Goal: Task Accomplishment & Management: Use online tool/utility

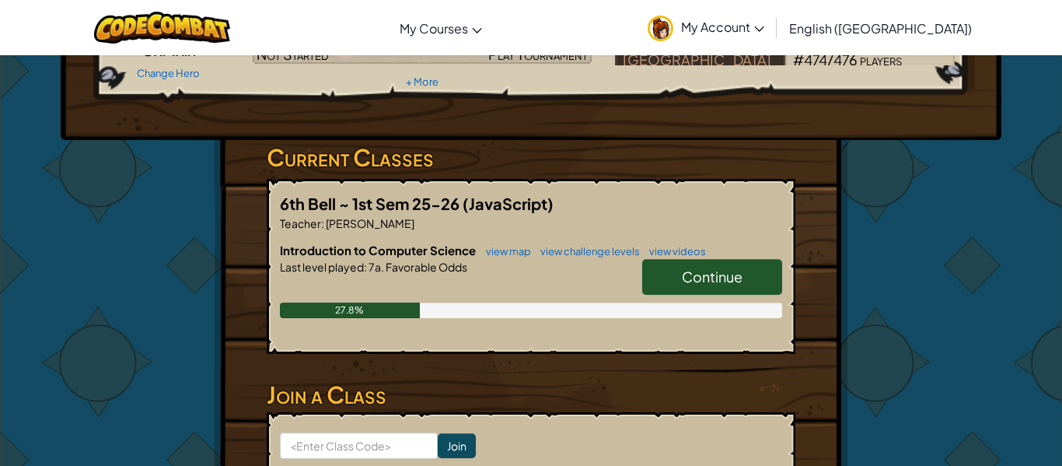
scroll to position [180, 0]
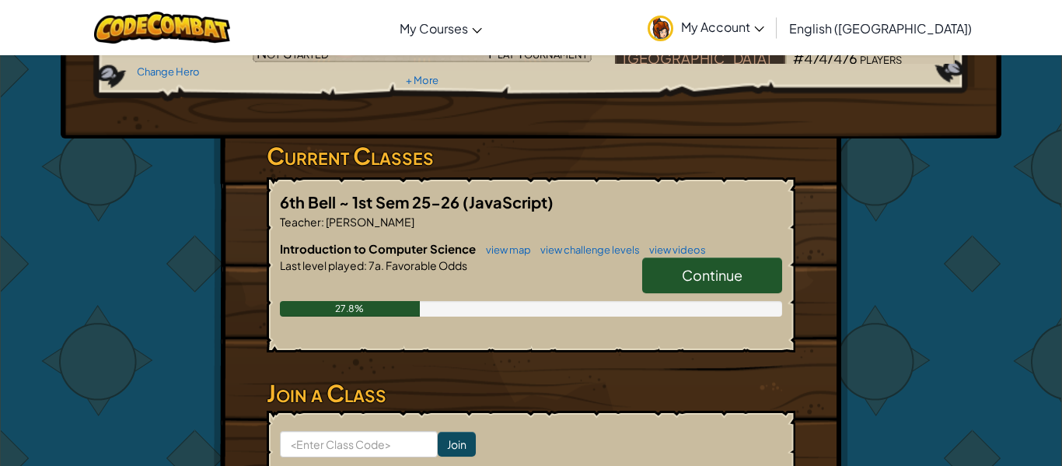
click at [664, 356] on hr at bounding box center [531, 364] width 529 height 16
click at [666, 361] on hr at bounding box center [531, 364] width 529 height 16
click at [697, 265] on link "Continue" at bounding box center [712, 275] width 140 height 36
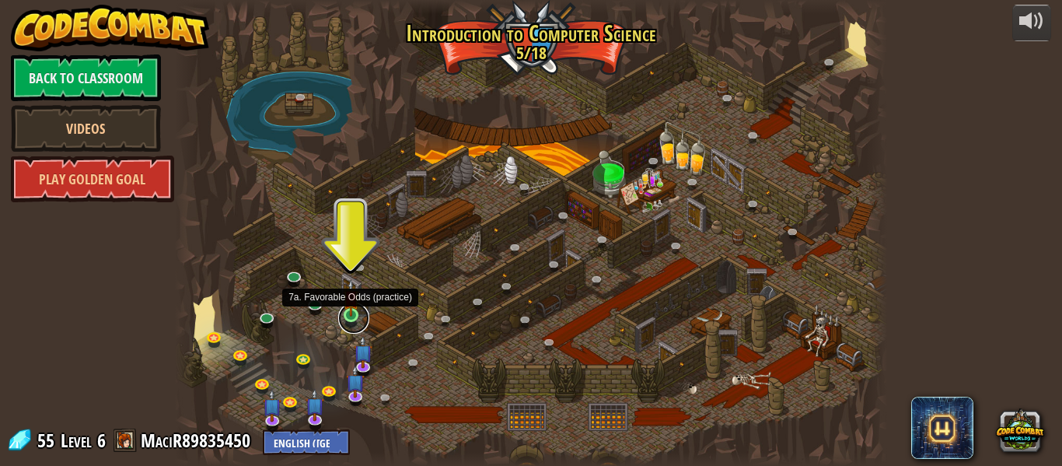
click at [357, 318] on link at bounding box center [353, 317] width 31 height 31
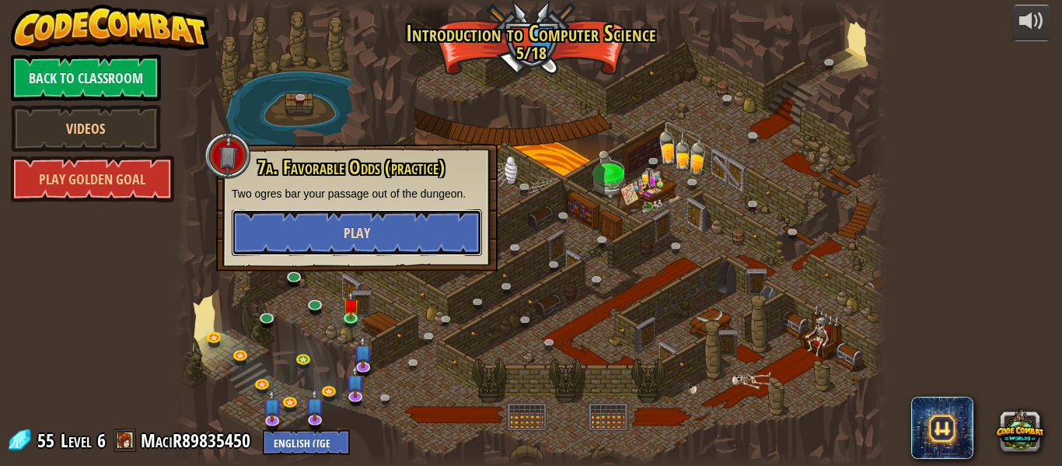
click at [383, 219] on button "Play" at bounding box center [357, 232] width 250 height 47
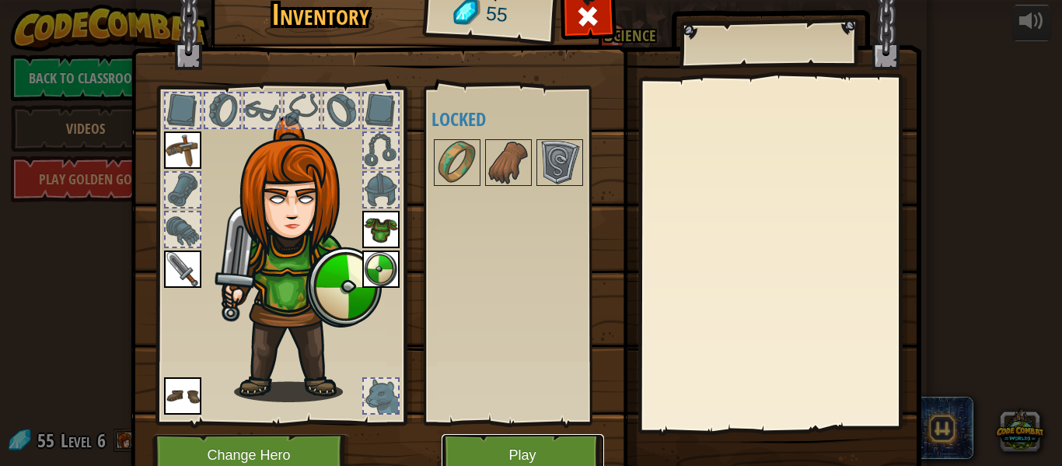
click at [508, 443] on button "Play" at bounding box center [523, 455] width 162 height 43
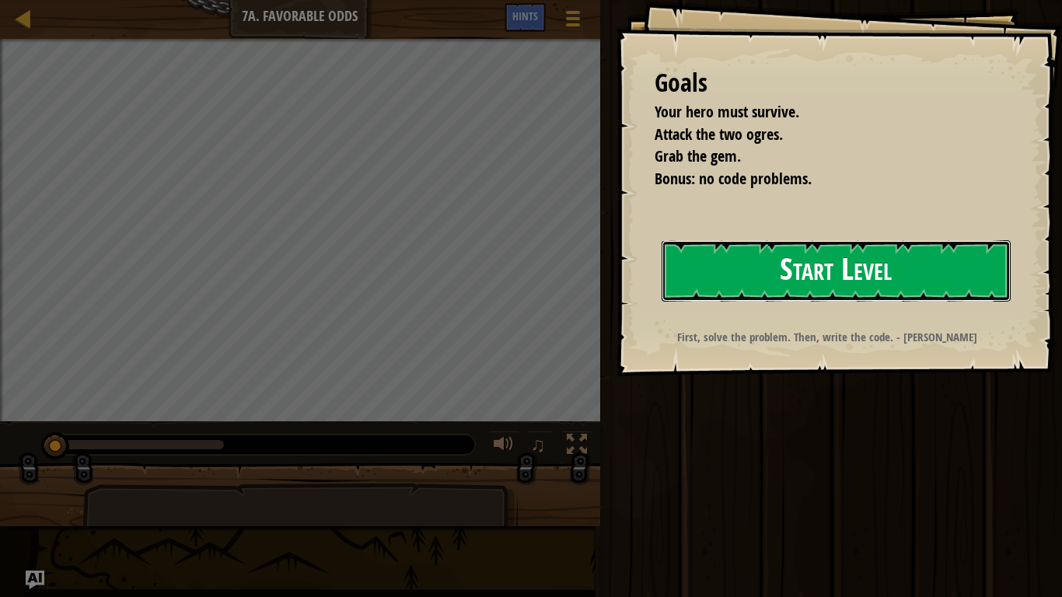
click at [813, 288] on button "Start Level" at bounding box center [836, 270] width 349 height 61
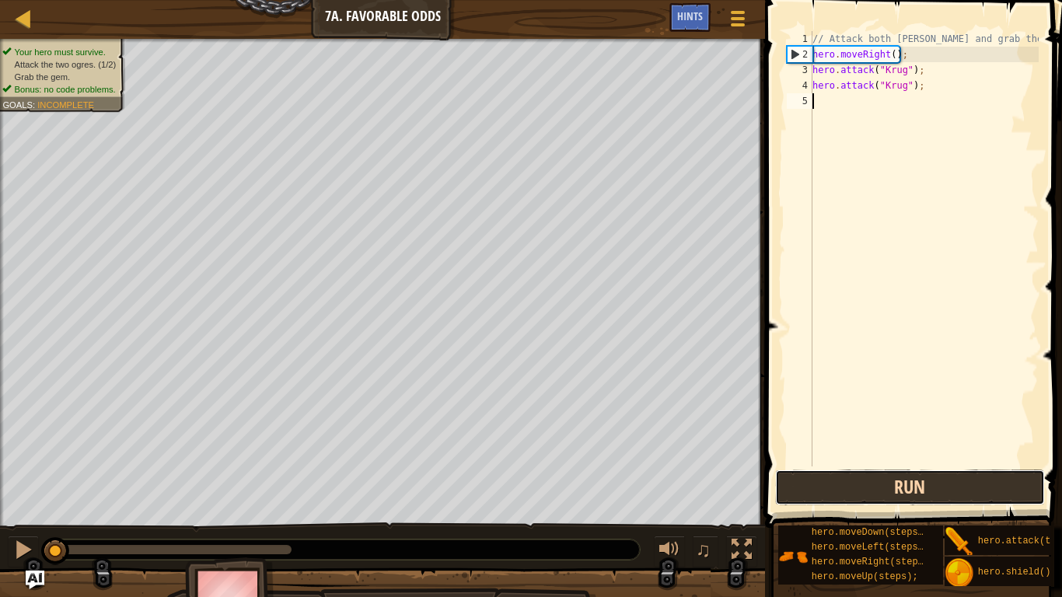
click at [845, 465] on button "Run" at bounding box center [910, 488] width 270 height 36
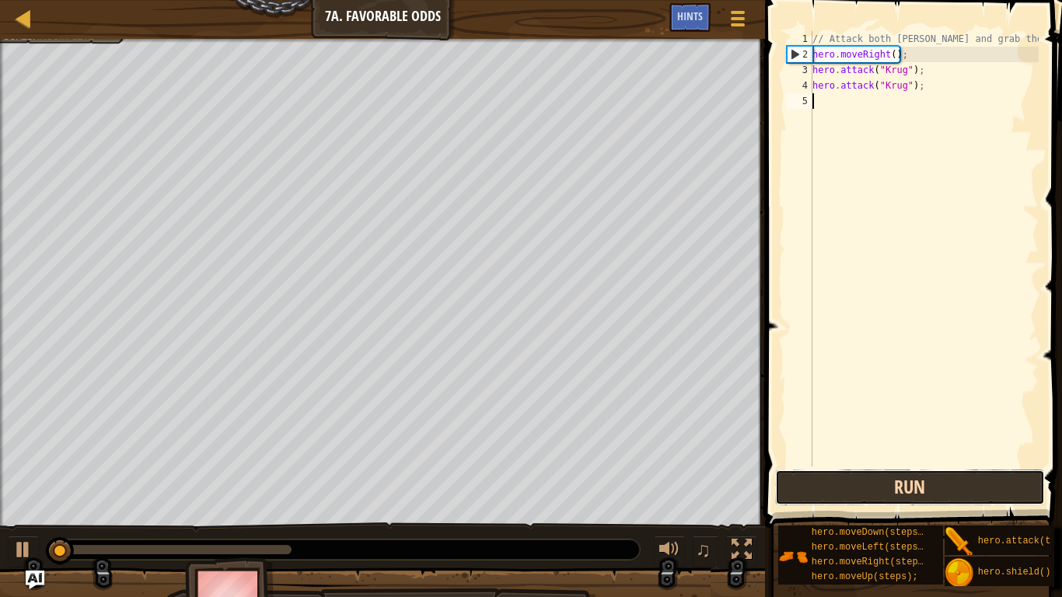
click at [845, 465] on button "Run" at bounding box center [910, 488] width 270 height 36
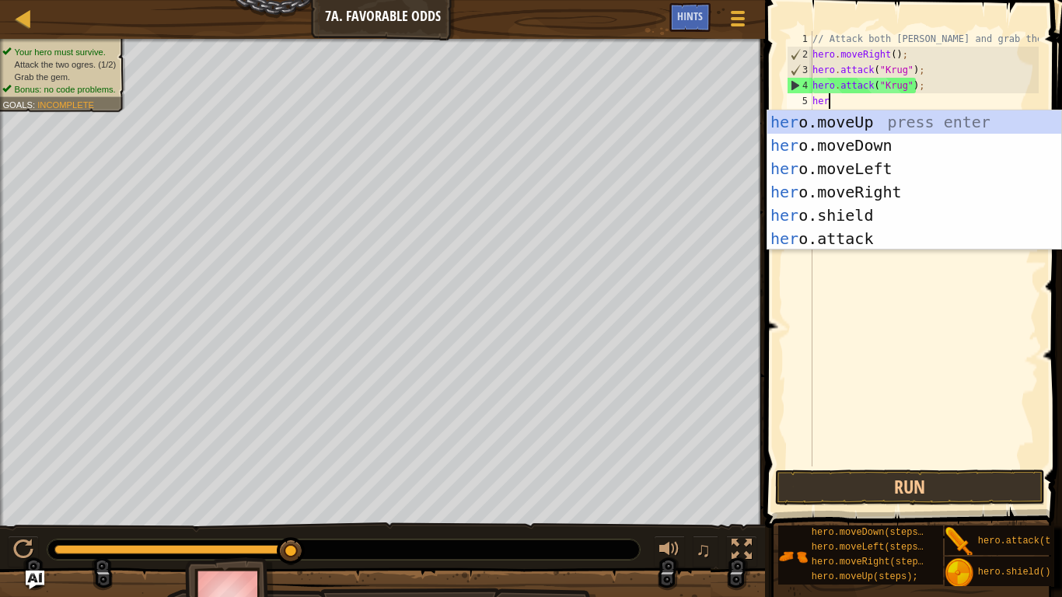
scroll to position [7, 2]
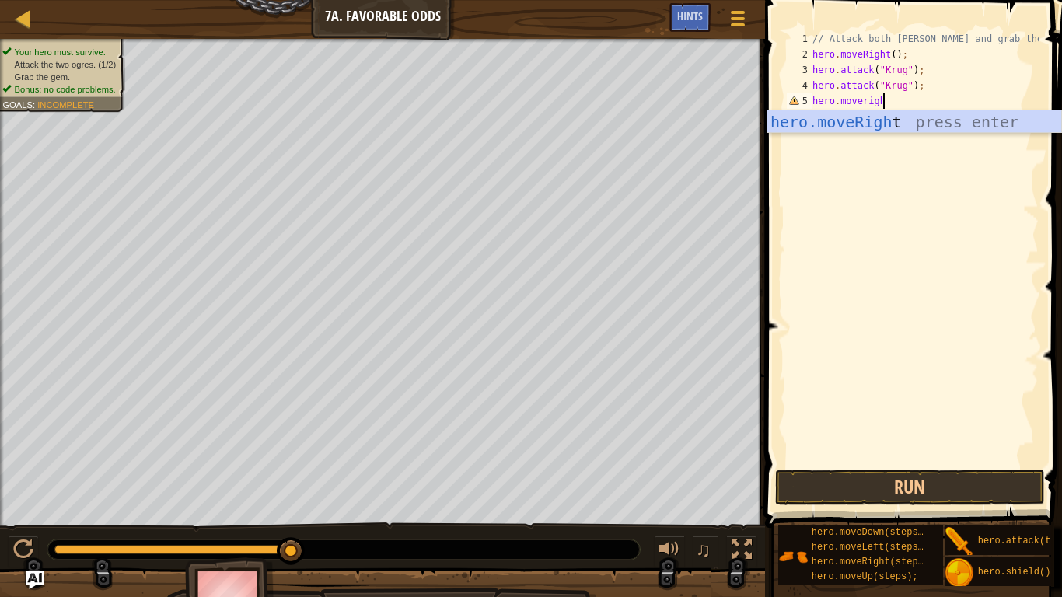
type textarea "hero.moveright"
click at [876, 117] on div "hero.moveRight press enter" at bounding box center [914, 145] width 294 height 70
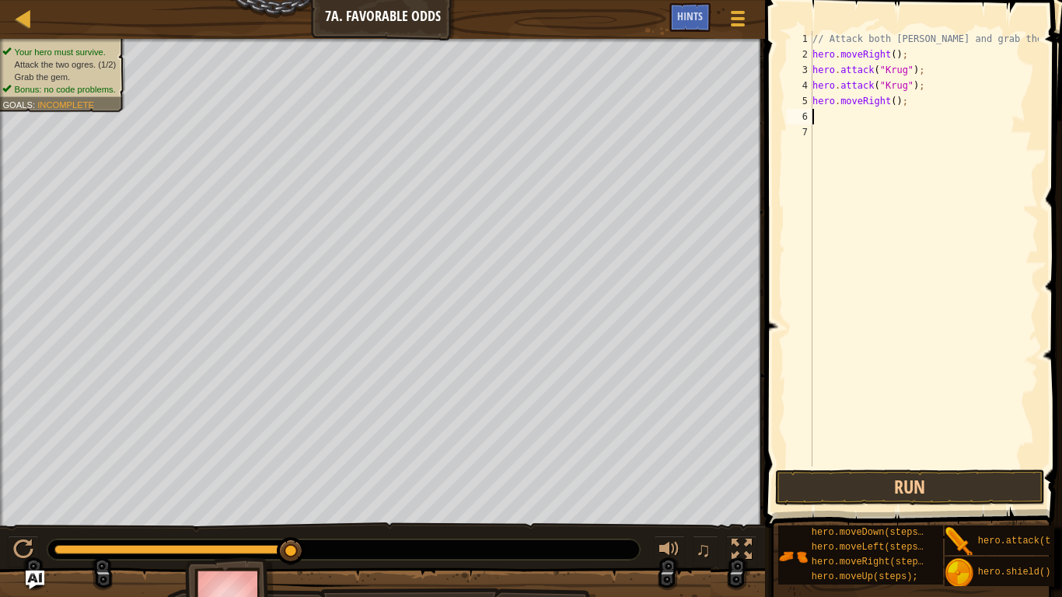
scroll to position [7, 0]
click at [910, 465] on button "Run" at bounding box center [910, 488] width 270 height 36
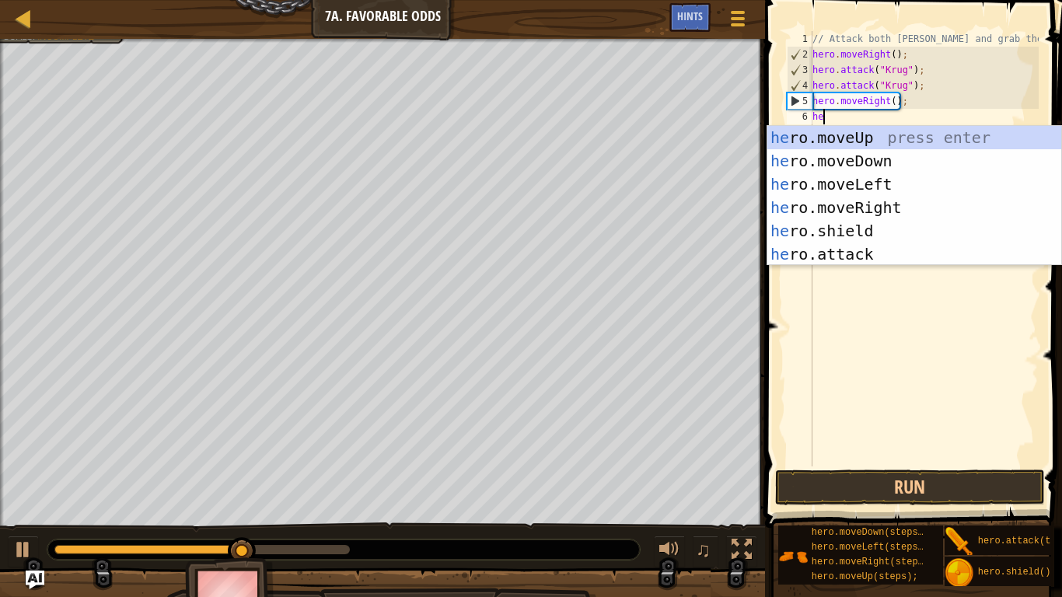
type textarea "hero"
click at [889, 145] on div "hero .moveUp press enter hero .moveDown press enter hero .moveLeft press enter …" at bounding box center [914, 219] width 294 height 187
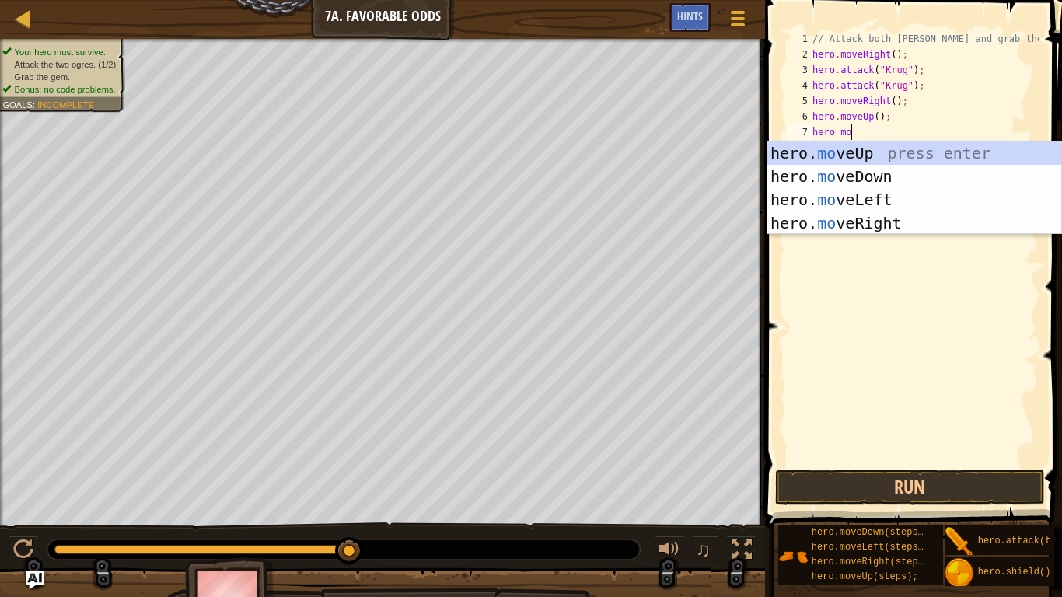
type textarea "hero mov"
click at [904, 202] on div "hero. mov eUp press enter hero. mov eDown press enter hero. mov eLeft press ent…" at bounding box center [914, 212] width 294 height 140
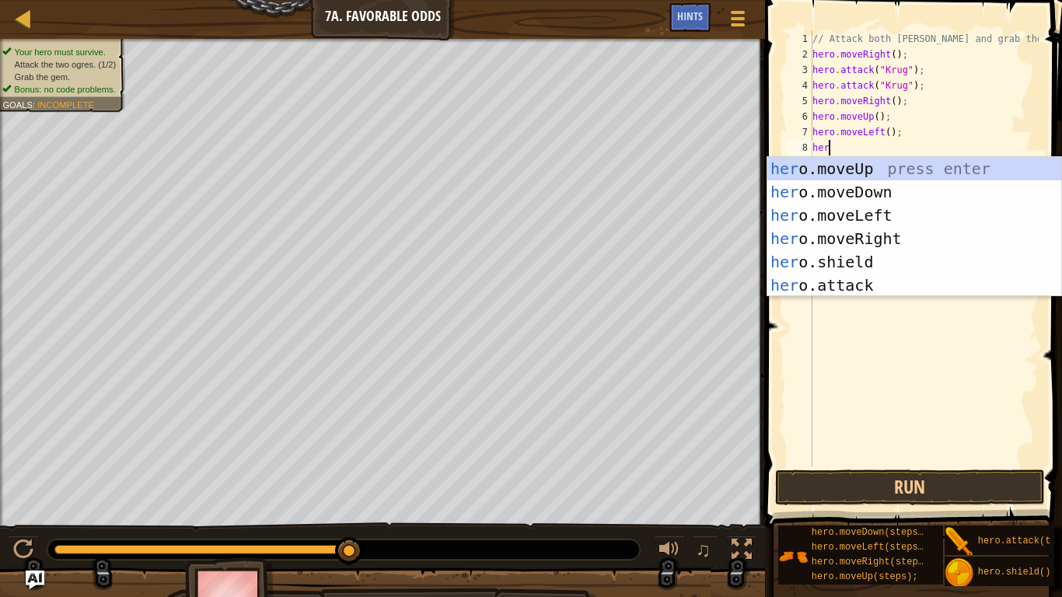
scroll to position [7, 2]
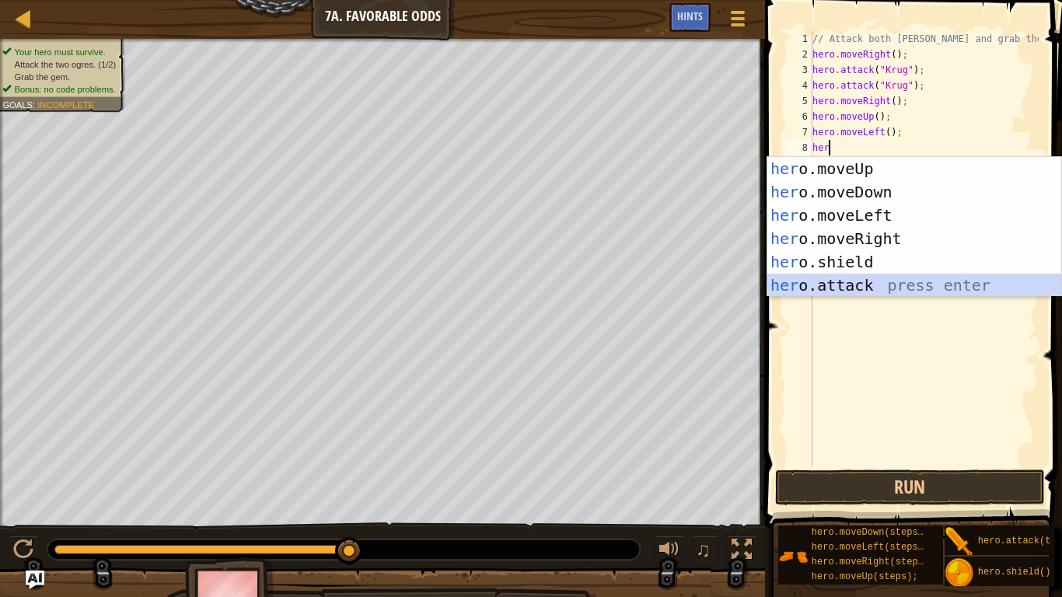
click at [891, 288] on div "her o.moveUp press enter her o.moveDown press enter her o.moveLeft press enter …" at bounding box center [914, 250] width 294 height 187
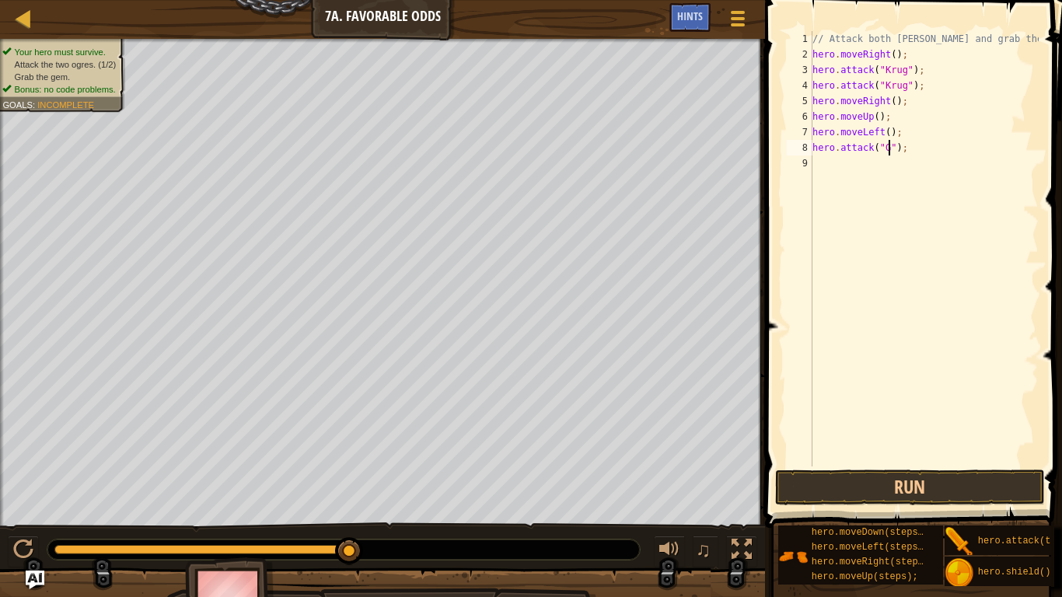
scroll to position [7, 13]
type textarea "hero.attack("Grump");"
click at [865, 164] on div "// Attack both [PERSON_NAME] and grab the gem. hero . moveRight ( ) ; hero . at…" at bounding box center [923, 264] width 229 height 466
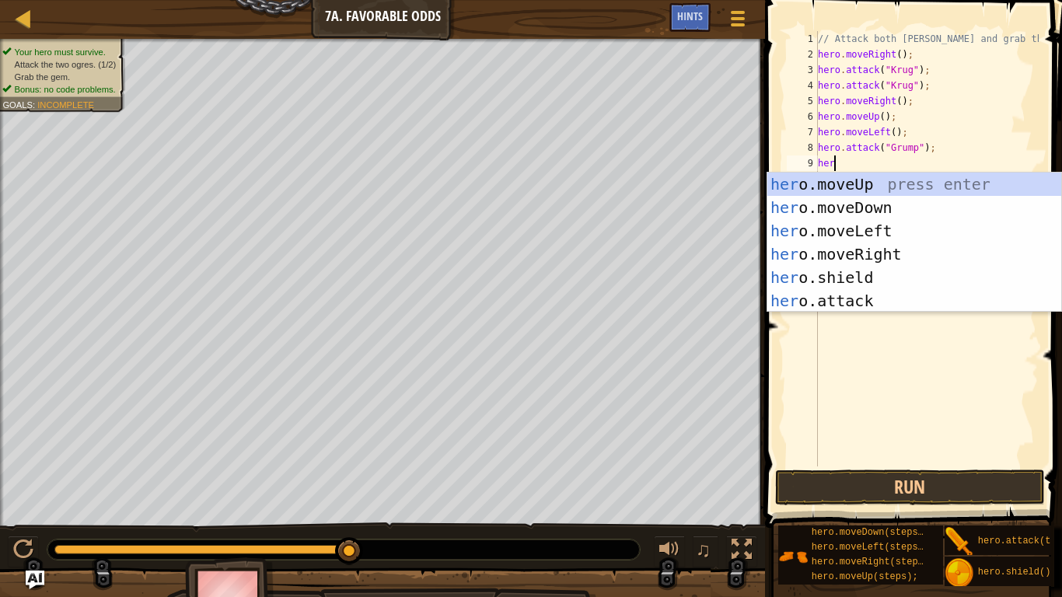
scroll to position [7, 2]
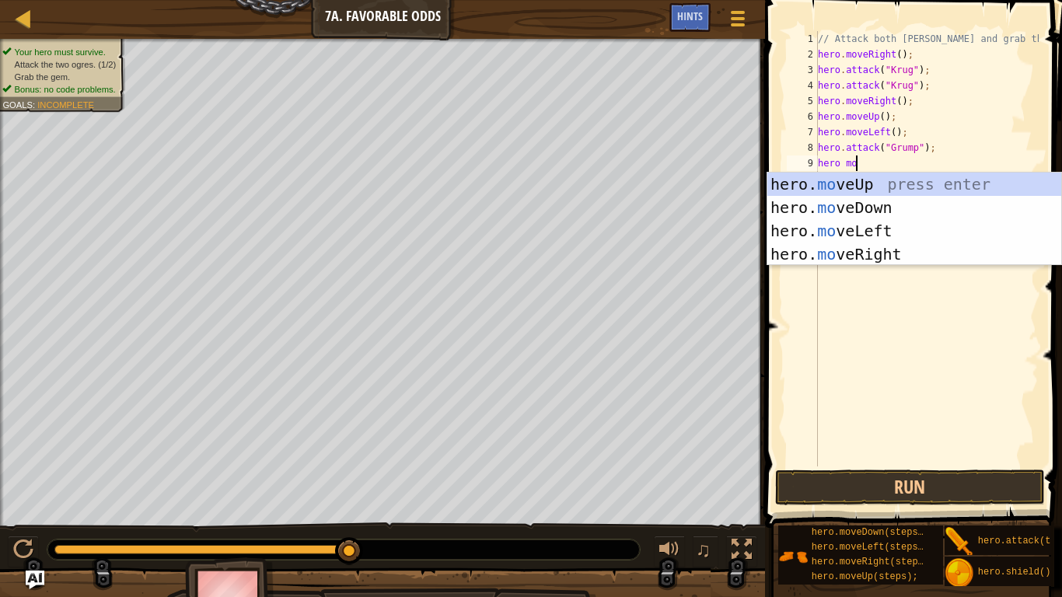
type textarea "hero mov"
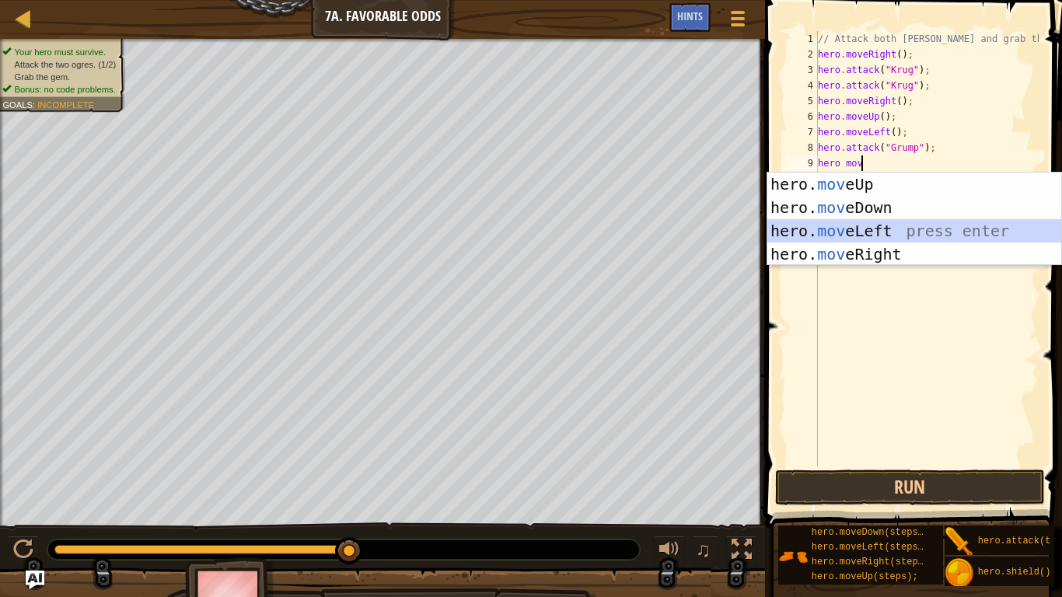
click at [905, 229] on div "hero. mov eUp press enter hero. mov eDown press enter hero. mov eLeft press ent…" at bounding box center [914, 243] width 294 height 140
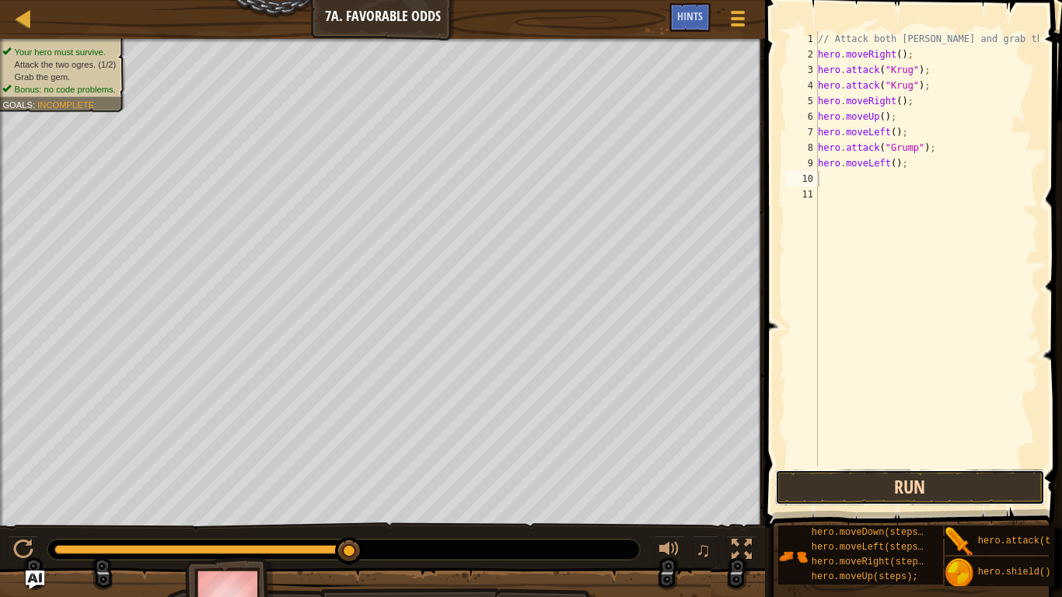
click at [921, 465] on button "Run" at bounding box center [910, 488] width 270 height 36
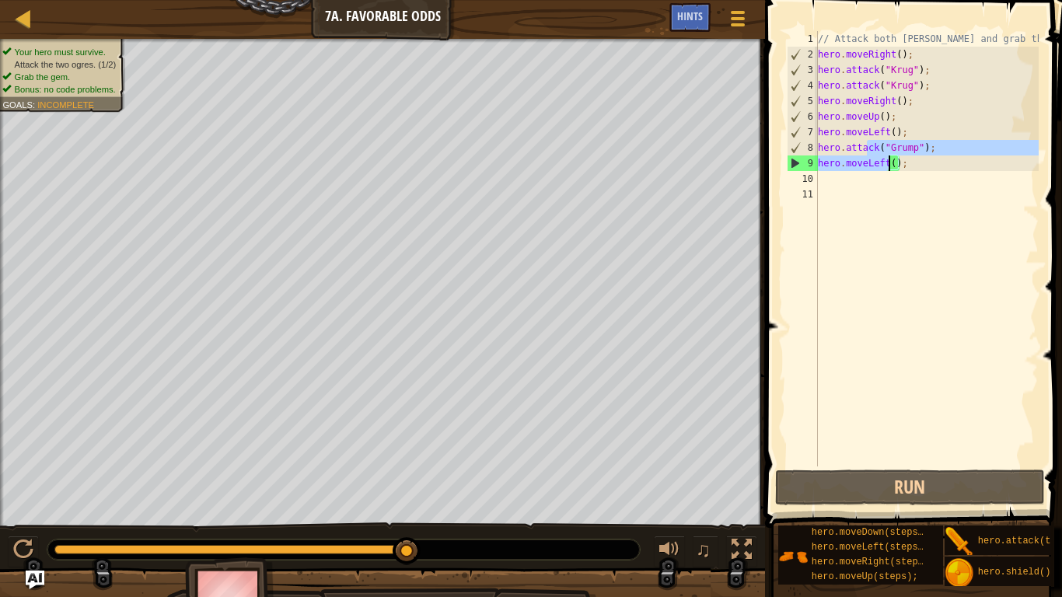
drag, startPoint x: 869, startPoint y: 149, endPoint x: 888, endPoint y: 166, distance: 25.3
click at [888, 166] on div "// Attack both [PERSON_NAME] and grab the gem. hero . moveRight ( ) ; hero . at…" at bounding box center [927, 264] width 224 height 466
type textarea "hero.attack("Grump"); hero.moveLeft();"
click at [928, 236] on div "// Attack both [PERSON_NAME] and grab the gem. hero . moveRight ( ) ; hero . at…" at bounding box center [927, 264] width 224 height 466
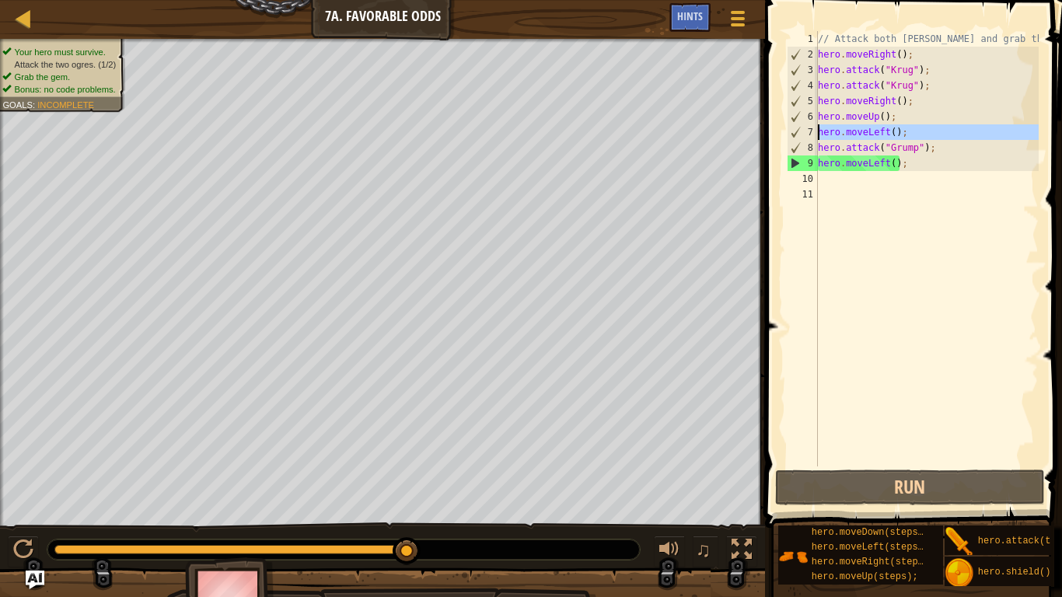
drag, startPoint x: 815, startPoint y: 132, endPoint x: 852, endPoint y: 136, distance: 37.5
click at [852, 136] on div "1 2 3 4 5 6 7 8 9 10 11 // Attack both ogres and grab the gem. hero . moveRight…" at bounding box center [911, 248] width 255 height 435
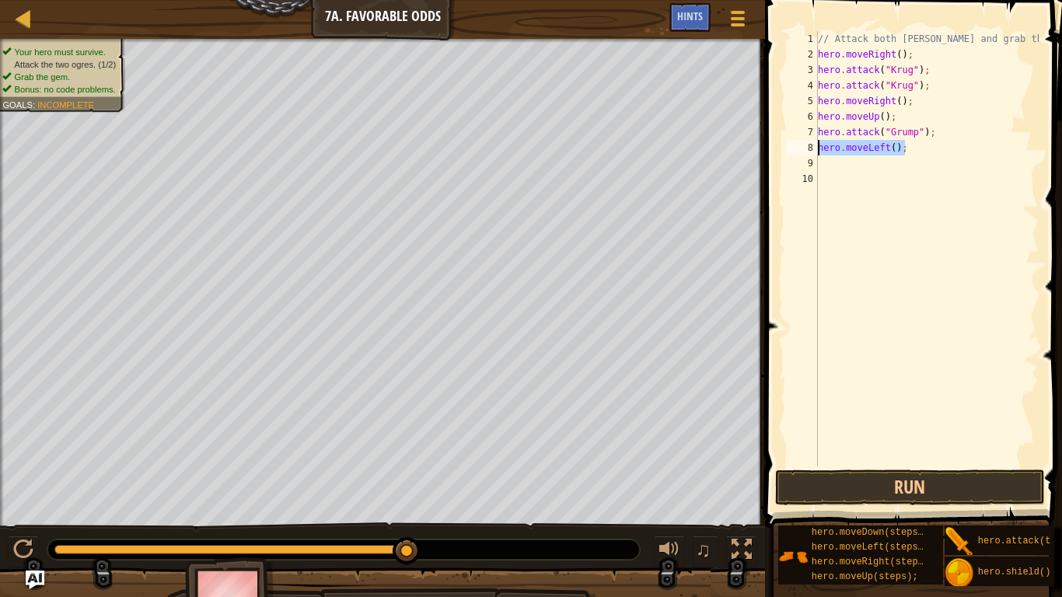
drag, startPoint x: 904, startPoint y: 152, endPoint x: 817, endPoint y: 148, distance: 87.2
click at [817, 148] on div "hero.attack("Grump"); 1 2 3 4 5 6 7 8 9 10 // Attack both [PERSON_NAME] and gra…" at bounding box center [911, 248] width 255 height 435
type textarea "hero.moveLeft();"
click at [937, 465] on button "Run" at bounding box center [910, 488] width 270 height 36
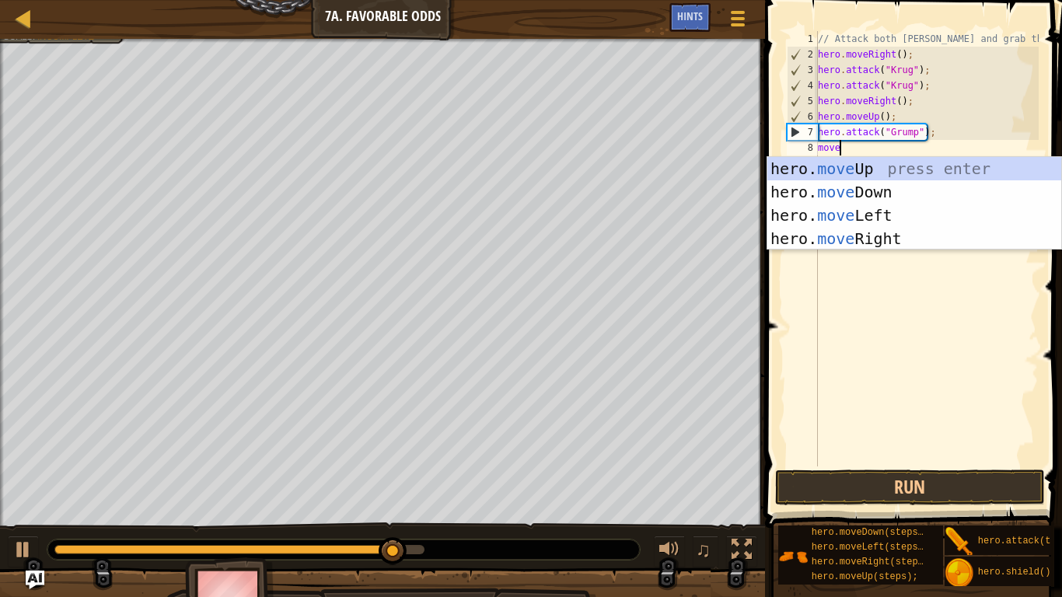
scroll to position [7, 3]
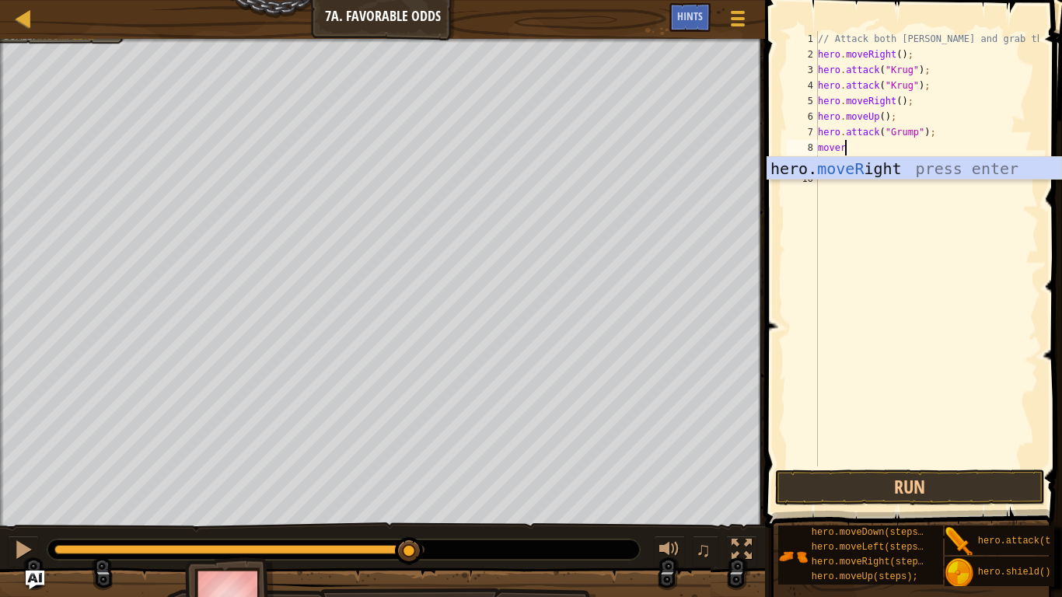
type textarea "move"
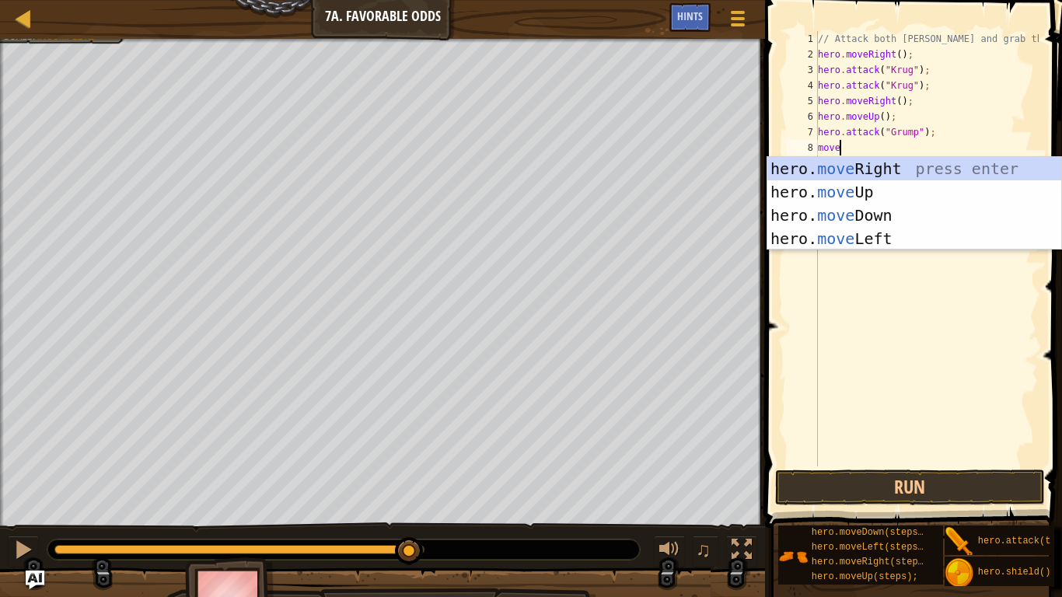
scroll to position [7, 2]
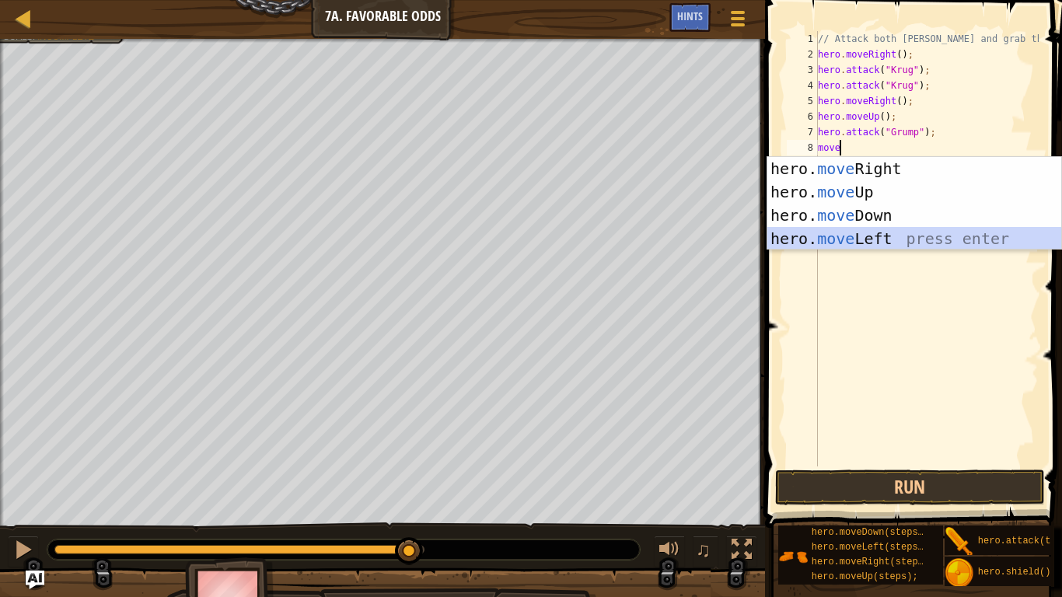
click at [898, 240] on div "hero. move Right press enter hero. move Up press enter hero. move Down press en…" at bounding box center [914, 227] width 294 height 140
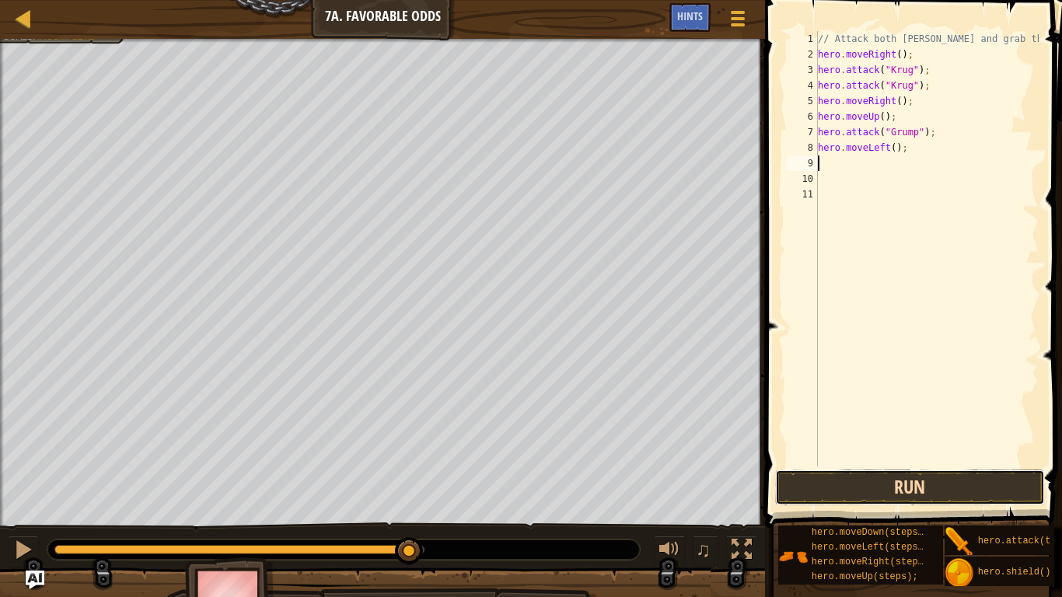
click at [914, 465] on button "Run" at bounding box center [910, 488] width 270 height 36
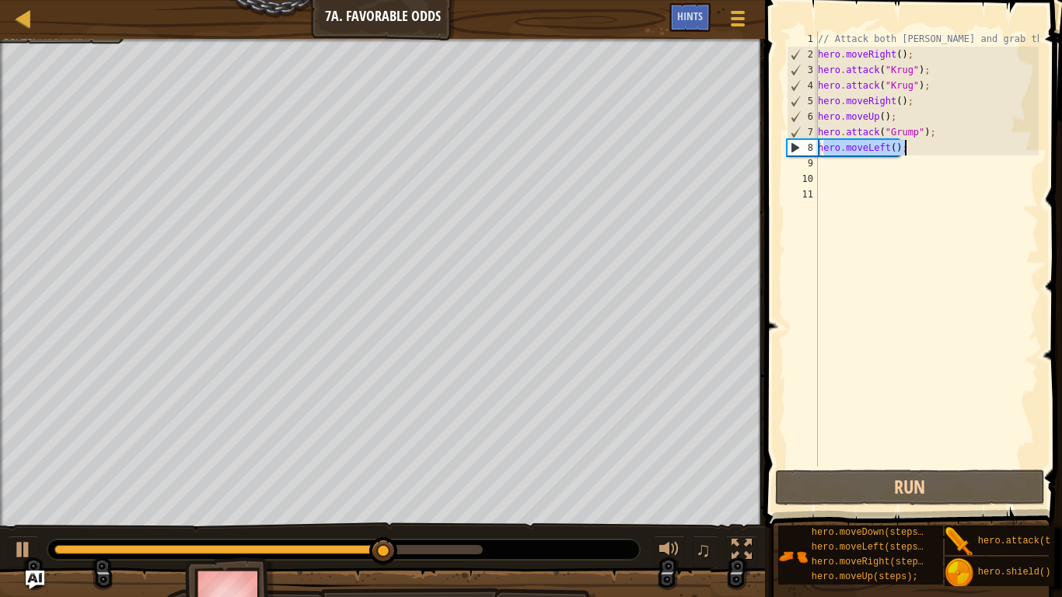
drag, startPoint x: 823, startPoint y: 154, endPoint x: 940, endPoint y: 152, distance: 117.4
click at [940, 152] on div "// Attack both [PERSON_NAME] and grab the gem. hero . moveRight ( ) ; hero . at…" at bounding box center [927, 264] width 224 height 466
type textarea "h"
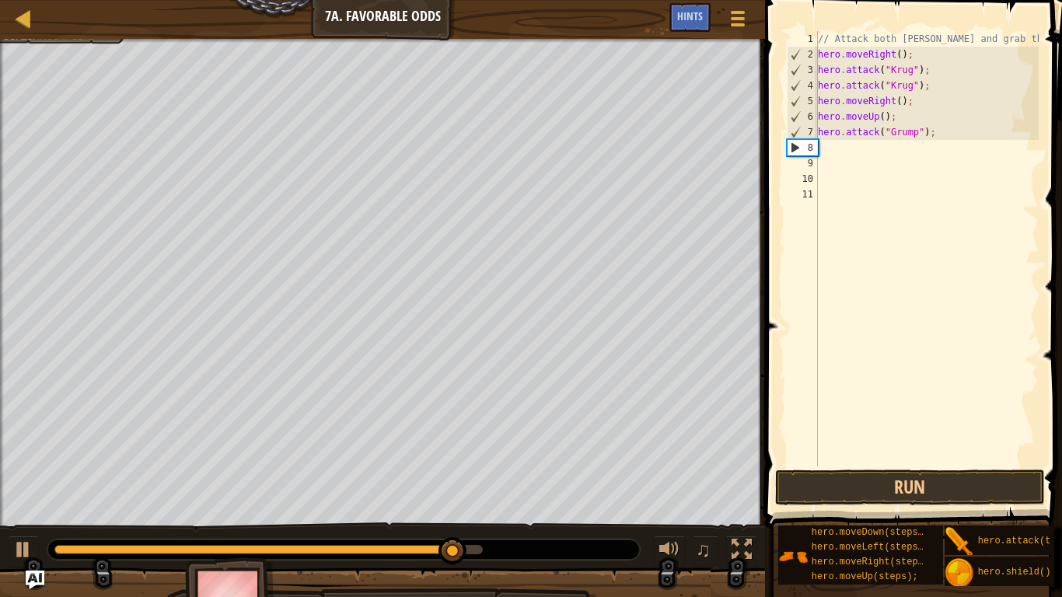
type textarea "hero.attack("Grump");"
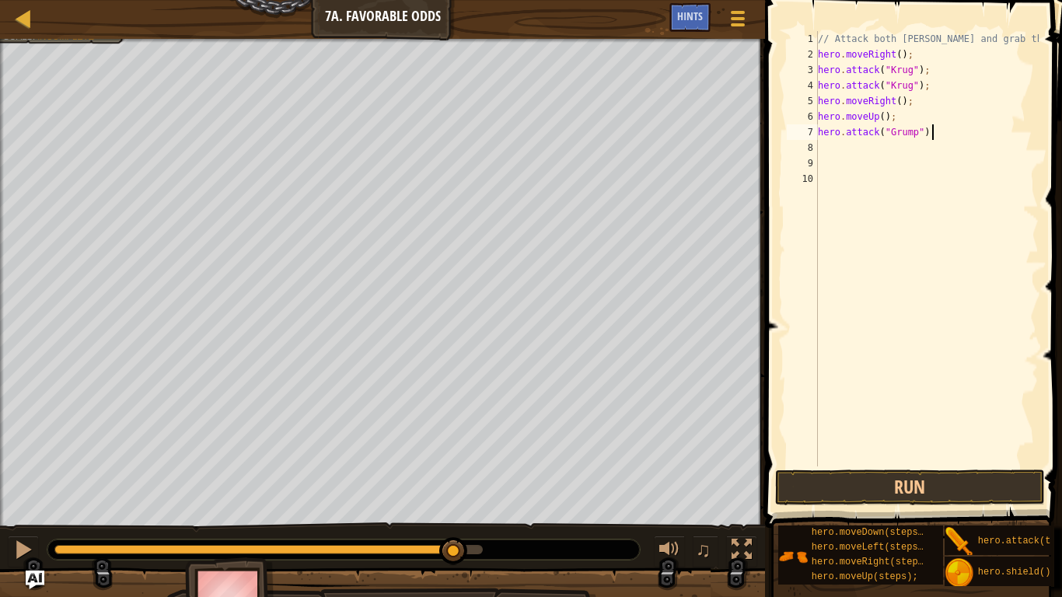
click at [865, 153] on div "// Attack both [PERSON_NAME] and grab the gem. hero . moveRight ( ) ; hero . at…" at bounding box center [927, 264] width 224 height 466
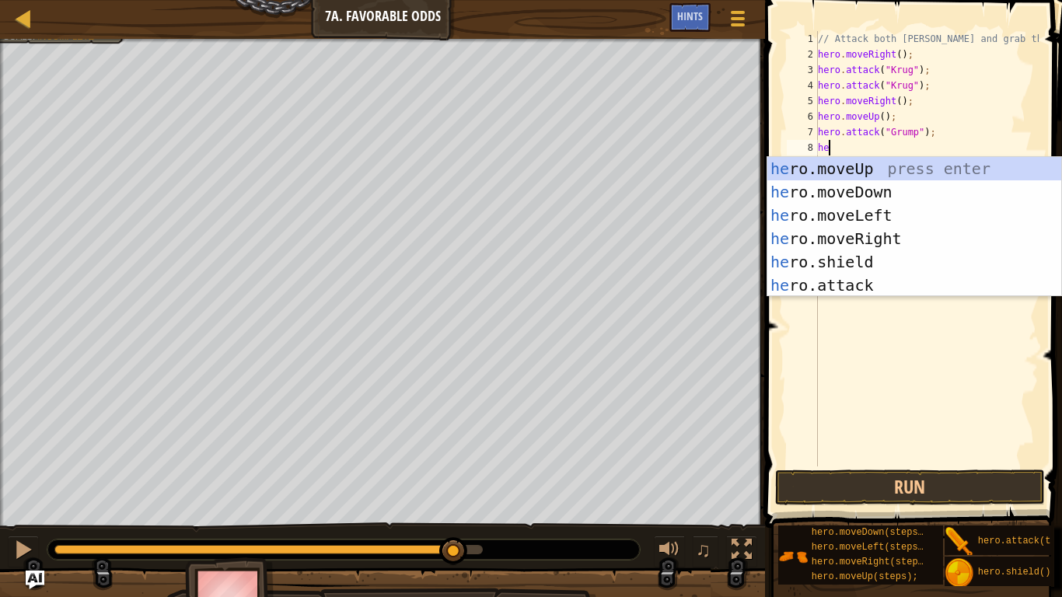
scroll to position [7, 2]
click at [893, 282] on div "her o.moveUp press enter her o.moveDown press enter her o.moveLeft press enter …" at bounding box center [914, 250] width 294 height 187
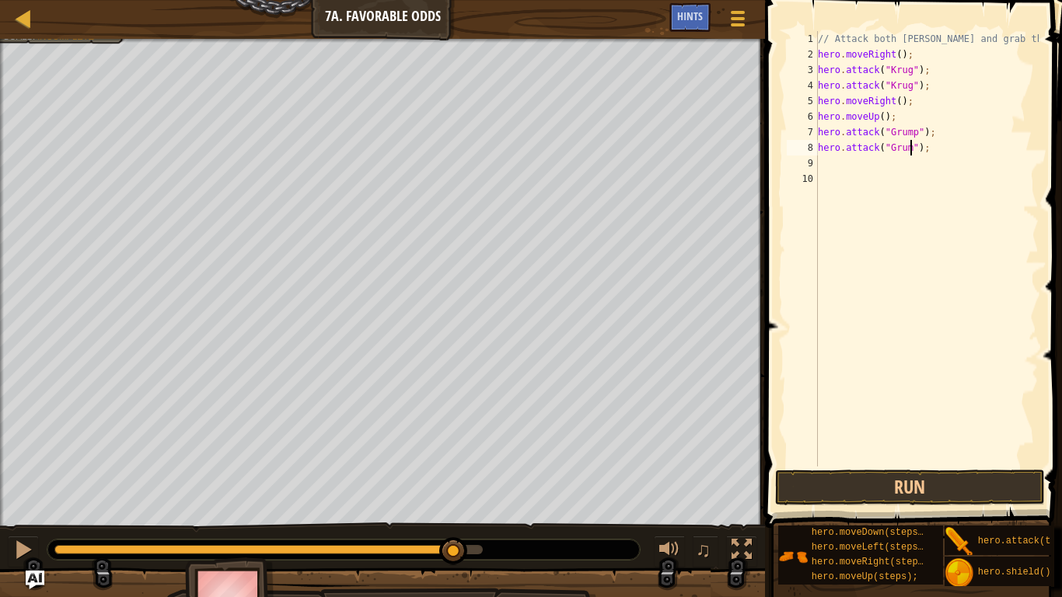
type textarea "hero.attack("Grump");"
click at [853, 169] on div "// Attack both [PERSON_NAME] and grab the gem. hero . moveRight ( ) ; hero . at…" at bounding box center [927, 264] width 224 height 466
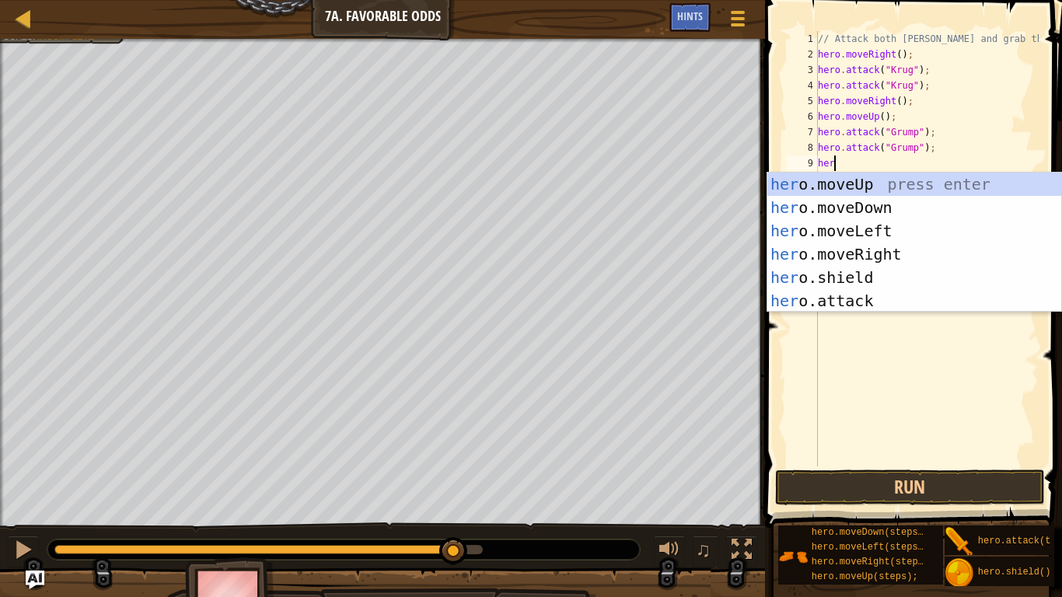
type textarea "hero"
click at [885, 231] on div "hero .moveUp press enter hero .moveDown press enter hero .moveLeft press enter …" at bounding box center [914, 266] width 294 height 187
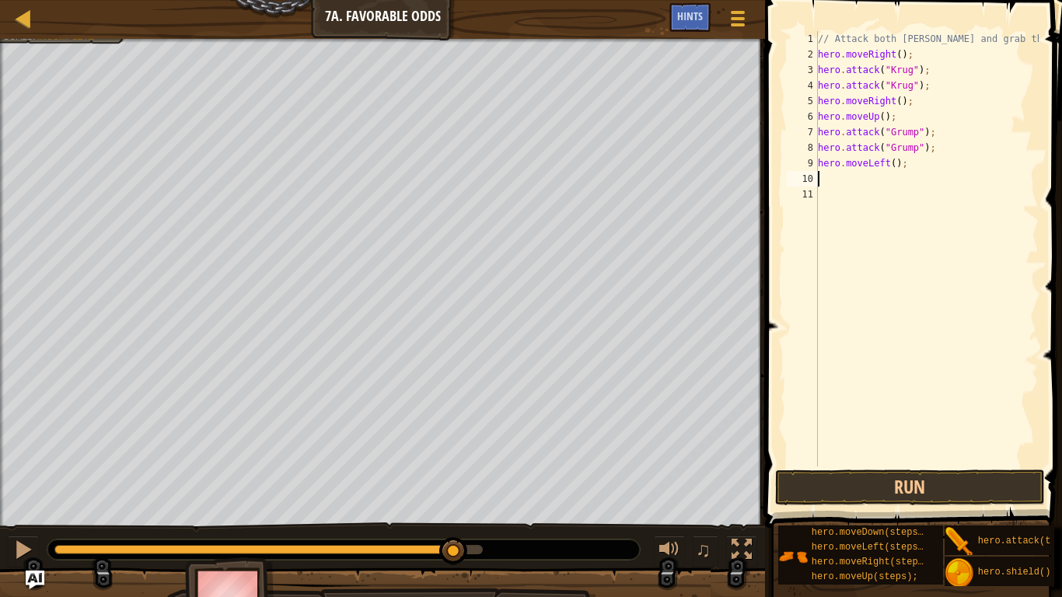
scroll to position [7, 0]
click at [915, 465] on button "Run" at bounding box center [910, 488] width 270 height 36
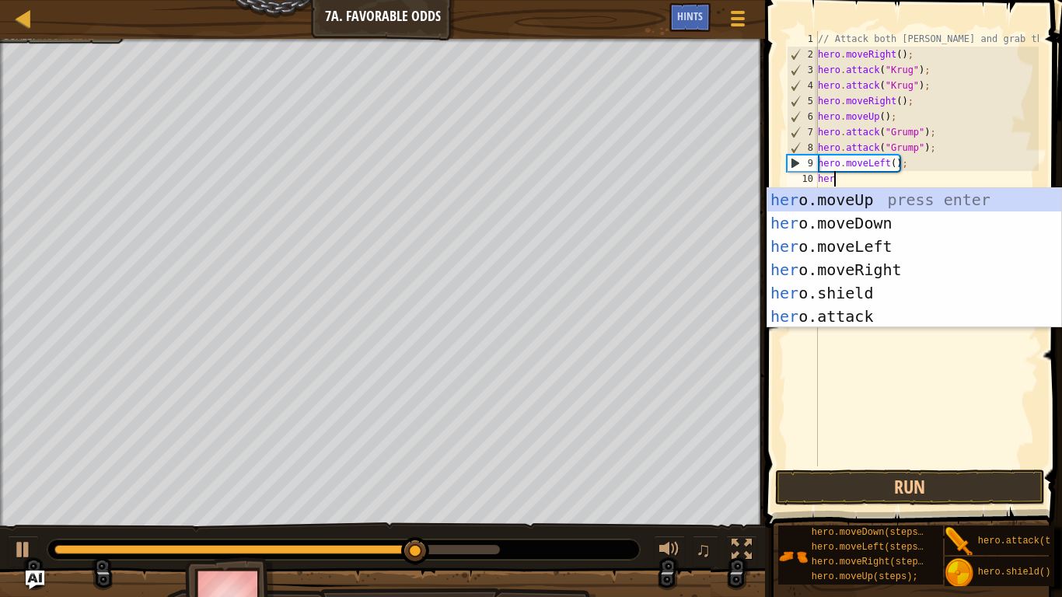
type textarea "hero"
click at [877, 249] on div "hero .moveUp press enter hero .moveDown press enter hero .moveLeft press enter …" at bounding box center [914, 281] width 294 height 187
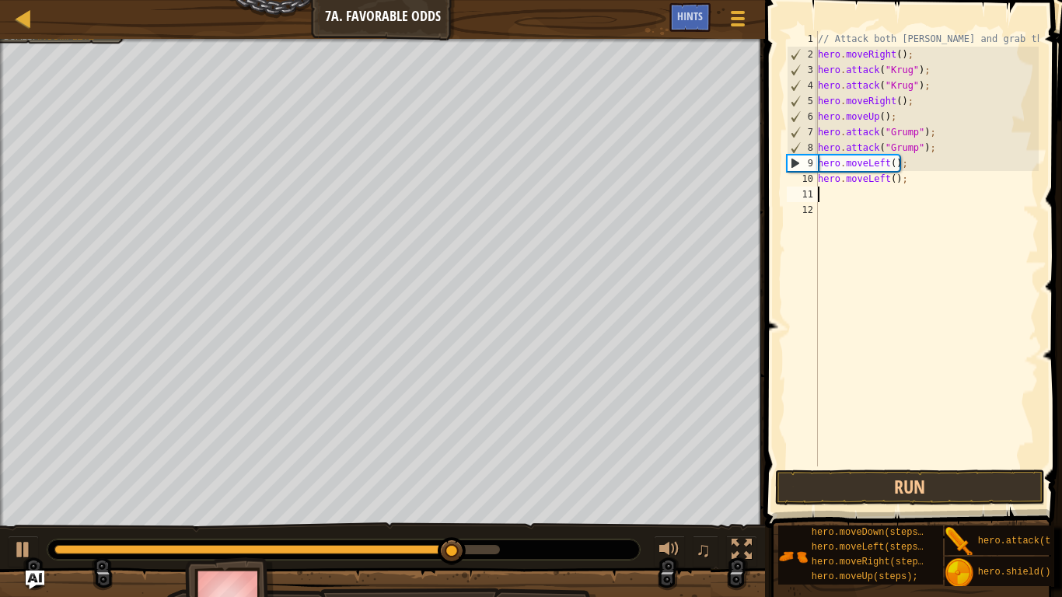
scroll to position [7, 0]
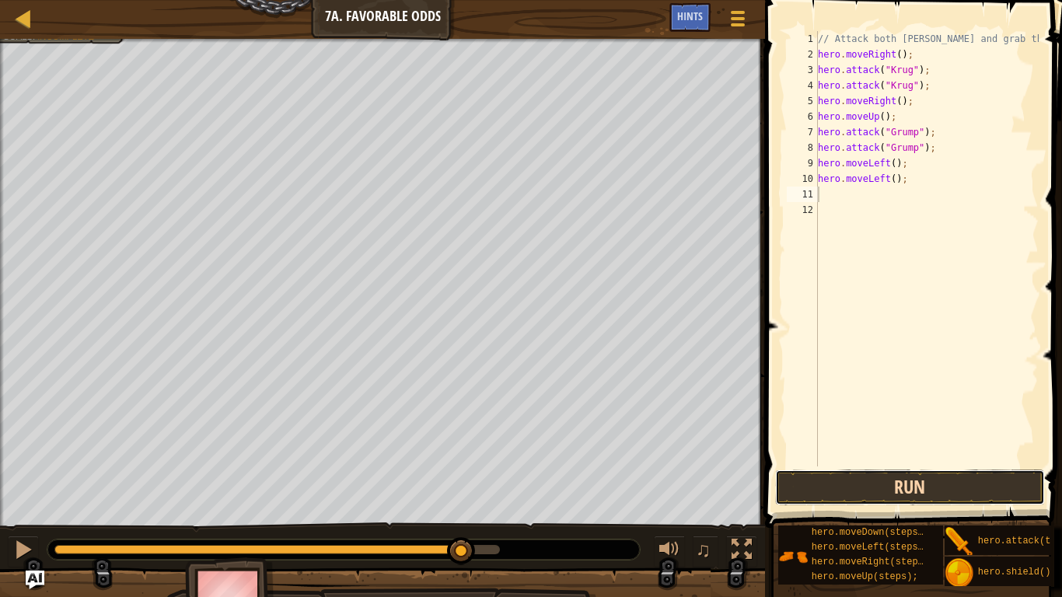
click at [844, 465] on button "Run" at bounding box center [910, 488] width 270 height 36
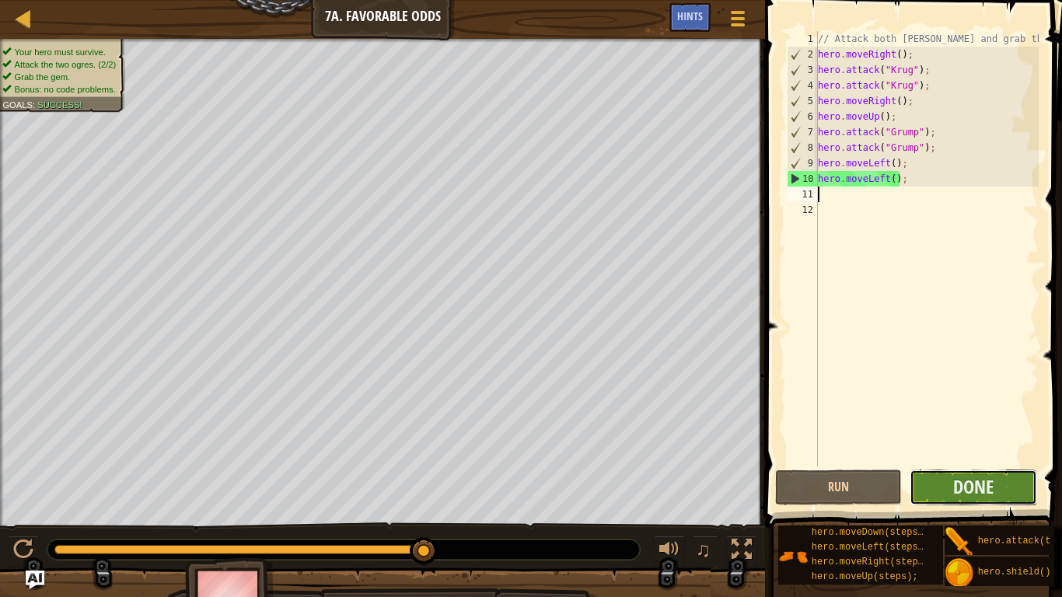
click at [949, 465] on button "Done" at bounding box center [974, 488] width 128 height 36
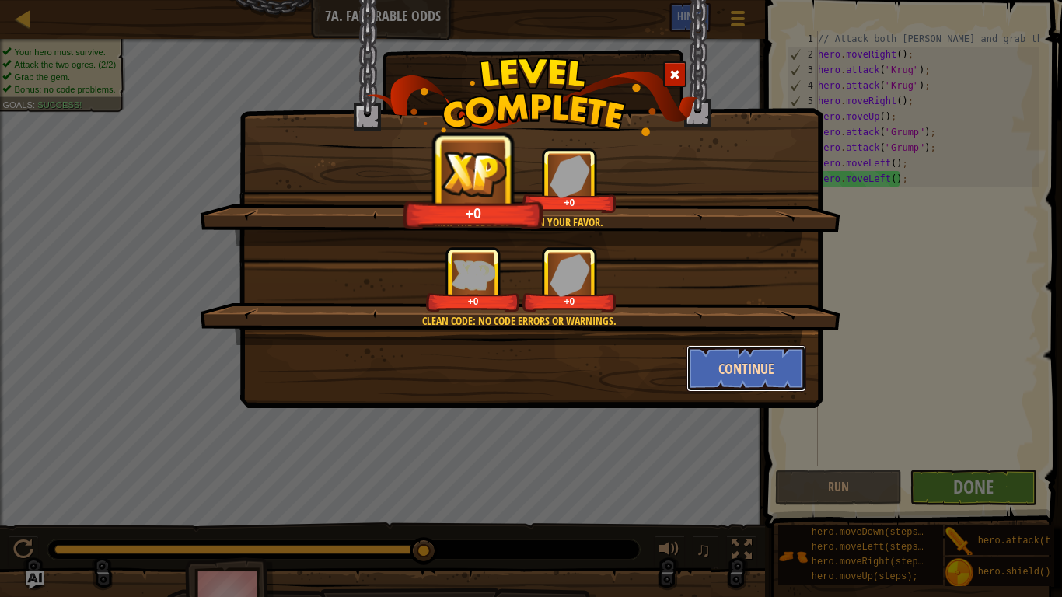
click at [722, 386] on button "Continue" at bounding box center [747, 368] width 121 height 47
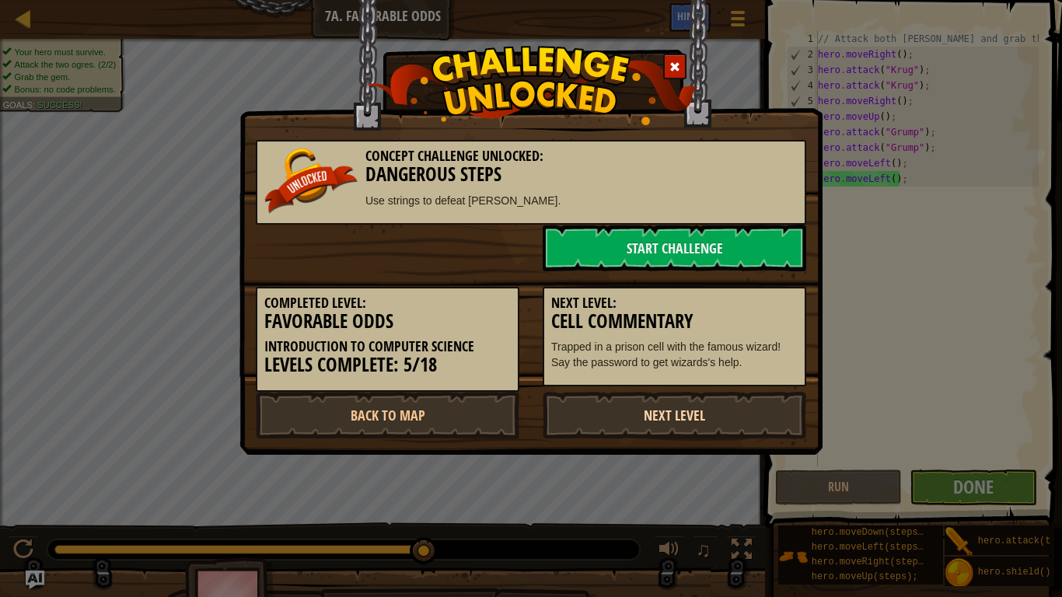
click at [771, 416] on link "Next Level" at bounding box center [675, 415] width 264 height 47
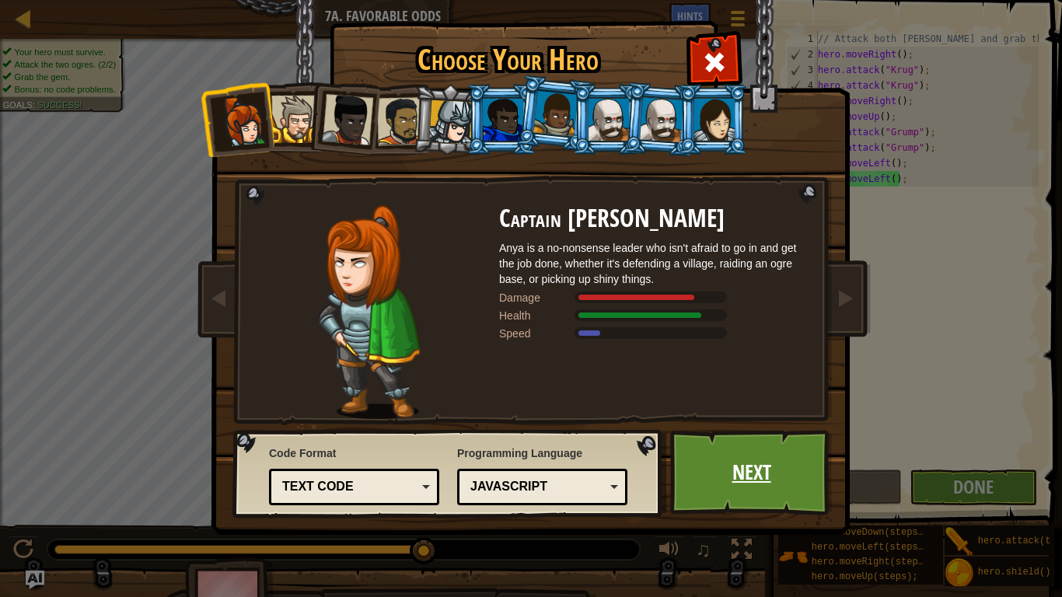
click at [758, 465] on link "Next" at bounding box center [751, 473] width 162 height 86
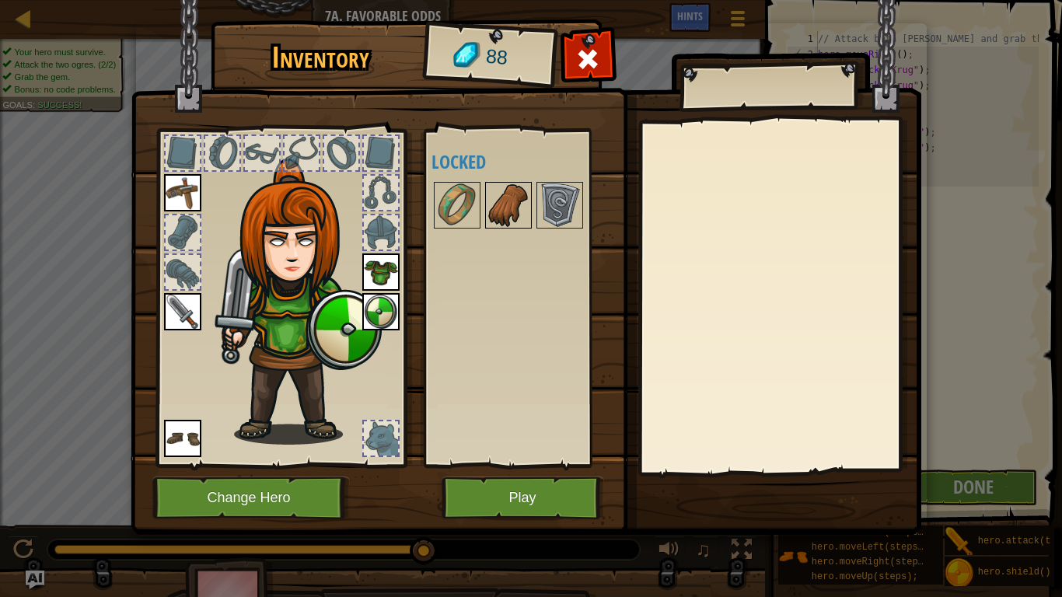
click at [491, 195] on img at bounding box center [509, 205] width 44 height 44
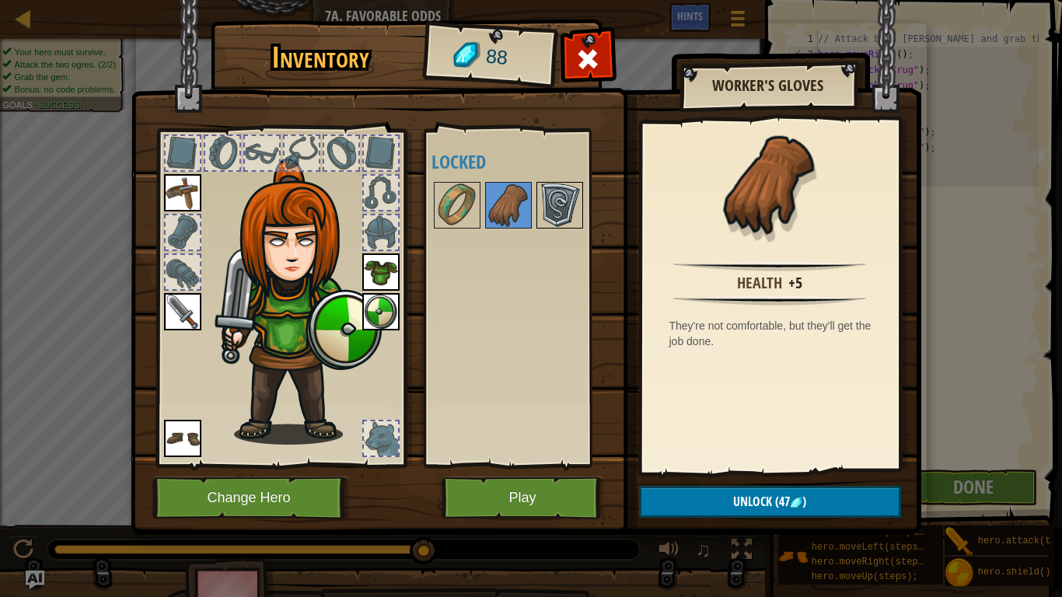
click at [566, 196] on img at bounding box center [560, 205] width 44 height 44
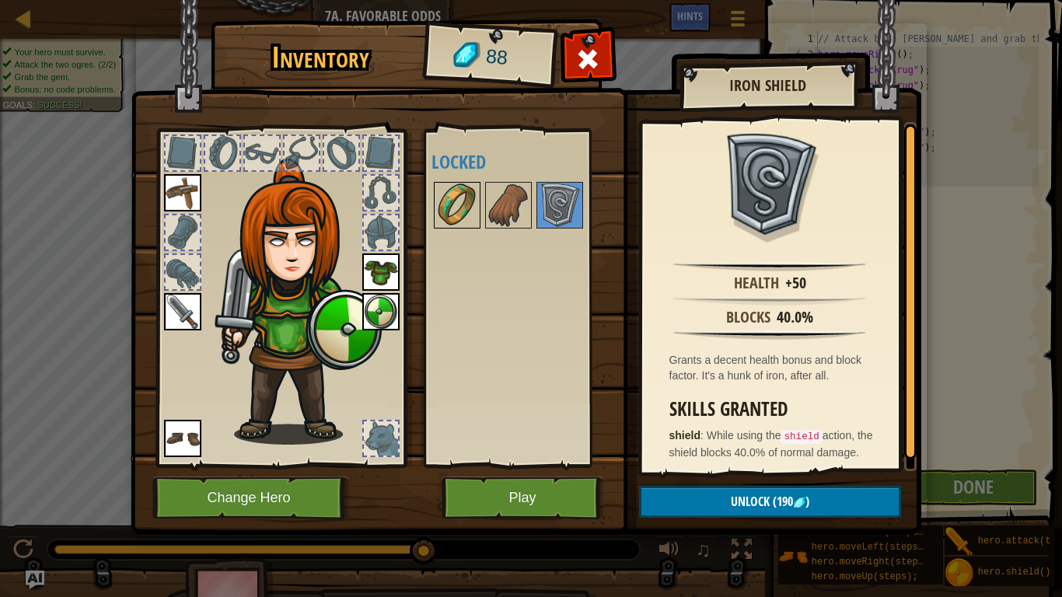
click at [447, 194] on img at bounding box center [457, 205] width 44 height 44
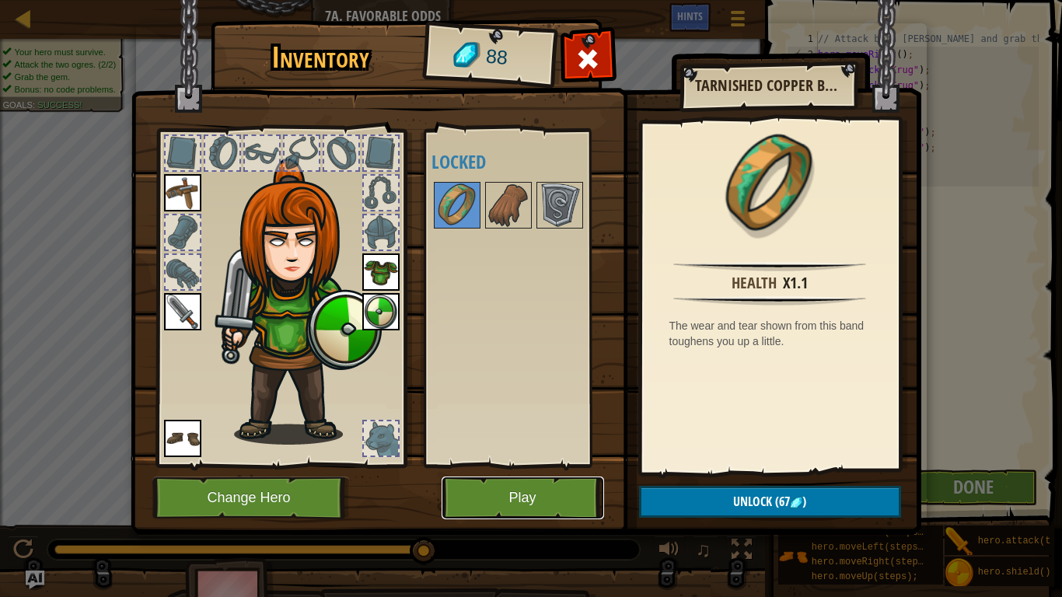
click at [490, 465] on button "Play" at bounding box center [523, 498] width 162 height 43
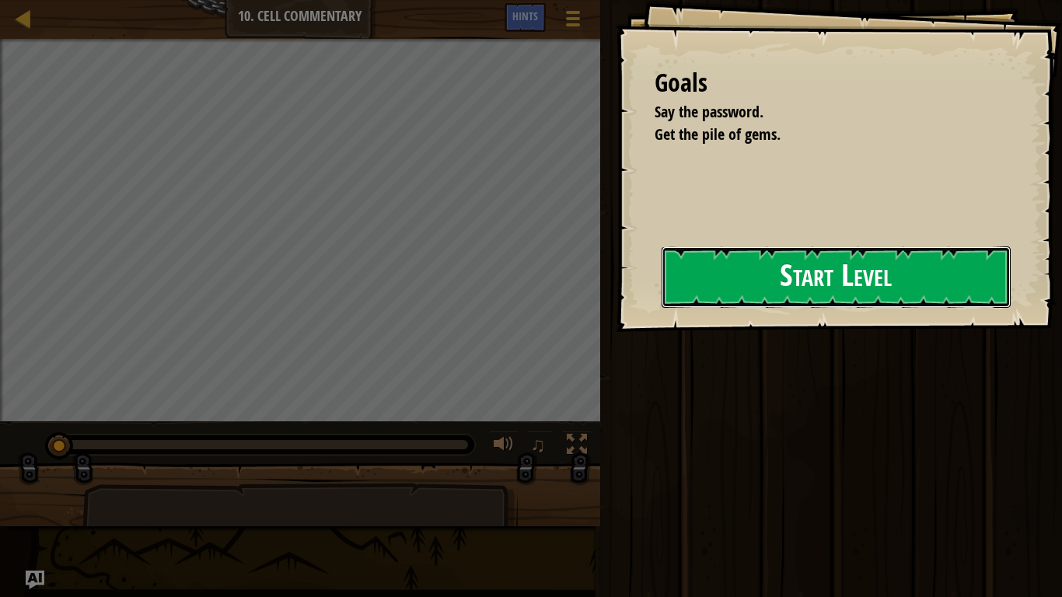
click at [771, 252] on button "Start Level" at bounding box center [836, 276] width 349 height 61
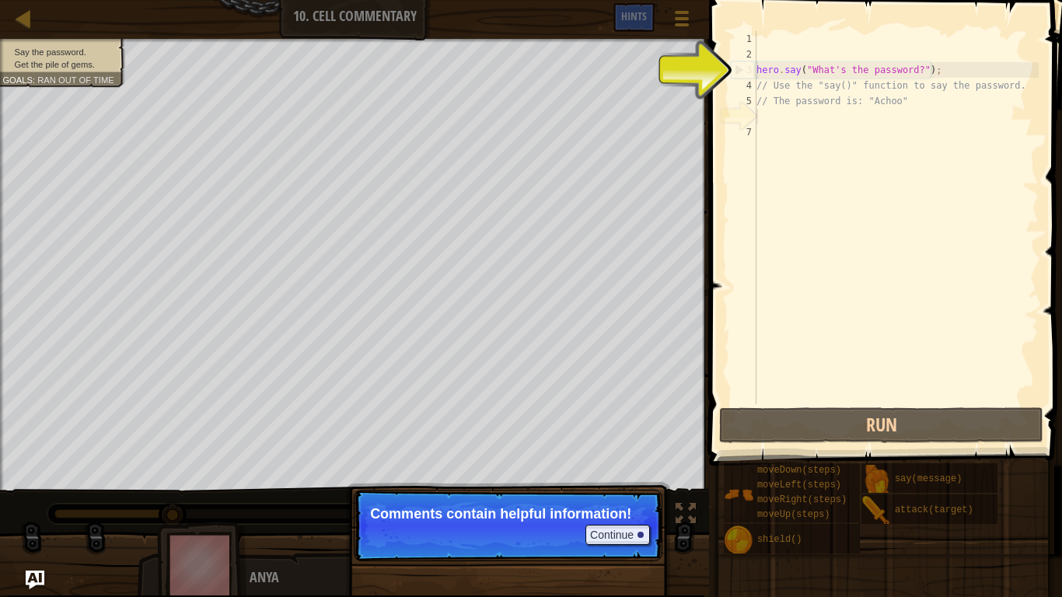
click at [825, 444] on span at bounding box center [886, 211] width 365 height 512
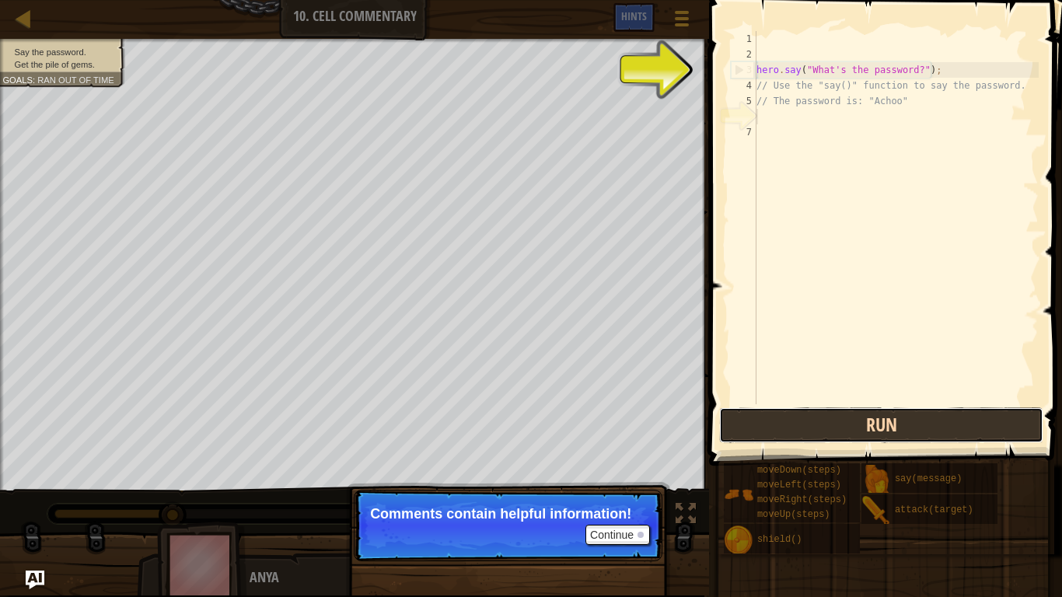
click at [813, 423] on button "Run" at bounding box center [881, 425] width 324 height 36
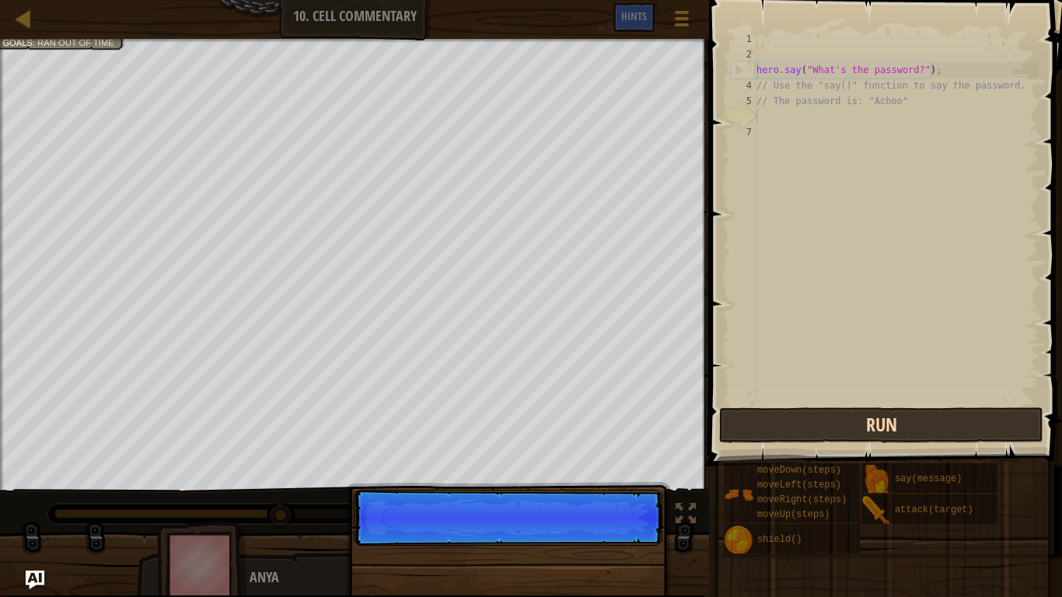
scroll to position [7, 0]
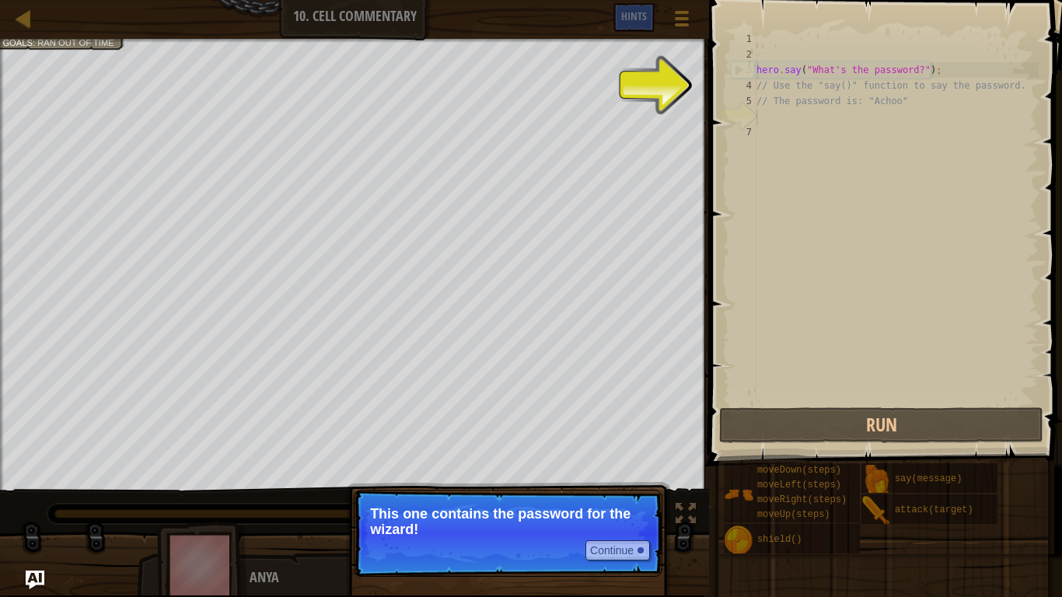
click at [841, 201] on div "hero . say ( "What's the password?" ) ; // Use the "say()" function to say the …" at bounding box center [895, 233] width 285 height 404
click at [789, 167] on div "hero . say ( "What's the password?" ) ; // Use the "say()" function to say the …" at bounding box center [895, 233] width 285 height 404
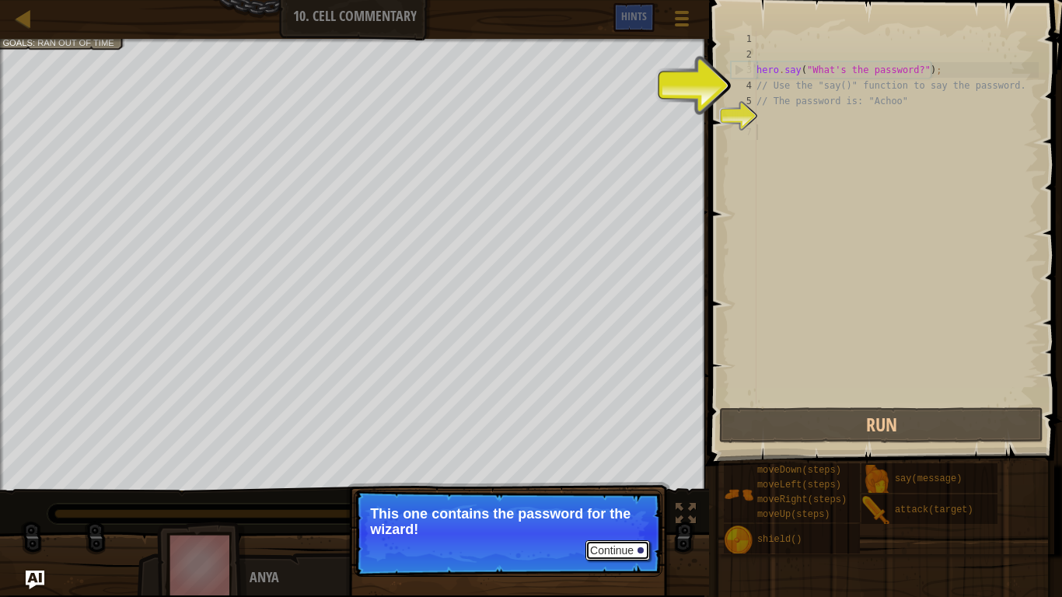
click at [633, 465] on button "Continue" at bounding box center [617, 550] width 65 height 20
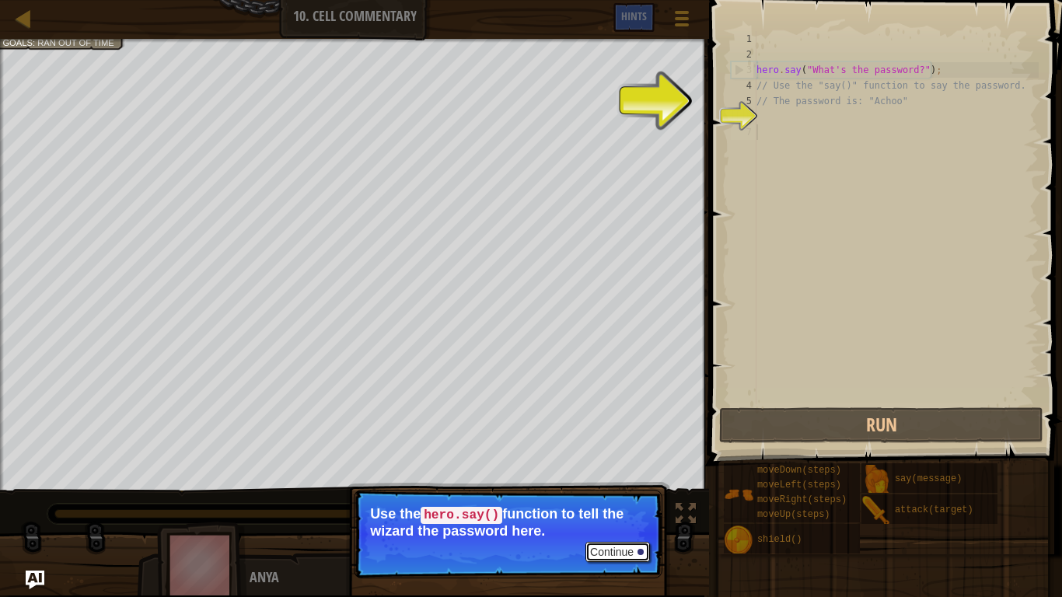
click at [641, 465] on div at bounding box center [641, 552] width 6 height 6
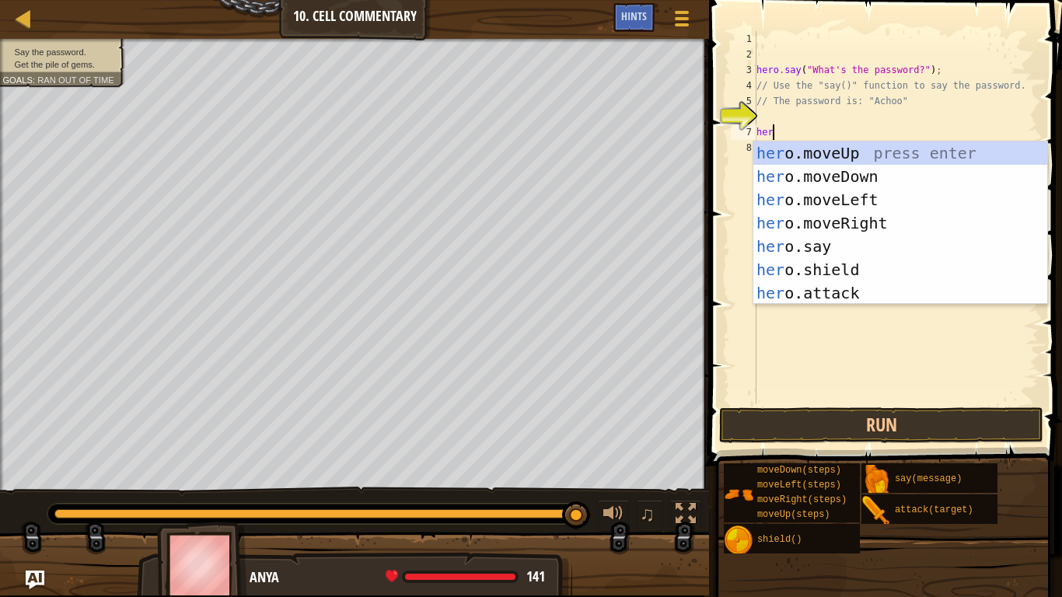
scroll to position [7, 2]
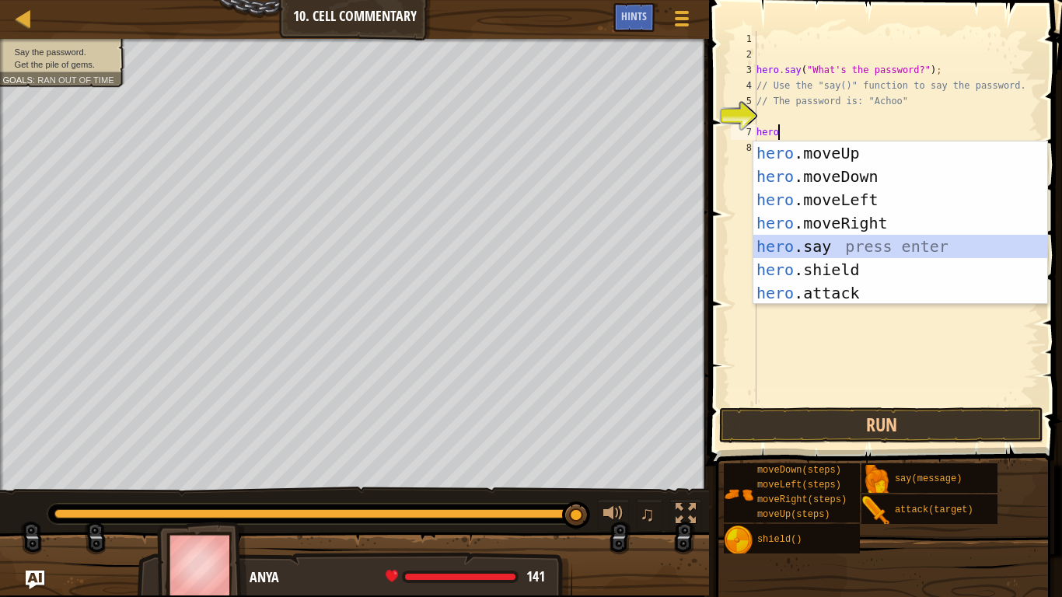
click at [860, 243] on div "hero .moveUp press enter hero .moveDown press enter hero .moveLeft press enter …" at bounding box center [900, 247] width 294 height 210
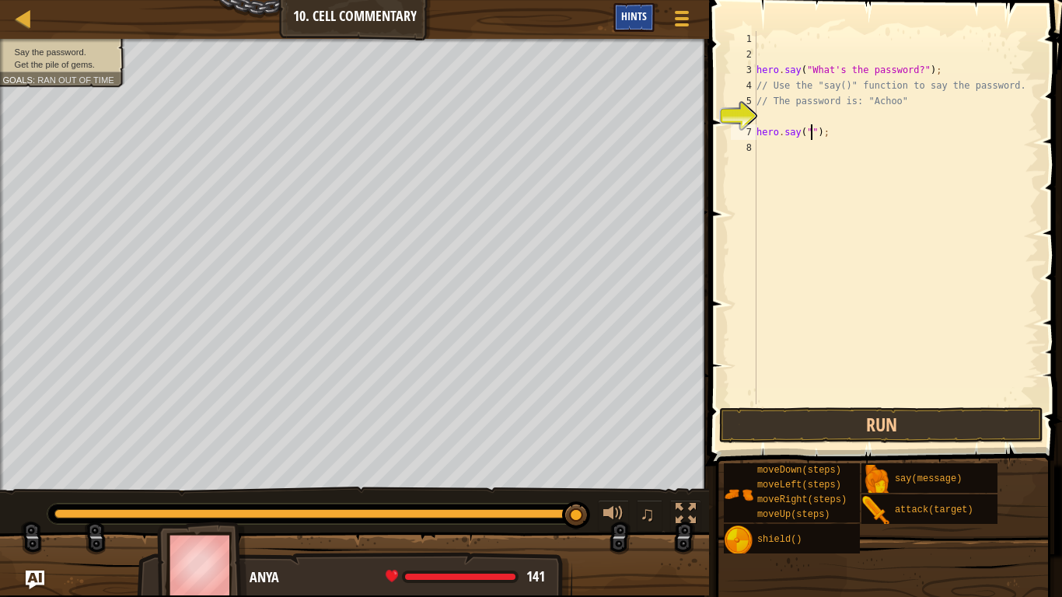
type textarea "hero.say("");"
click at [645, 12] on span "Hints" at bounding box center [634, 16] width 26 height 15
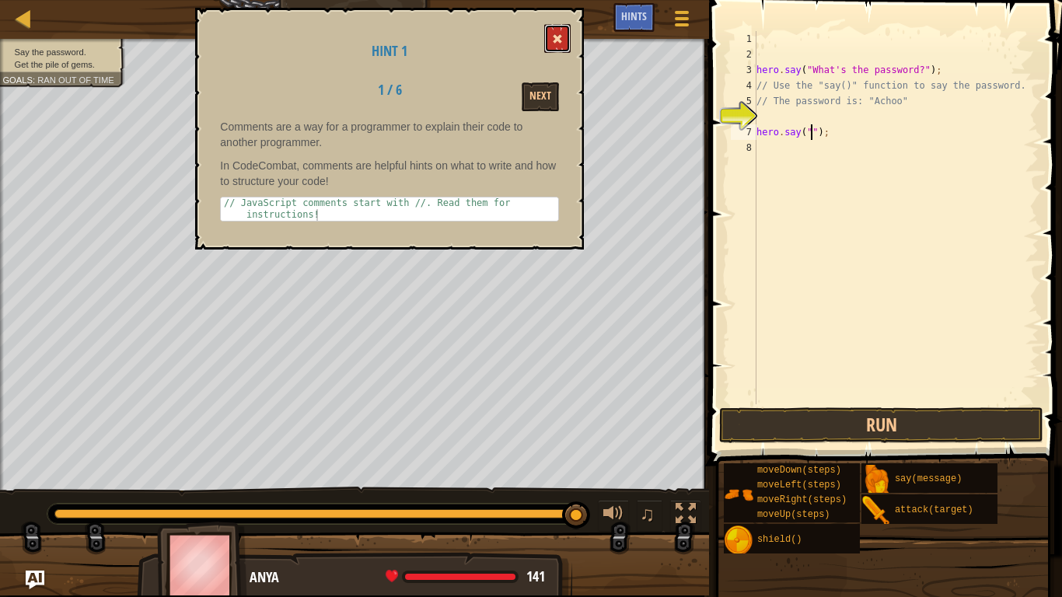
click at [563, 39] on span at bounding box center [557, 38] width 11 height 11
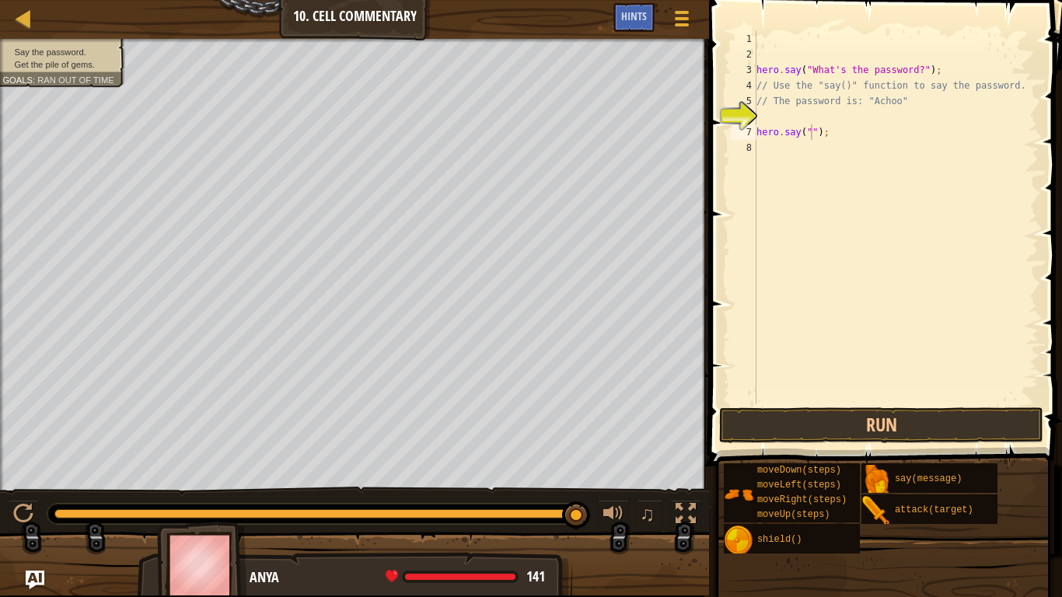
click at [760, 119] on div "hero . say ( "What's the password?" ) ; // Use the "say()" function to say the …" at bounding box center [895, 233] width 285 height 404
click at [787, 435] on button "Run" at bounding box center [881, 425] width 324 height 36
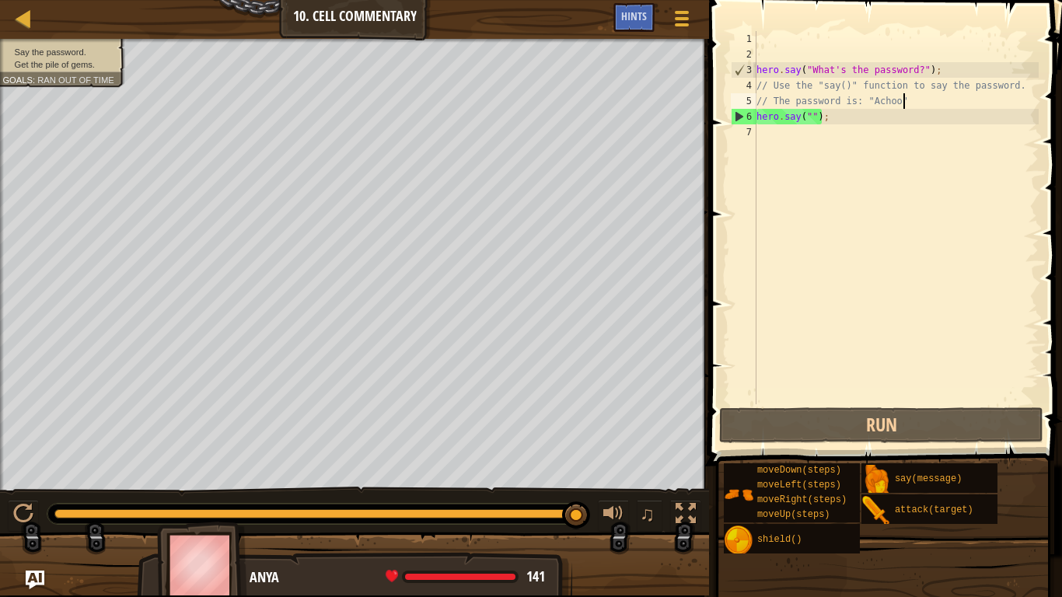
scroll to position [7, 20]
click at [811, 113] on div "hero . say ( "What's the password?" ) ; // Use the "say()" function to say the …" at bounding box center [895, 233] width 285 height 404
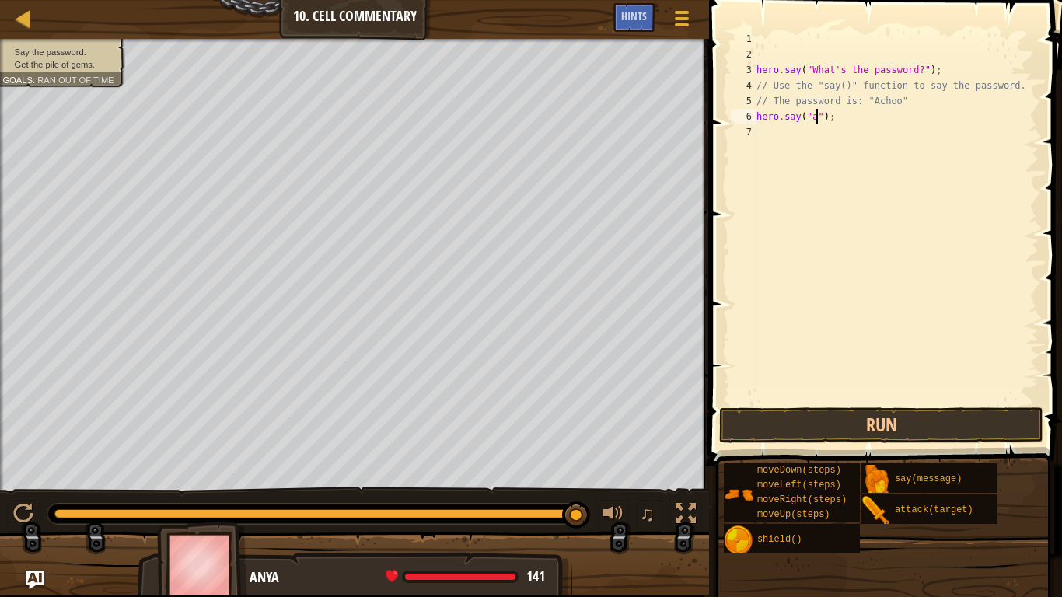
scroll to position [7, 9]
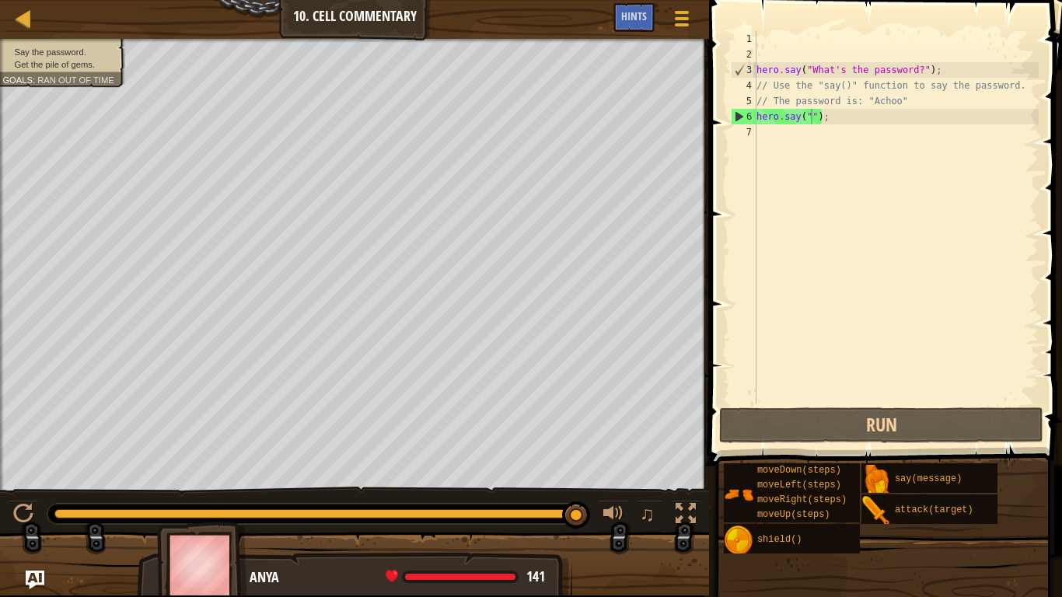
click at [811, 111] on div "hero . say ( "What's the password?" ) ; // Use the "say()" function to say the …" at bounding box center [895, 233] width 285 height 404
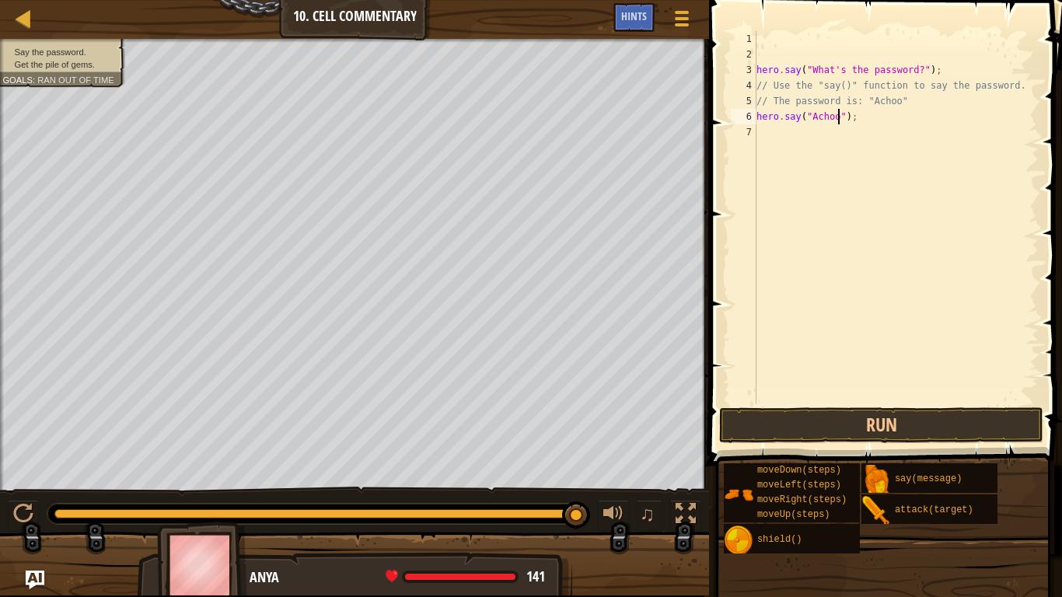
scroll to position [7, 12]
type textarea "hero.say("Achoo");"
click at [904, 434] on button "Run" at bounding box center [881, 425] width 324 height 36
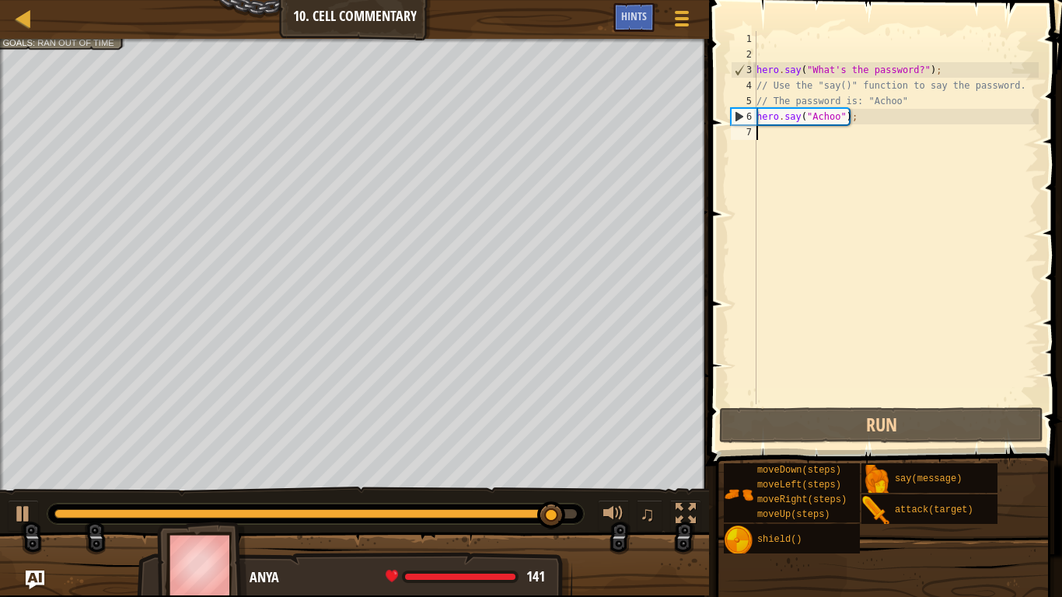
click at [768, 135] on div "hero . say ( "What's the password?" ) ; // Use the "say()" function to say the …" at bounding box center [895, 233] width 285 height 404
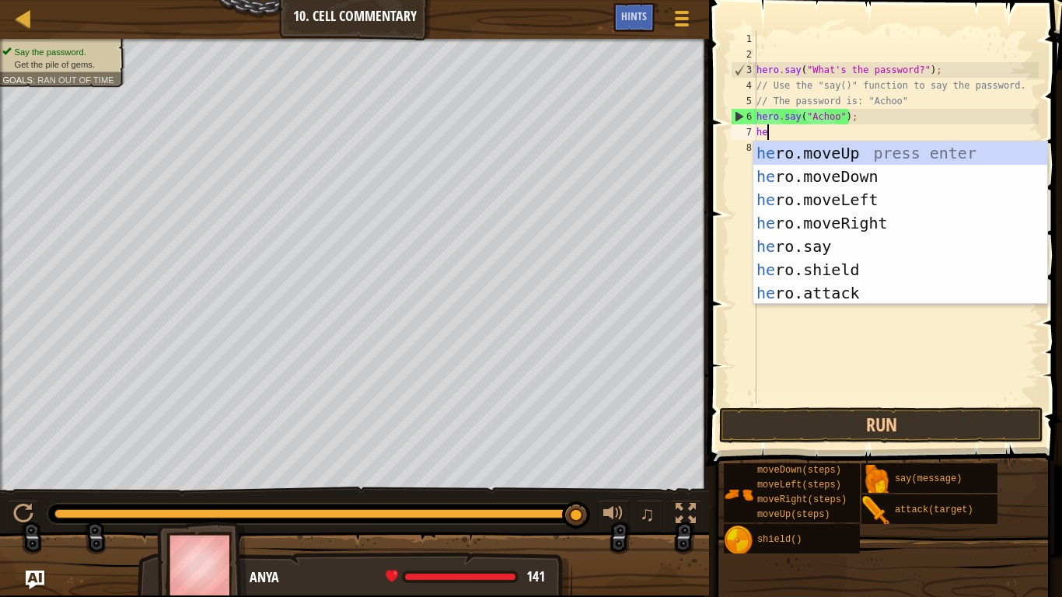
type textarea "her"
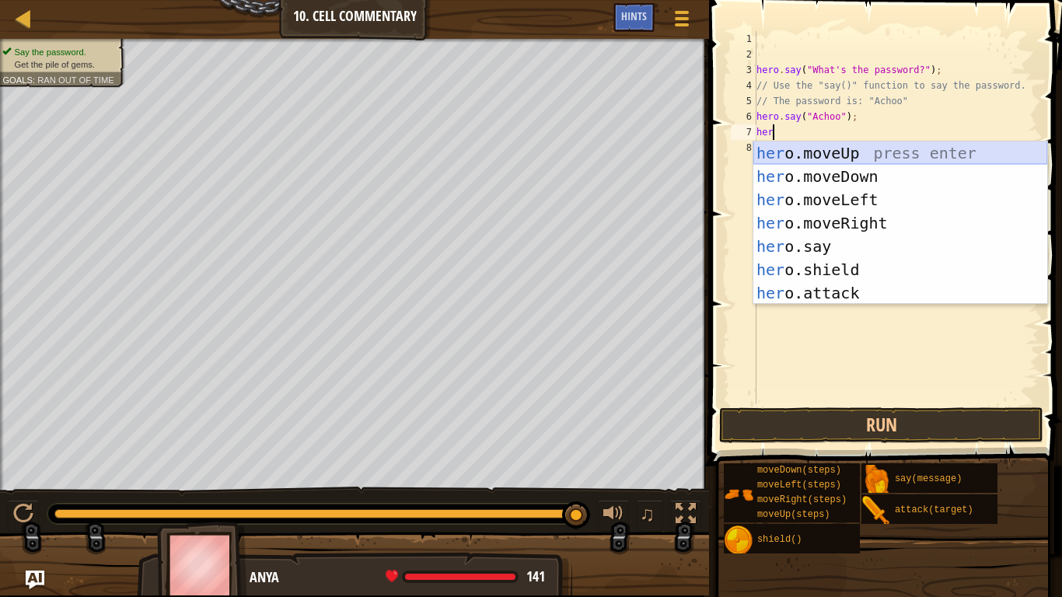
click at [871, 142] on div "her o.moveUp press enter her o.moveDown press enter her o.moveLeft press enter …" at bounding box center [900, 247] width 294 height 210
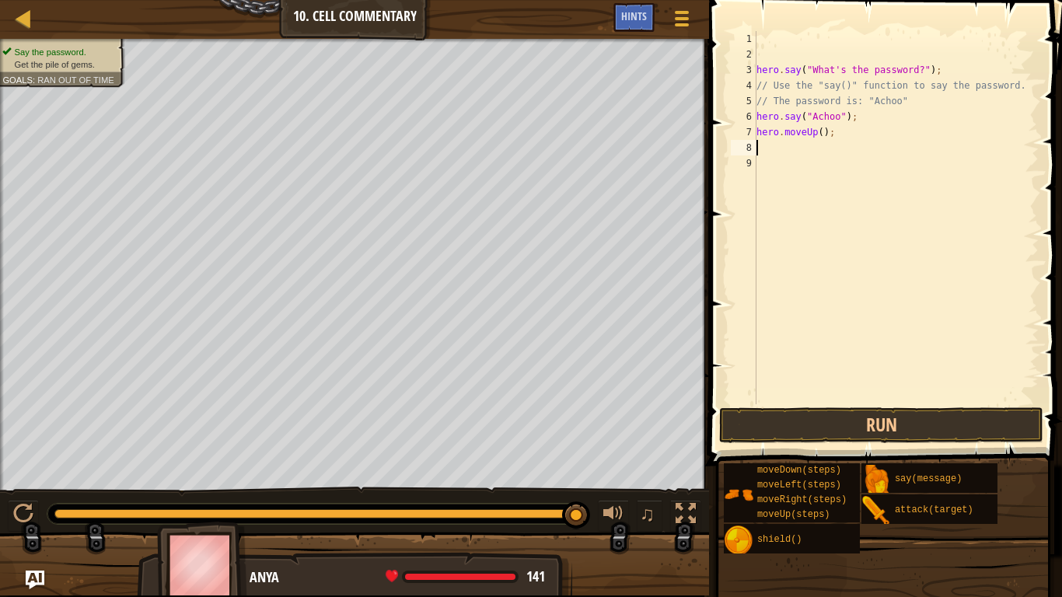
scroll to position [7, 0]
click at [834, 428] on button "Run" at bounding box center [881, 425] width 324 height 36
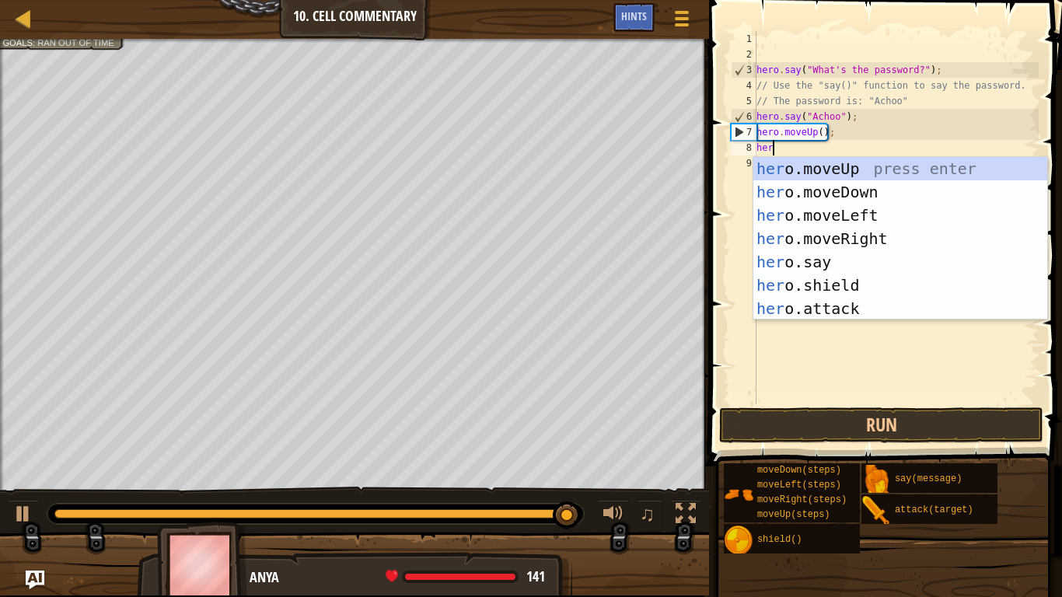
scroll to position [7, 2]
type textarea "hero"
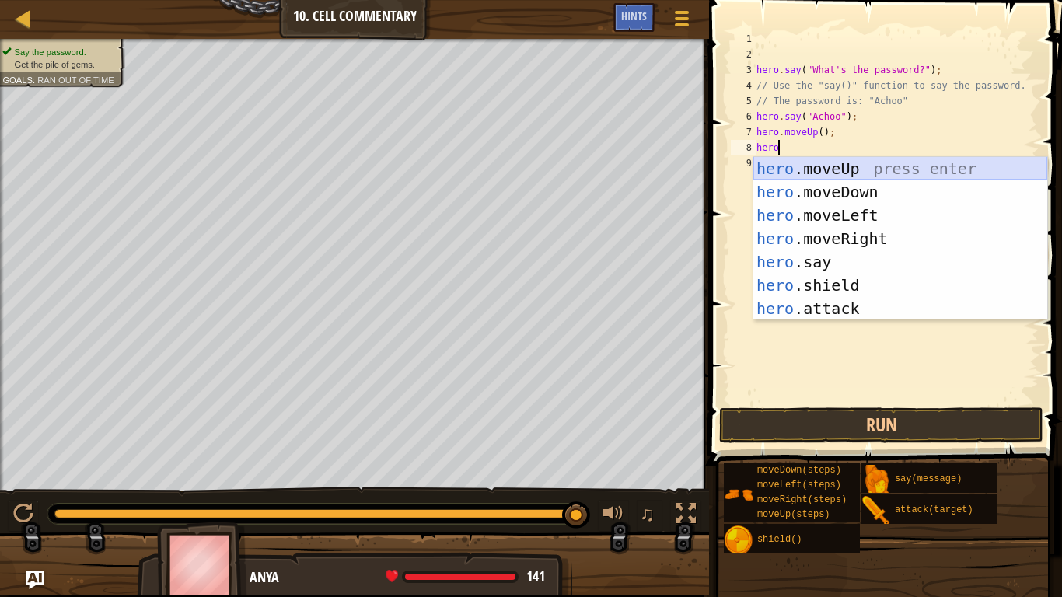
click at [813, 170] on div "hero .moveUp press enter hero .moveDown press enter hero .moveLeft press enter …" at bounding box center [900, 262] width 294 height 210
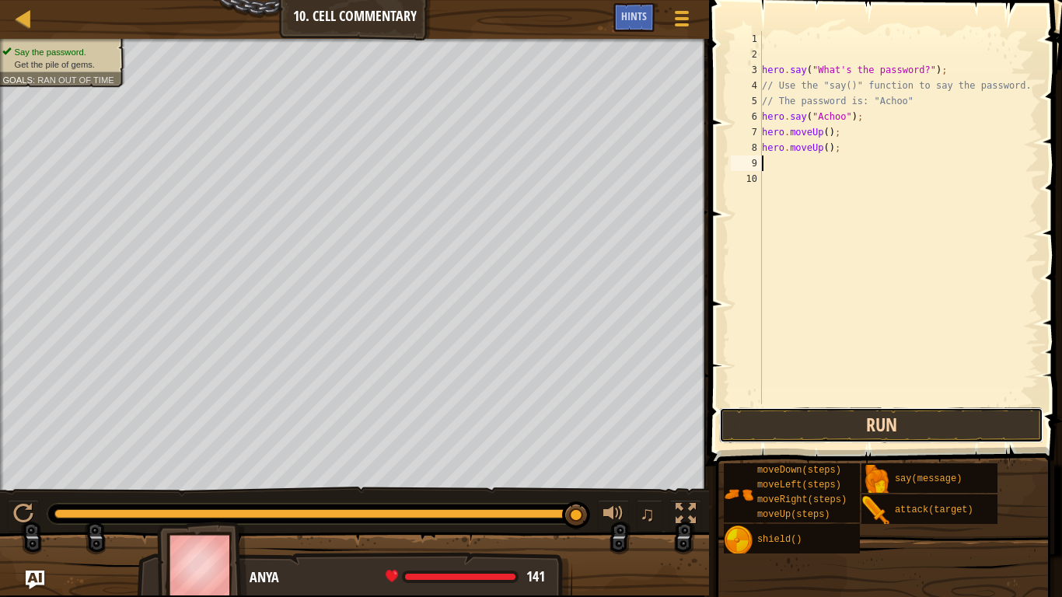
click at [830, 431] on button "Run" at bounding box center [881, 425] width 324 height 36
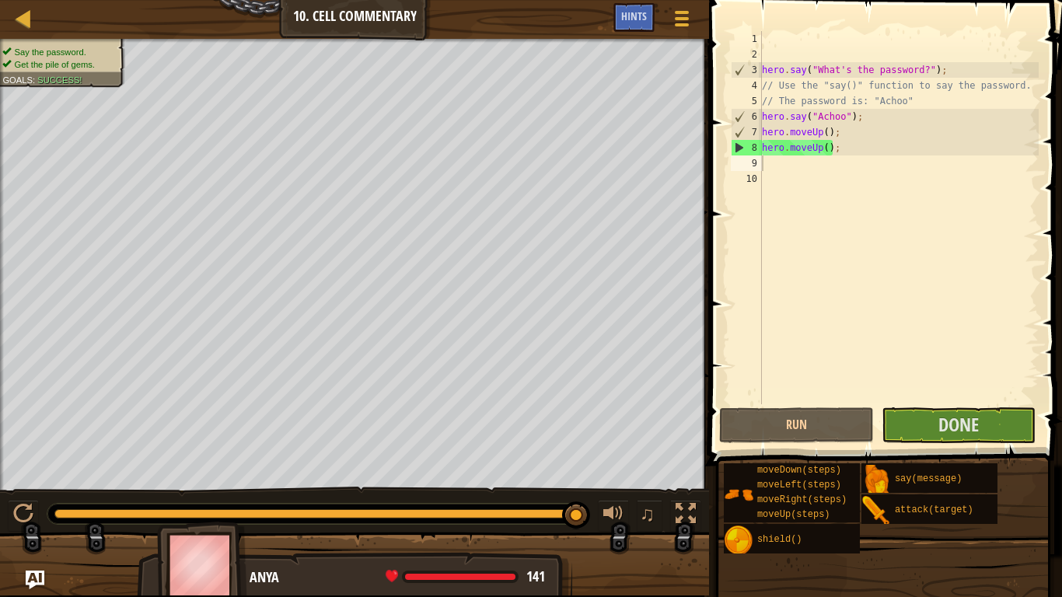
click at [1008, 445] on span at bounding box center [886, 211] width 365 height 512
click at [1008, 441] on button "Done" at bounding box center [959, 425] width 154 height 36
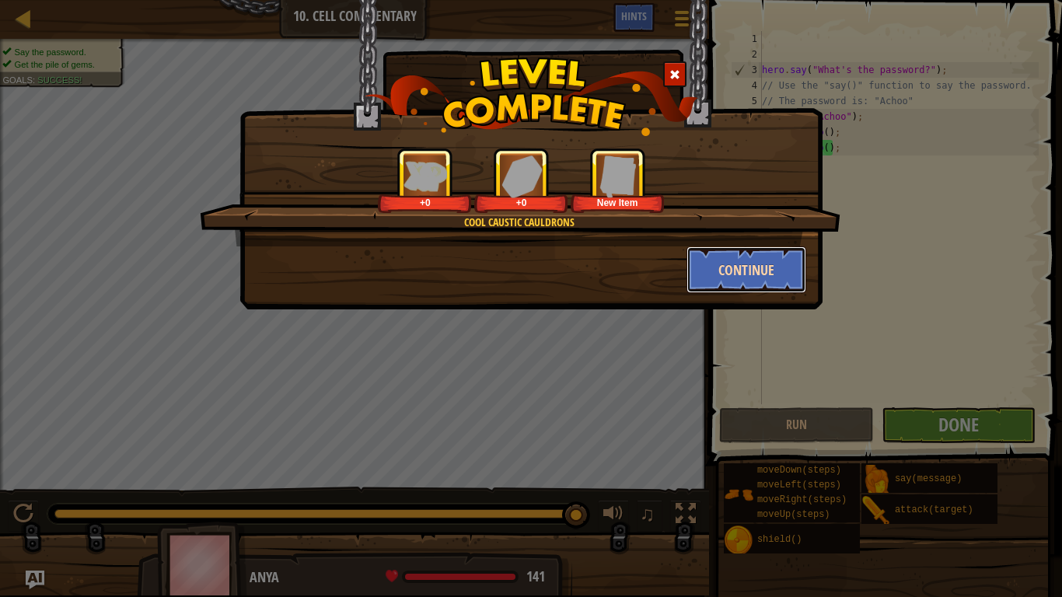
click at [707, 273] on button "Continue" at bounding box center [747, 269] width 121 height 47
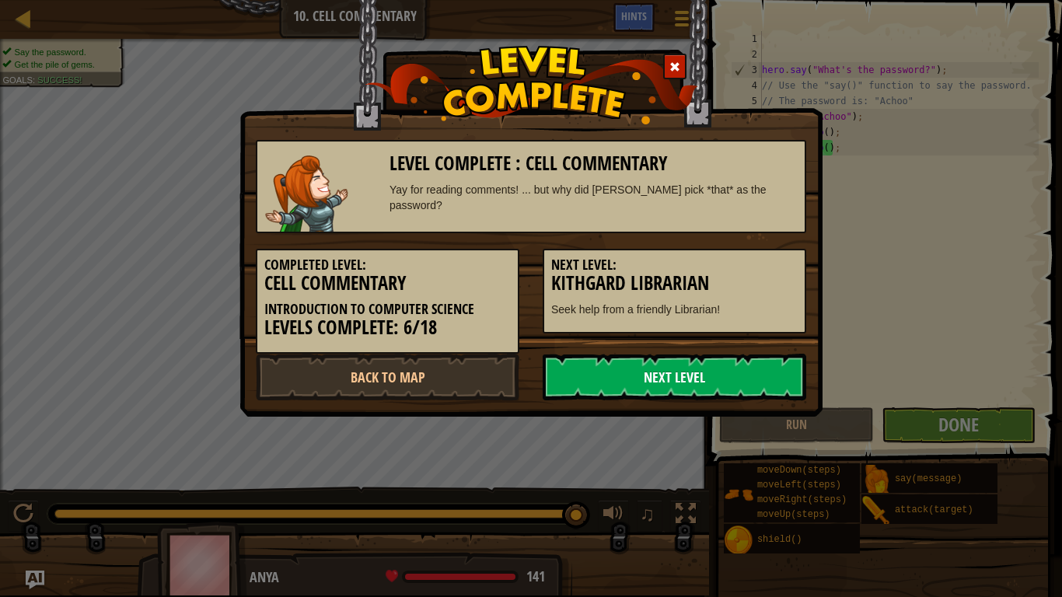
click at [674, 371] on link "Next Level" at bounding box center [675, 377] width 264 height 47
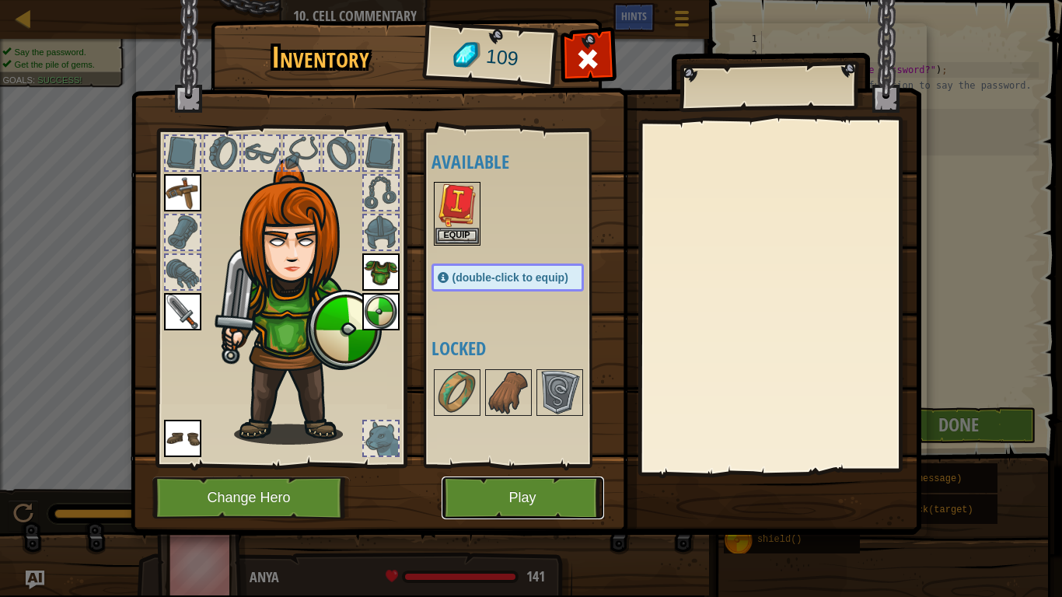
click at [577, 465] on button "Play" at bounding box center [523, 498] width 162 height 43
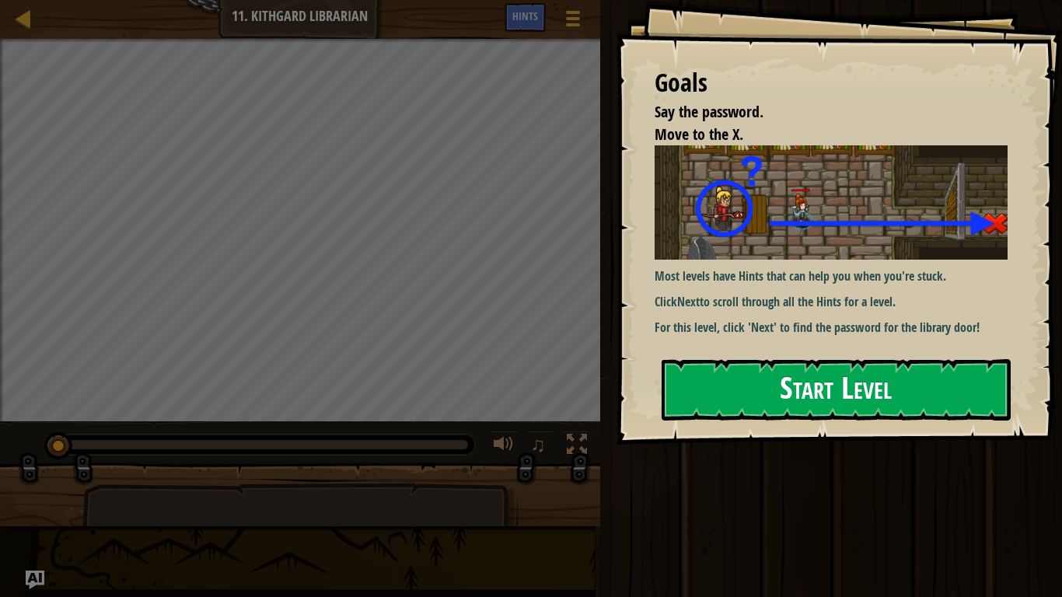
click at [680, 359] on button "Start Level" at bounding box center [836, 389] width 349 height 61
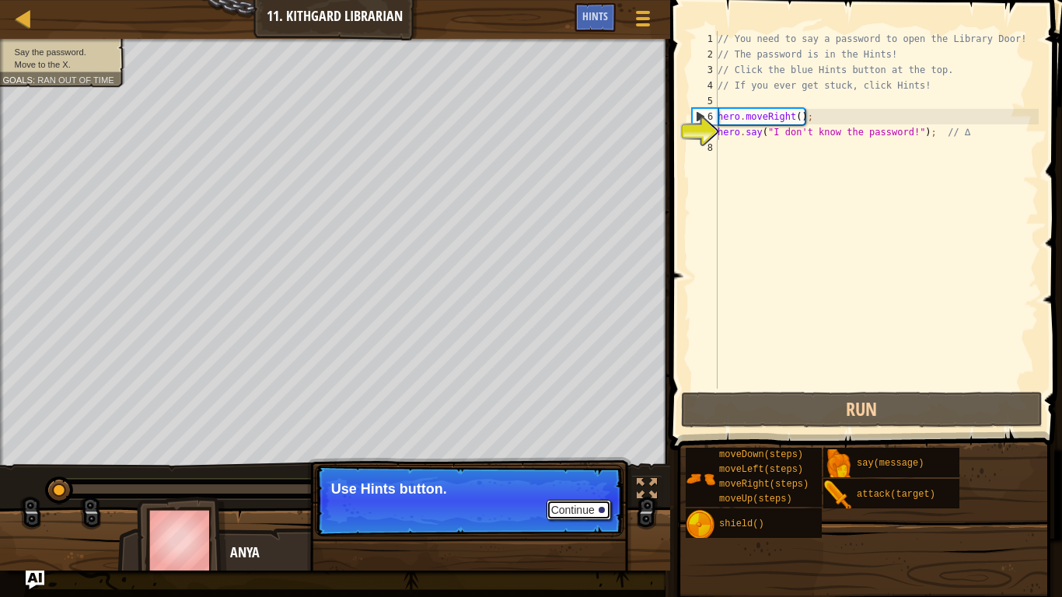
click at [568, 465] on button "Continue" at bounding box center [579, 510] width 65 height 20
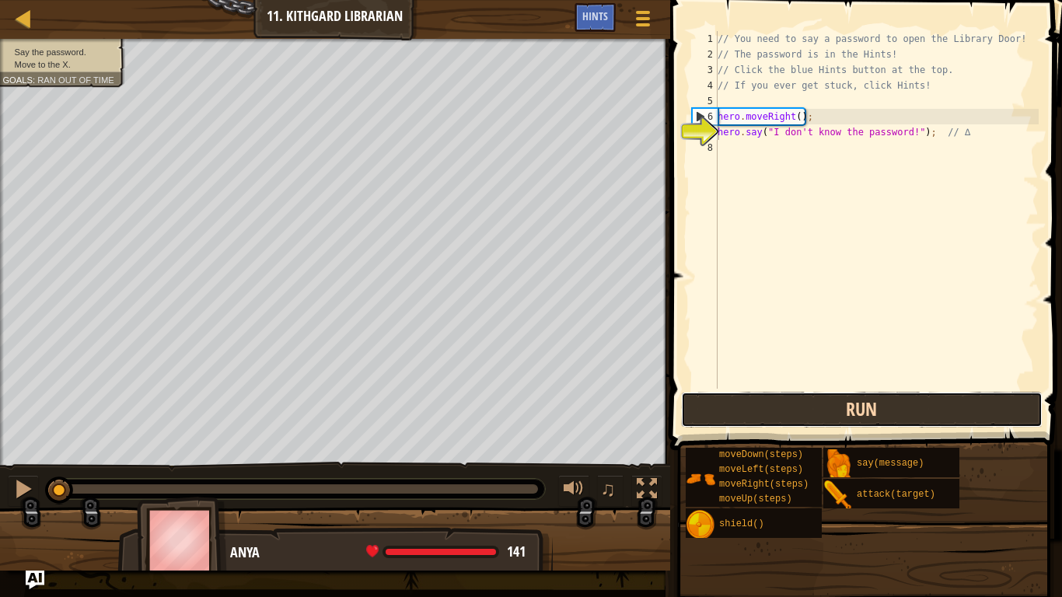
click at [854, 397] on button "Run" at bounding box center [862, 410] width 362 height 36
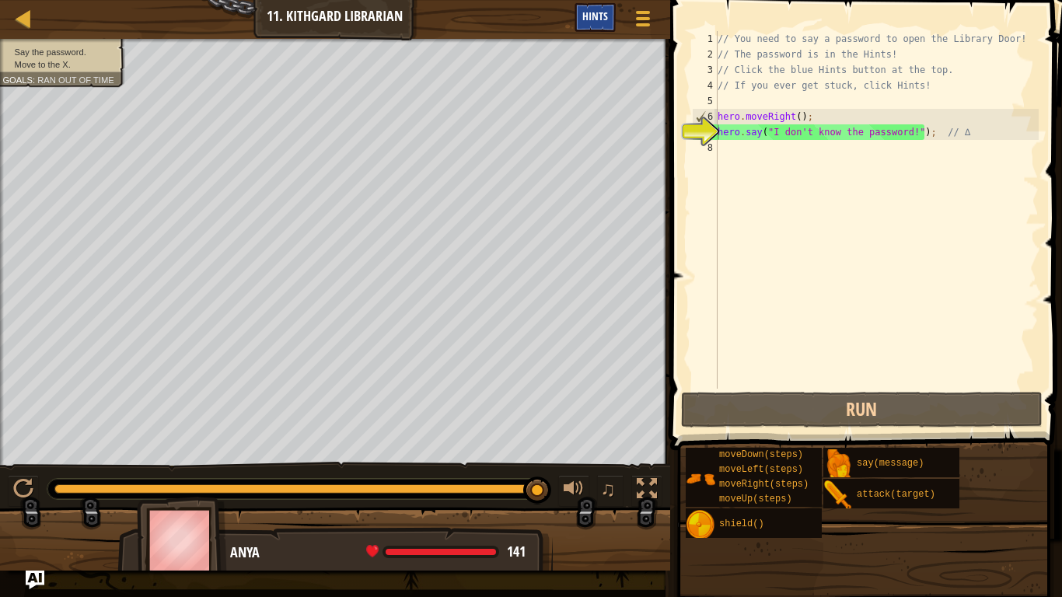
click at [599, 5] on div "Hints" at bounding box center [595, 17] width 41 height 29
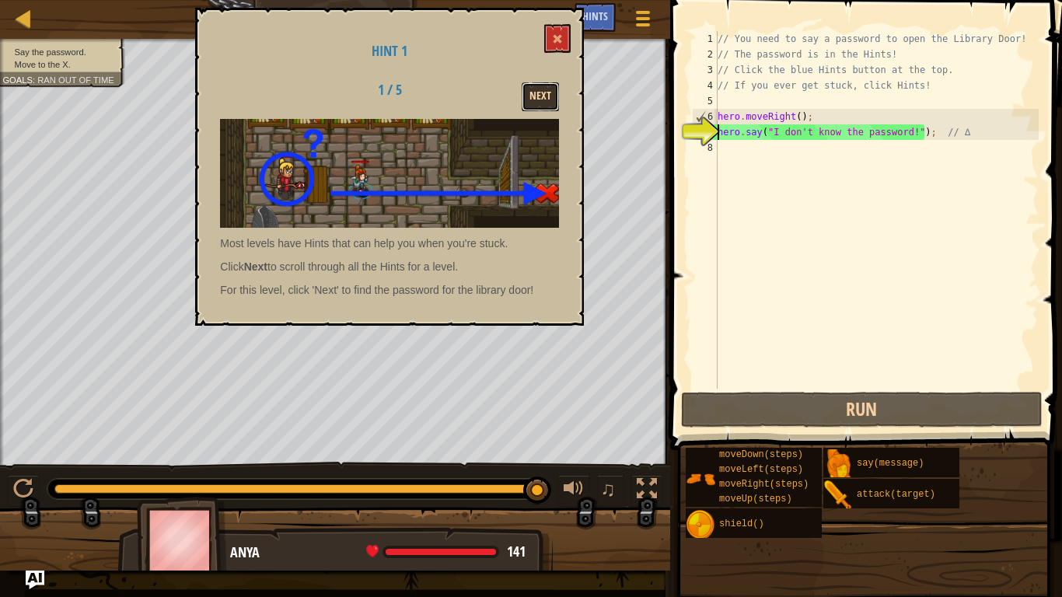
click at [544, 98] on button "Next" at bounding box center [540, 96] width 37 height 29
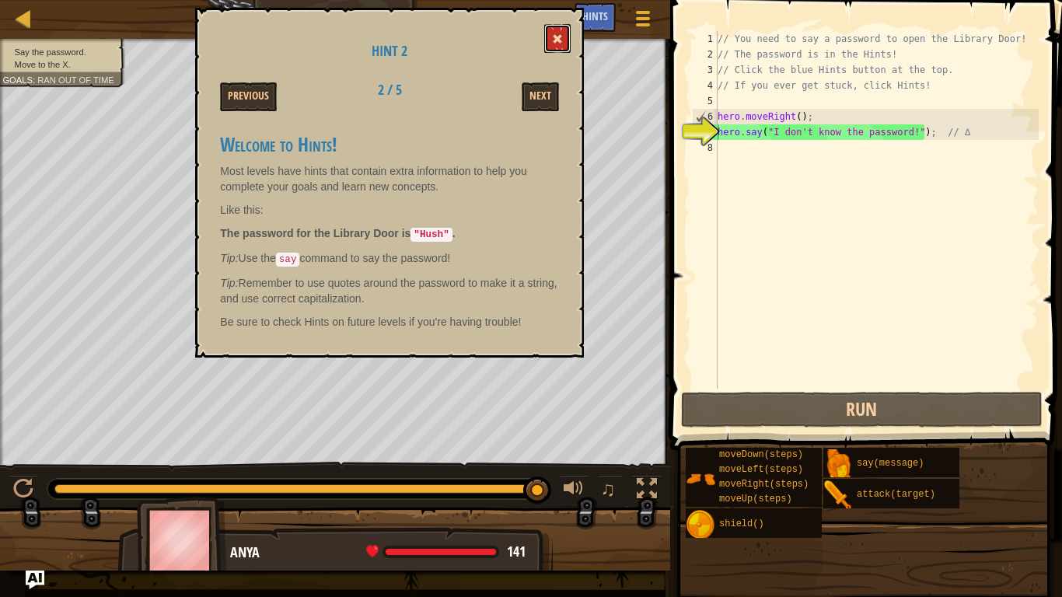
click at [563, 48] on button at bounding box center [557, 38] width 26 height 29
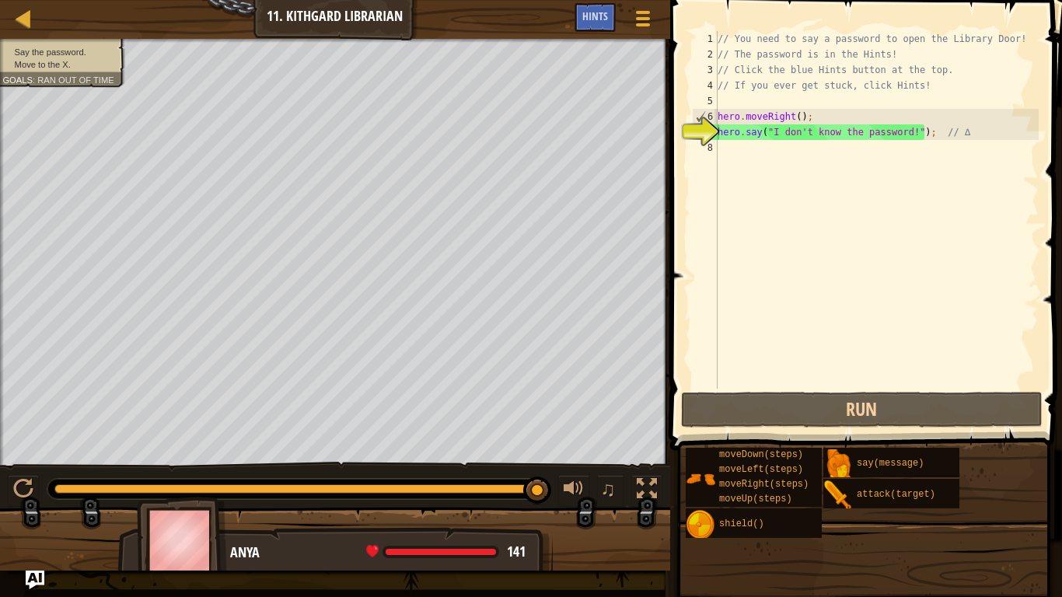
click at [907, 134] on div "// You need to say a password to open the Library Door! // The password is in t…" at bounding box center [877, 225] width 324 height 389
click at [910, 133] on div "// You need to say a password to open the Library Door! // The password is in t…" at bounding box center [877, 225] width 324 height 389
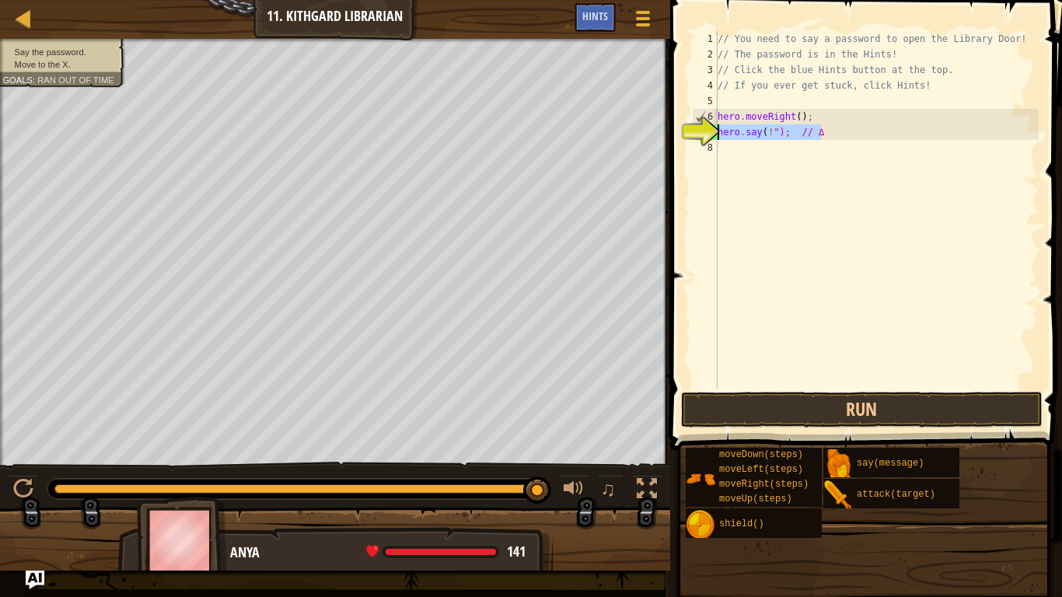
drag, startPoint x: 835, startPoint y: 139, endPoint x: 710, endPoint y: 136, distance: 125.2
click at [710, 136] on div "hero.say(!"); // ∆ 1 2 3 4 5 6 7 8 // You need to say a password to open the Li…" at bounding box center [864, 210] width 350 height 358
type textarea "\"
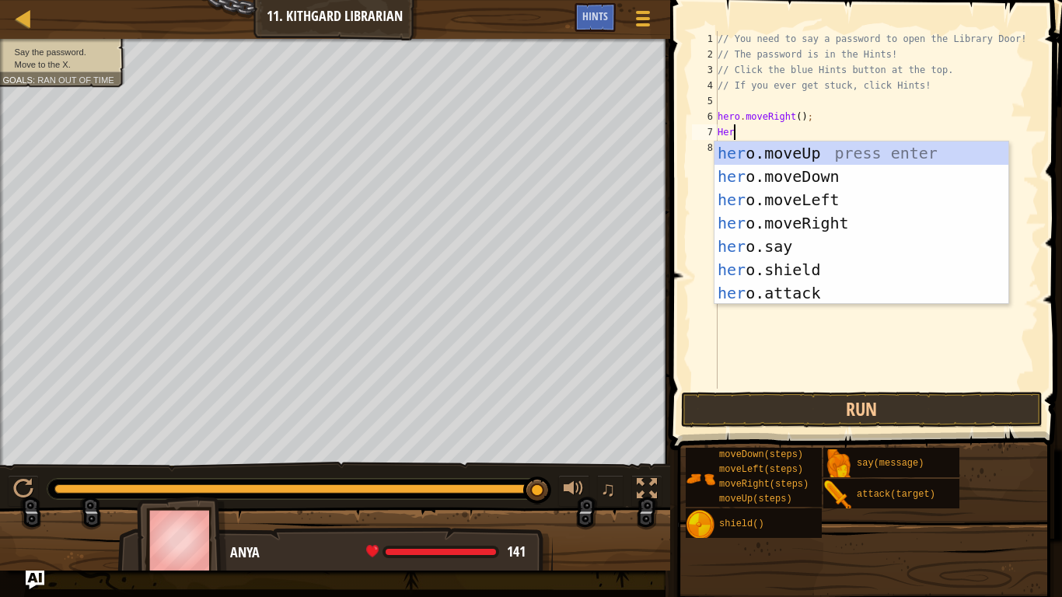
scroll to position [7, 2]
click at [777, 255] on div "hero .moveUp press enter hero .moveDown press enter hero .moveLeft press enter …" at bounding box center [862, 247] width 294 height 210
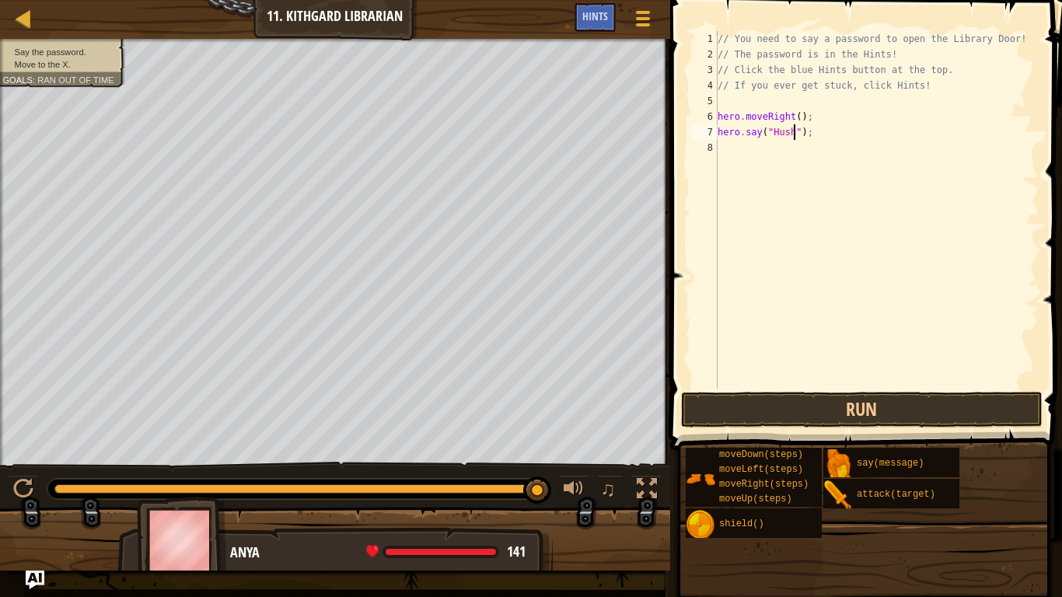
scroll to position [7, 11]
type textarea "hero.say("Hush");"
click at [857, 407] on button "Run" at bounding box center [862, 410] width 362 height 36
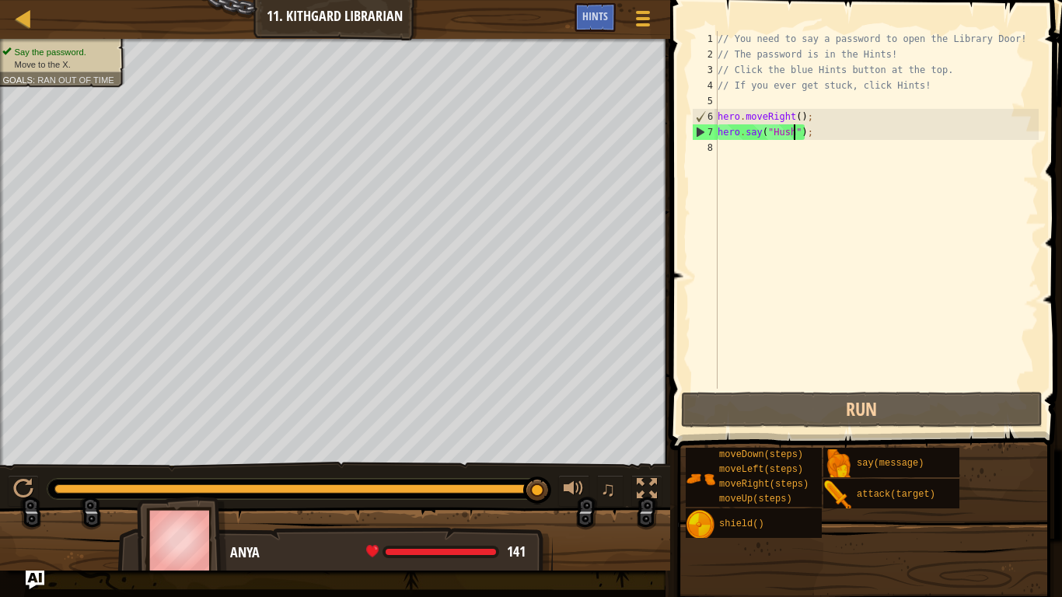
click at [753, 152] on div "// You need to say a password to open the Library Door! // The password is in t…" at bounding box center [877, 225] width 324 height 389
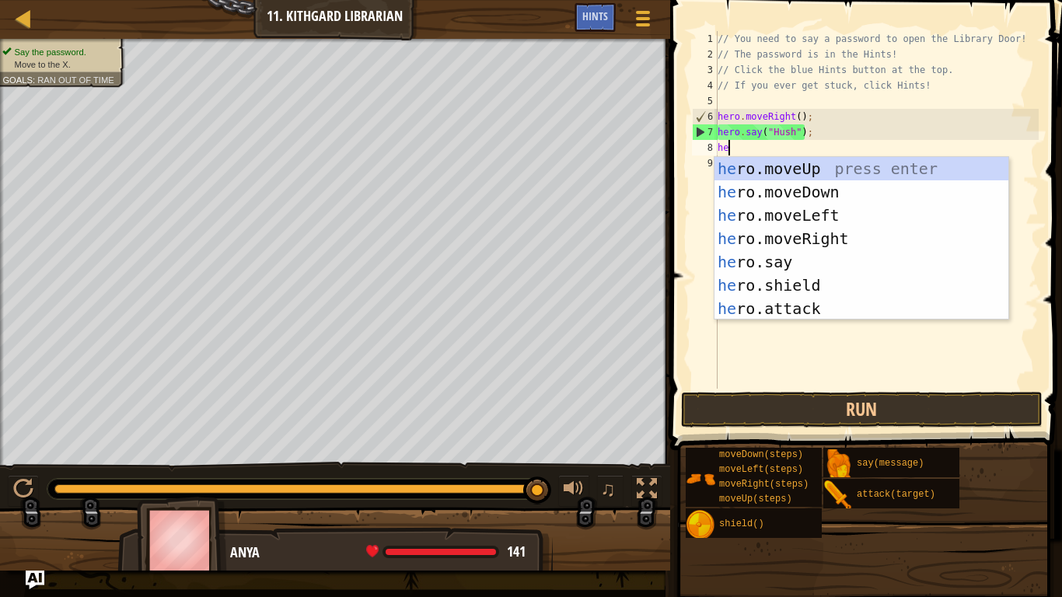
type textarea "her"
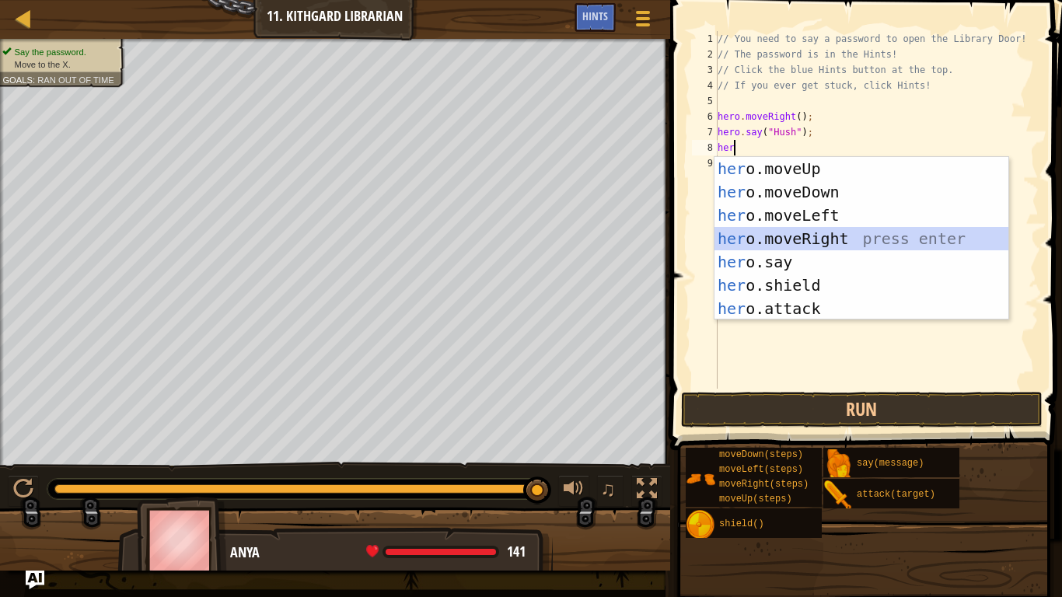
click at [812, 236] on div "her o.moveUp press enter her o.moveDown press enter her o.moveLeft press enter …" at bounding box center [862, 262] width 294 height 210
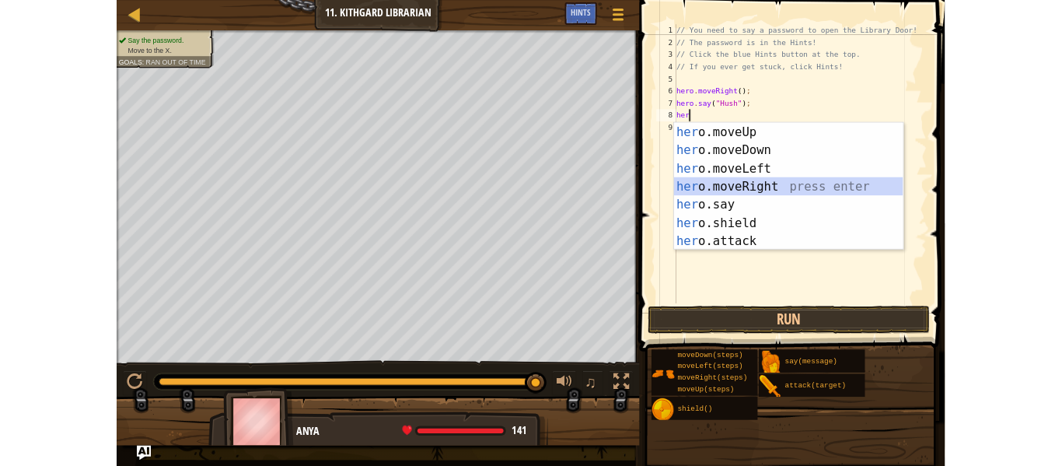
scroll to position [7, 0]
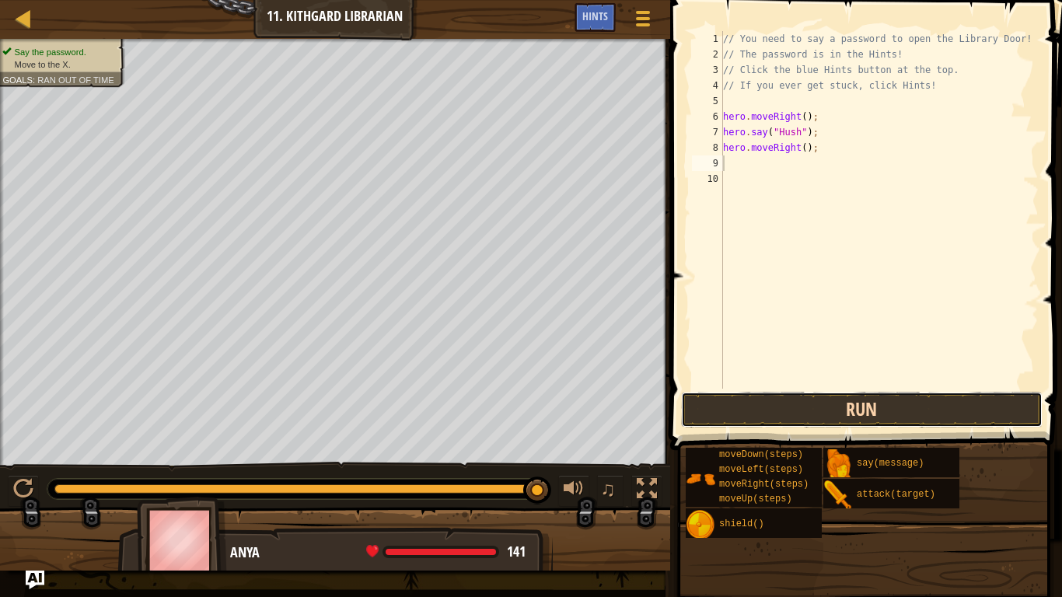
click at [843, 414] on button "Run" at bounding box center [862, 410] width 362 height 36
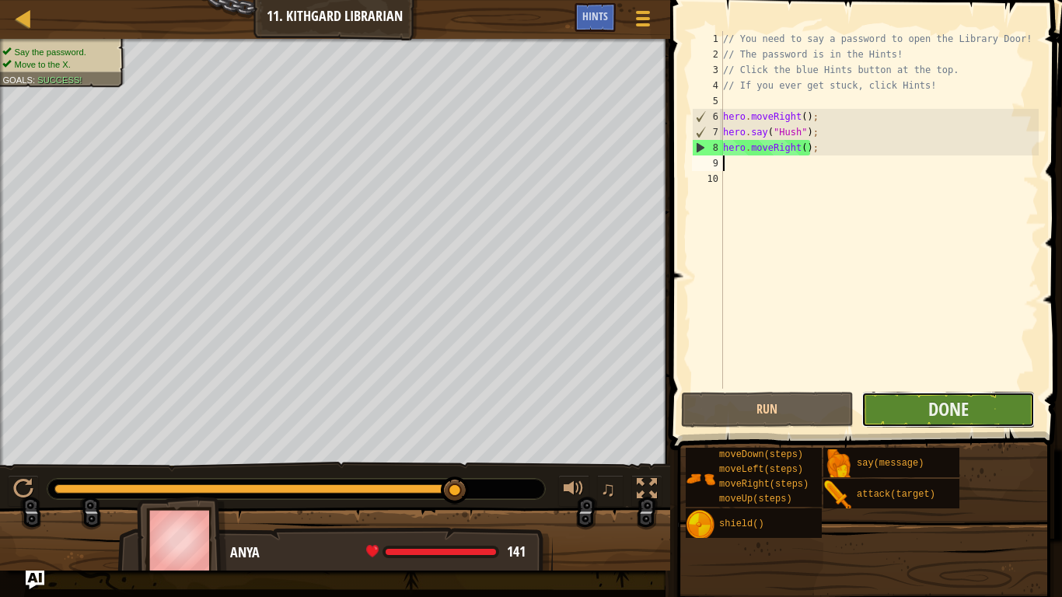
click at [930, 423] on button "Done" at bounding box center [947, 410] width 173 height 36
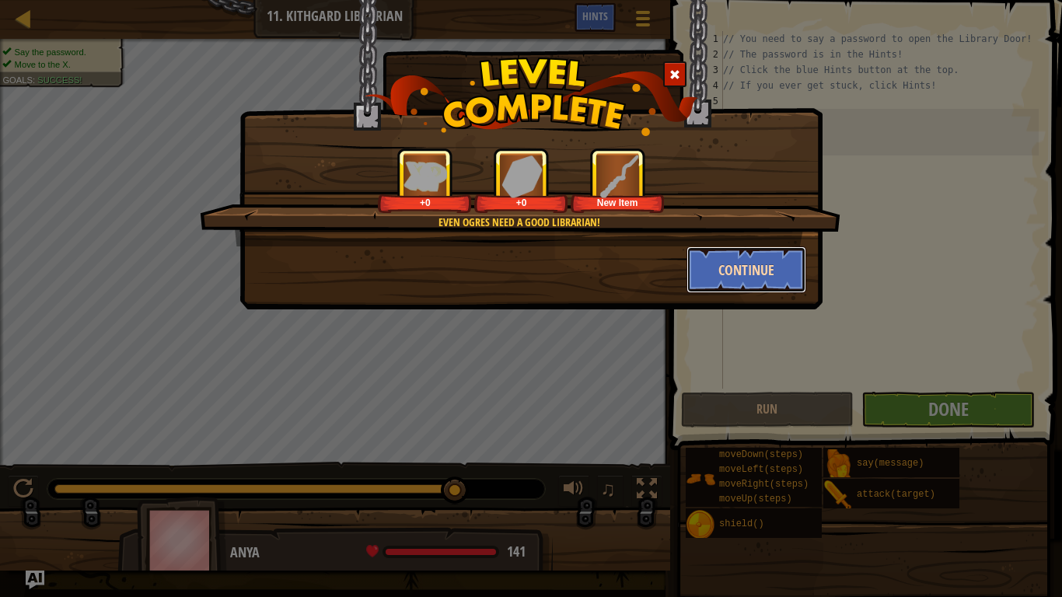
click at [745, 278] on button "Continue" at bounding box center [747, 269] width 121 height 47
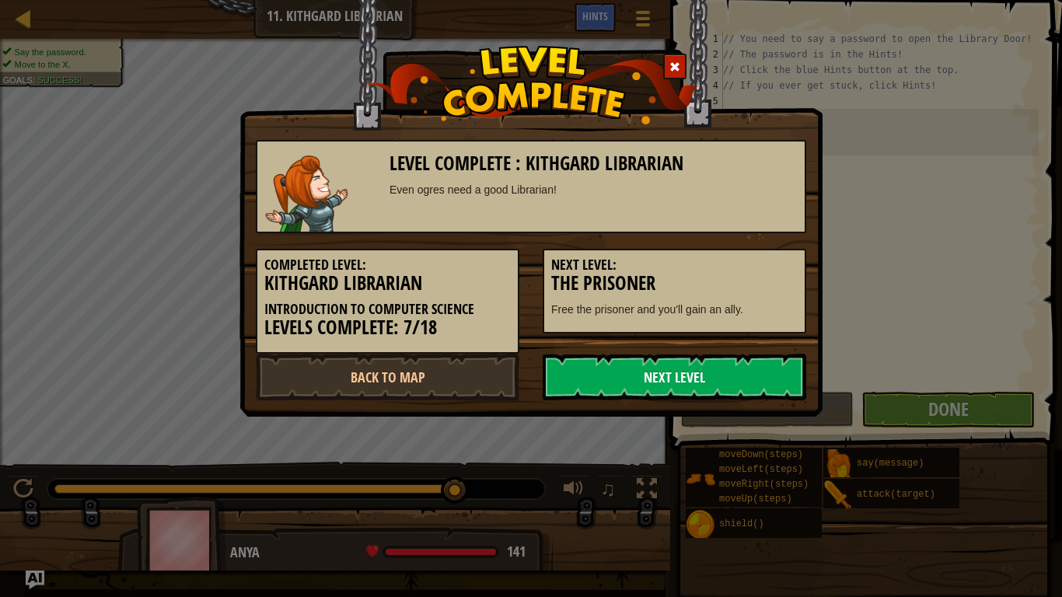
click at [677, 388] on link "Next Level" at bounding box center [675, 377] width 264 height 47
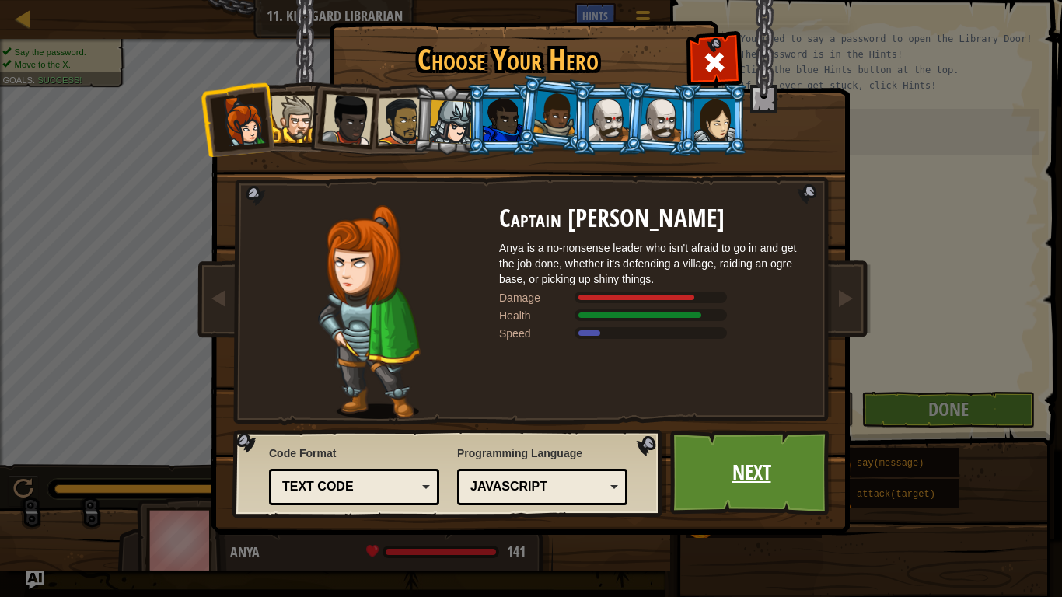
click at [774, 458] on link "Next" at bounding box center [751, 473] width 162 height 86
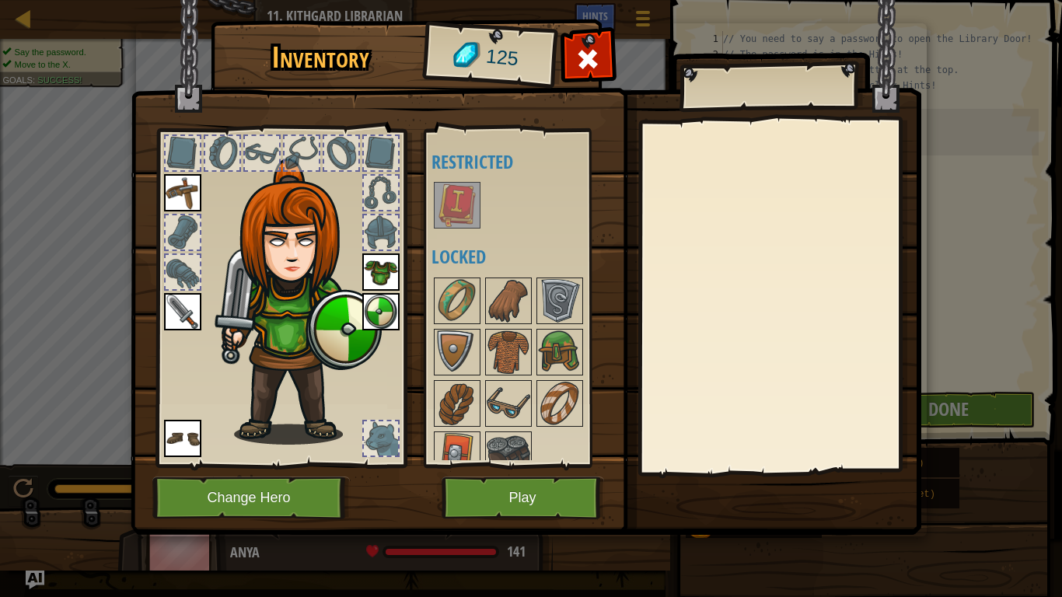
click at [463, 215] on img at bounding box center [457, 205] width 44 height 44
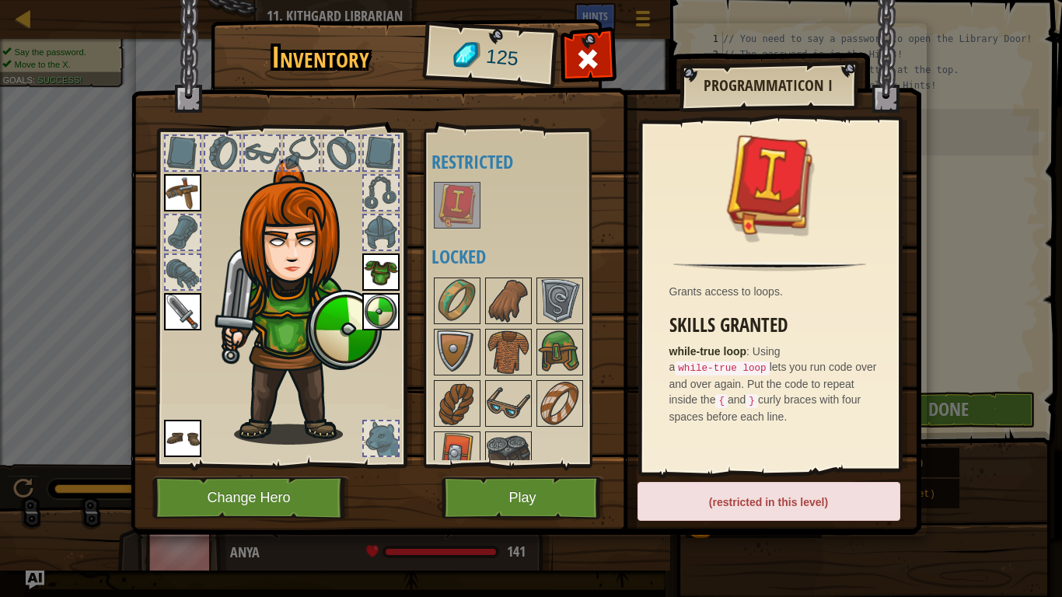
click at [582, 263] on h4 "Locked" at bounding box center [523, 256] width 183 height 20
click at [548, 307] on img at bounding box center [560, 301] width 44 height 44
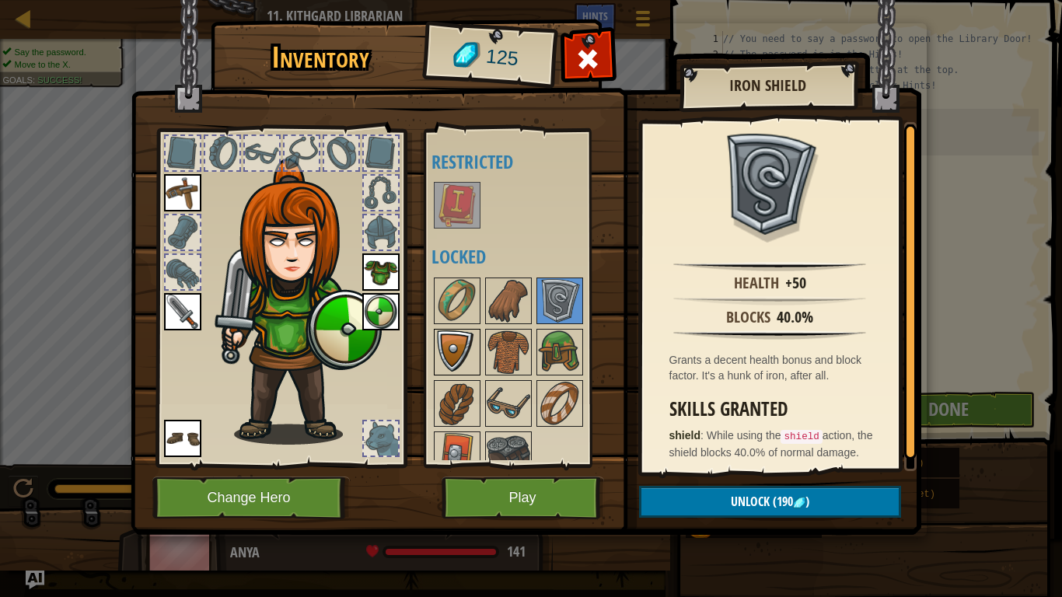
click at [478, 343] on div at bounding box center [457, 352] width 47 height 47
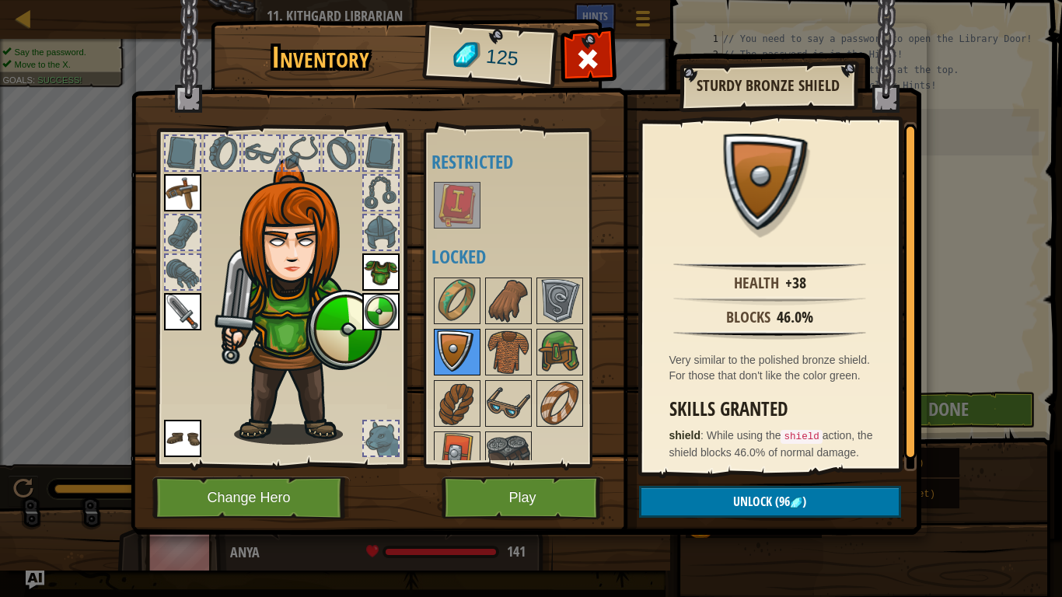
click at [467, 350] on img at bounding box center [457, 352] width 44 height 44
click at [583, 312] on div at bounding box center [523, 377] width 183 height 205
click at [578, 309] on img at bounding box center [560, 301] width 44 height 44
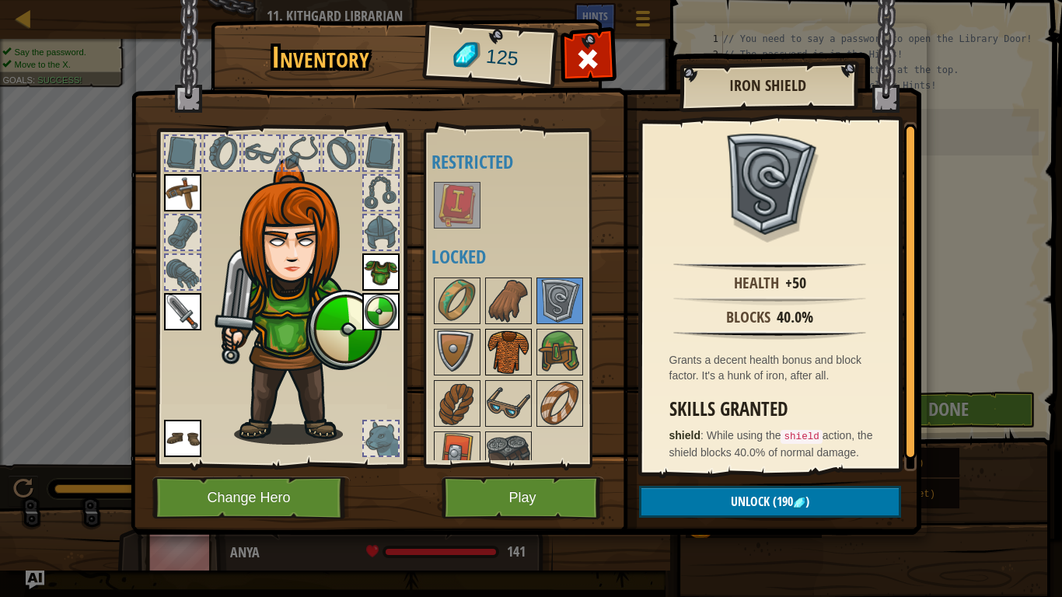
click at [515, 361] on img at bounding box center [509, 352] width 44 height 44
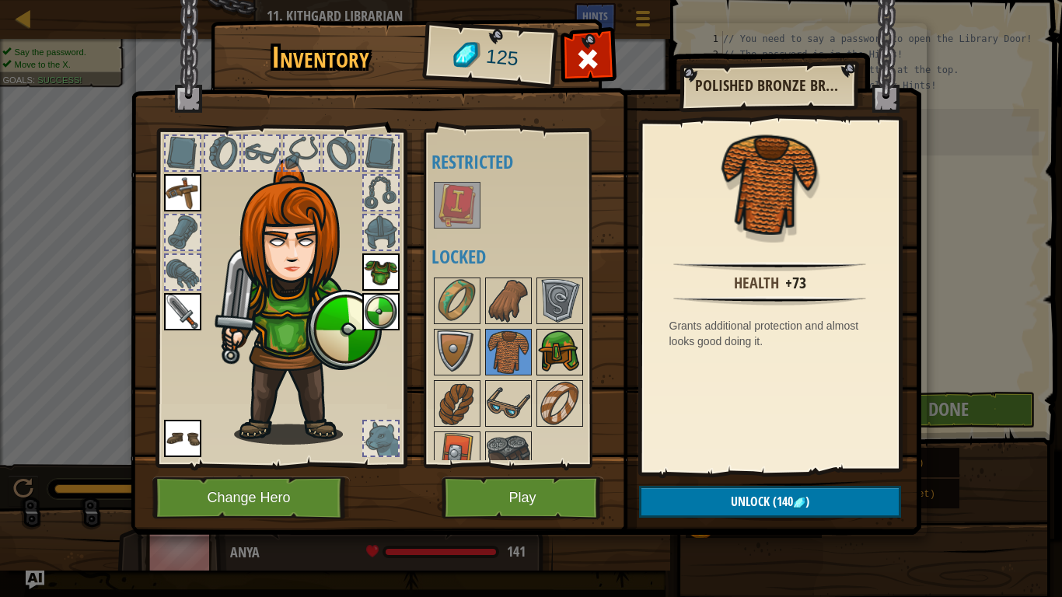
click at [554, 359] on img at bounding box center [560, 352] width 44 height 44
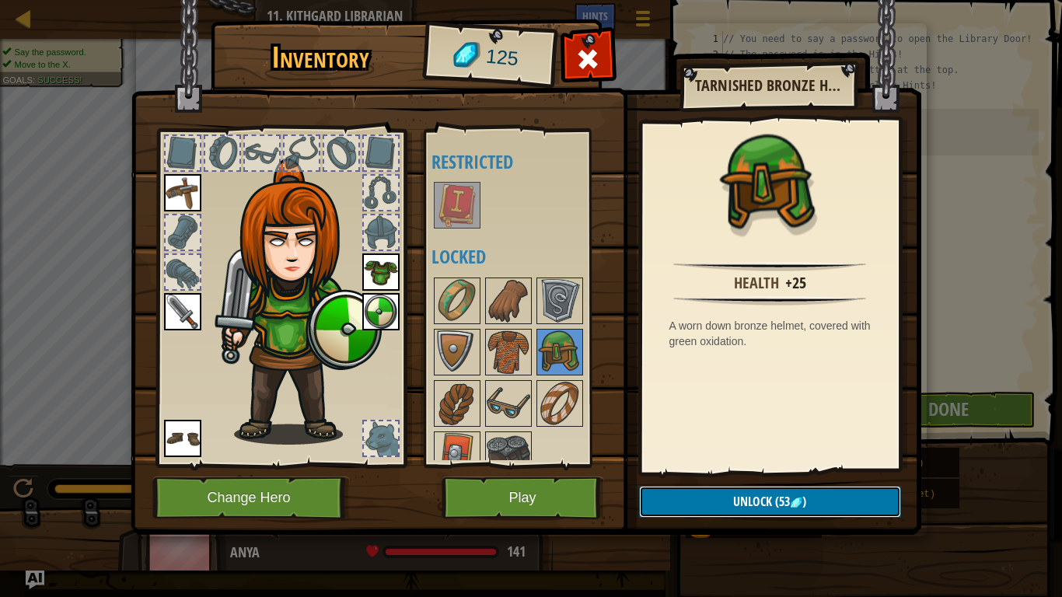
click at [706, 465] on button "Unlock (53 )" at bounding box center [770, 502] width 262 height 32
click at [694, 465] on button "Confirm" at bounding box center [770, 502] width 262 height 32
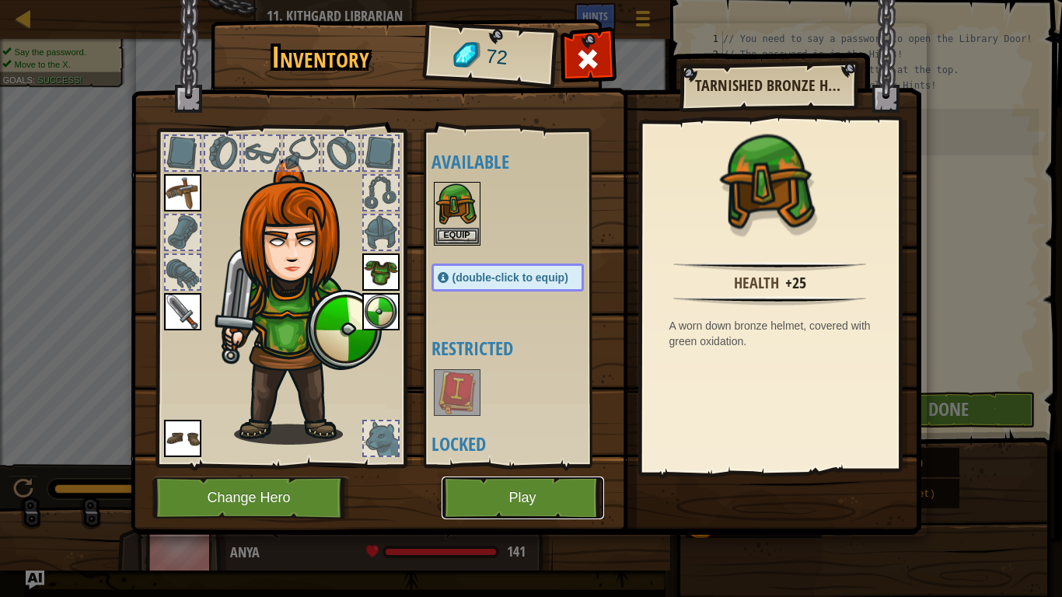
click at [513, 465] on button "Play" at bounding box center [523, 498] width 162 height 43
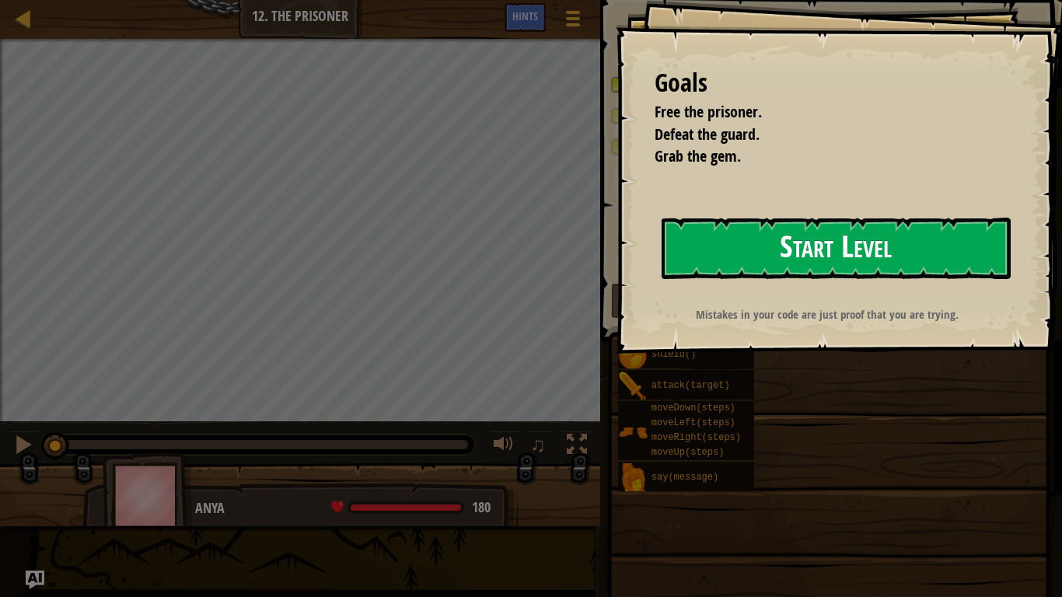
click at [933, 272] on button "Start Level" at bounding box center [836, 248] width 349 height 61
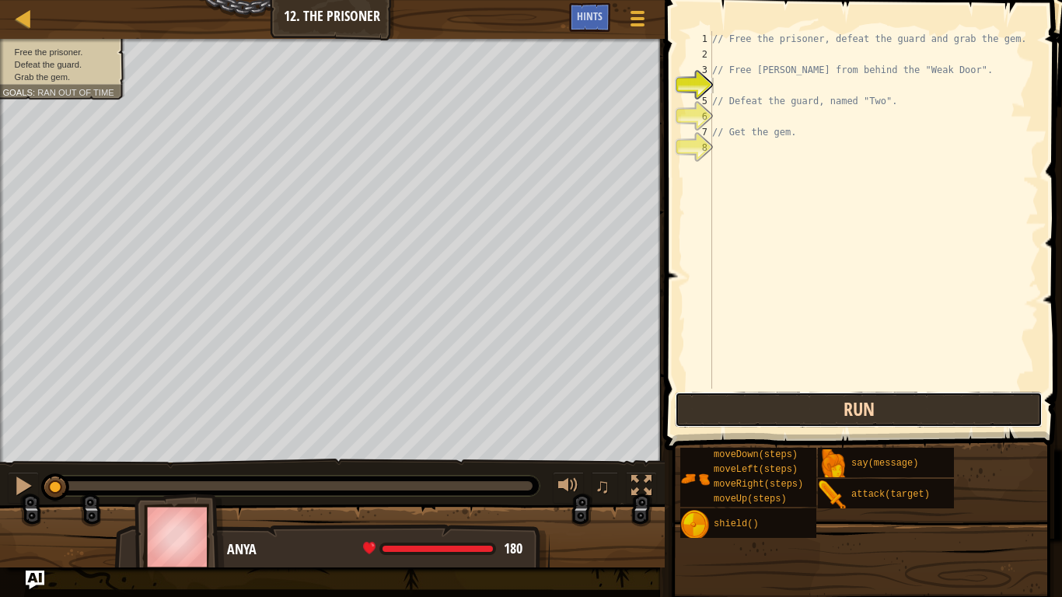
click at [915, 400] on button "Run" at bounding box center [859, 410] width 368 height 36
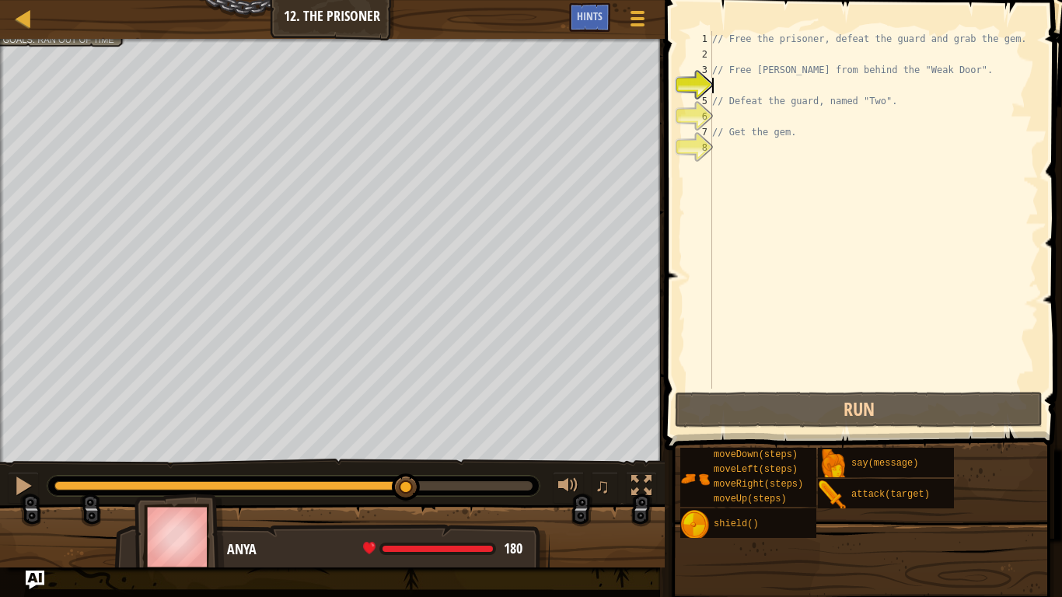
drag, startPoint x: 172, startPoint y: 485, endPoint x: 435, endPoint y: 465, distance: 264.3
click at [435, 465] on div "♫" at bounding box center [332, 482] width 665 height 47
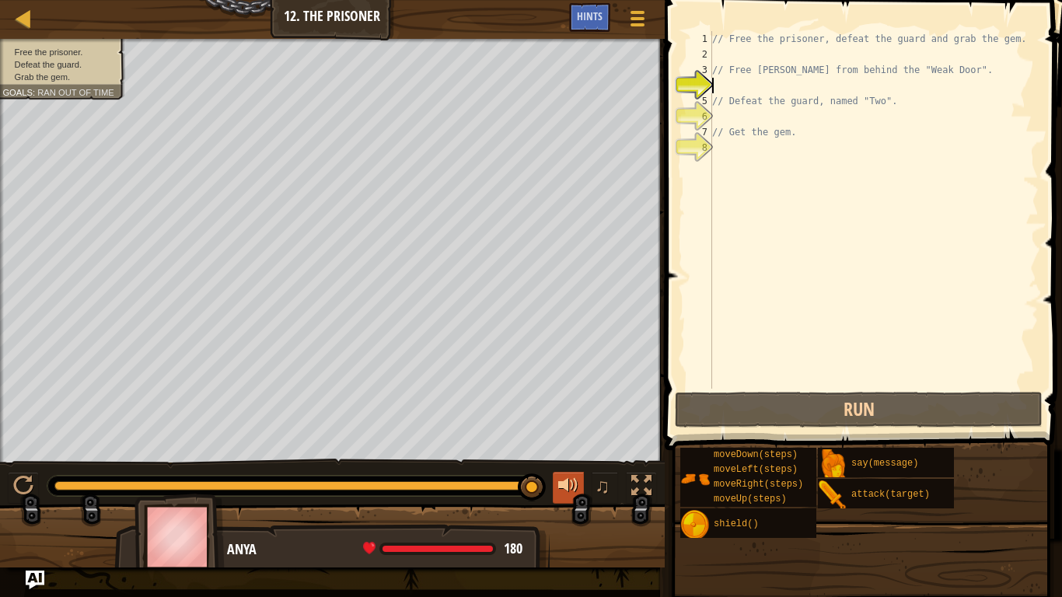
drag, startPoint x: 452, startPoint y: 493, endPoint x: 567, endPoint y: 491, distance: 114.3
click at [567, 465] on div "♫" at bounding box center [332, 482] width 665 height 47
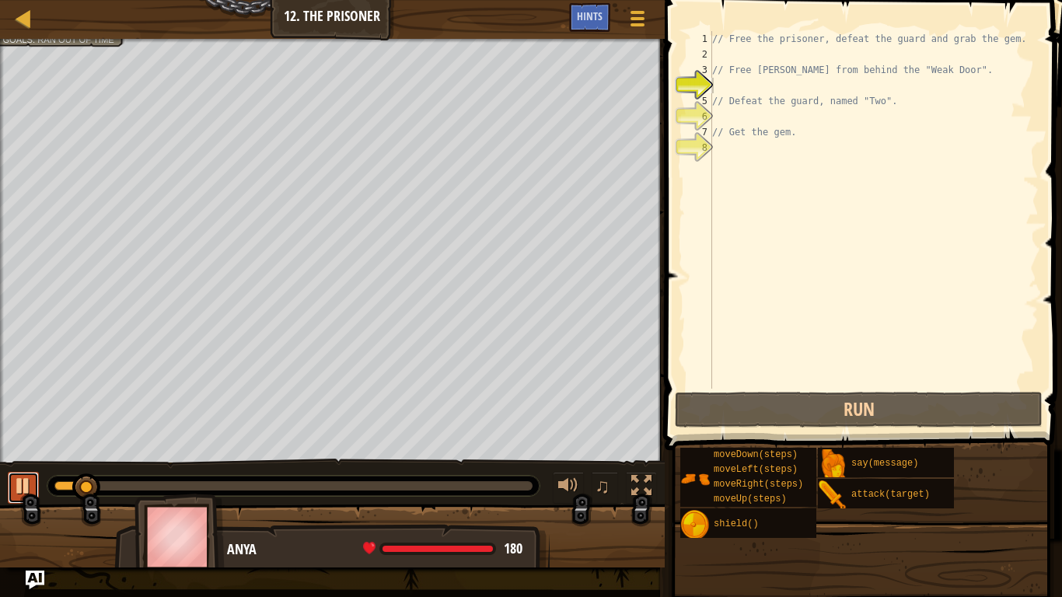
click at [26, 465] on div at bounding box center [23, 486] width 20 height 20
click at [581, 9] on div "Hints" at bounding box center [589, 17] width 41 height 29
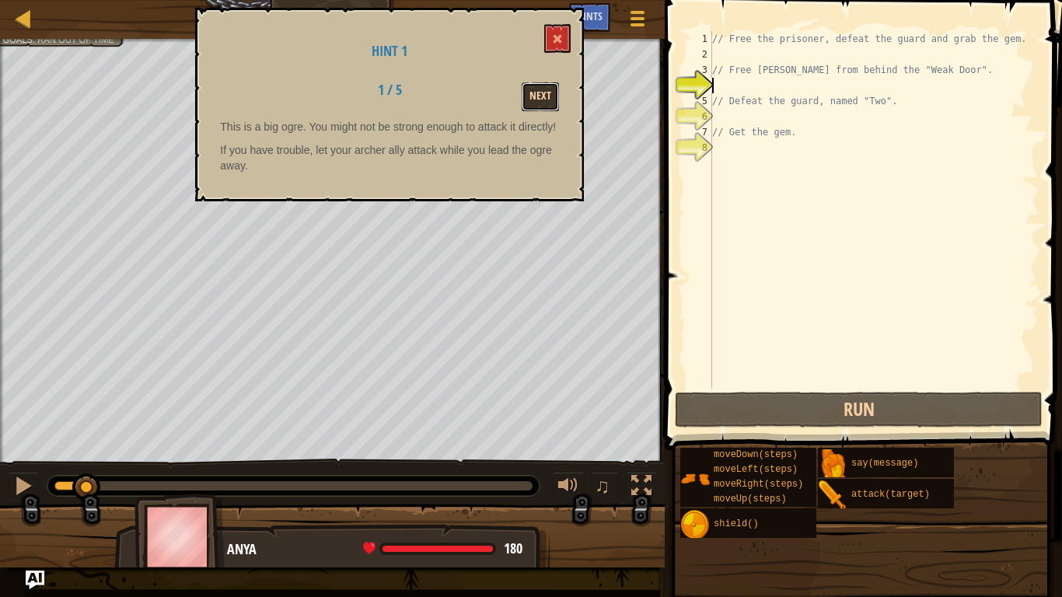
click at [550, 91] on button "Next" at bounding box center [540, 96] width 37 height 29
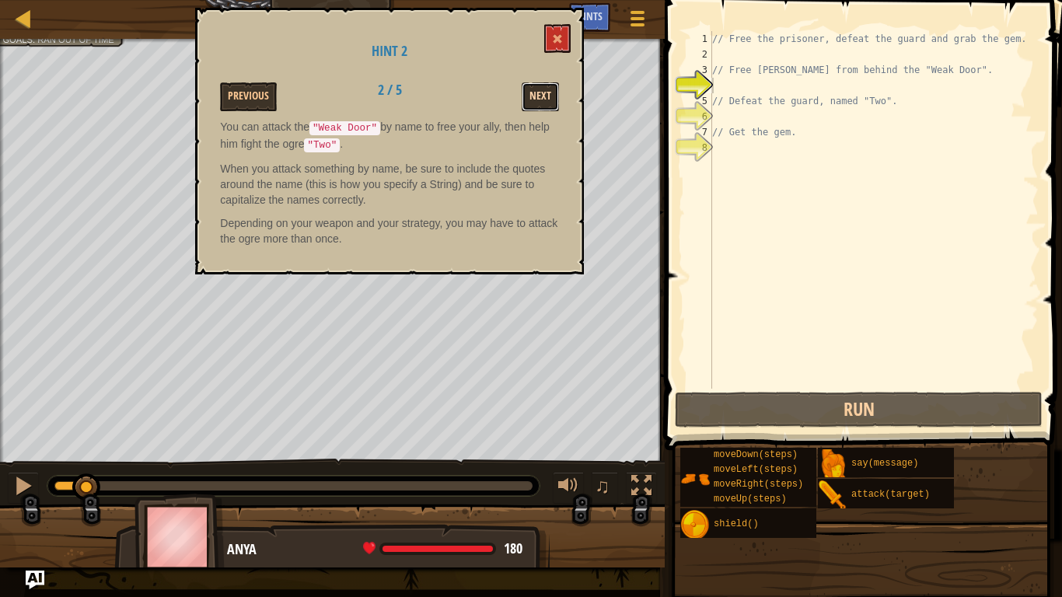
click at [550, 90] on button "Next" at bounding box center [540, 96] width 37 height 29
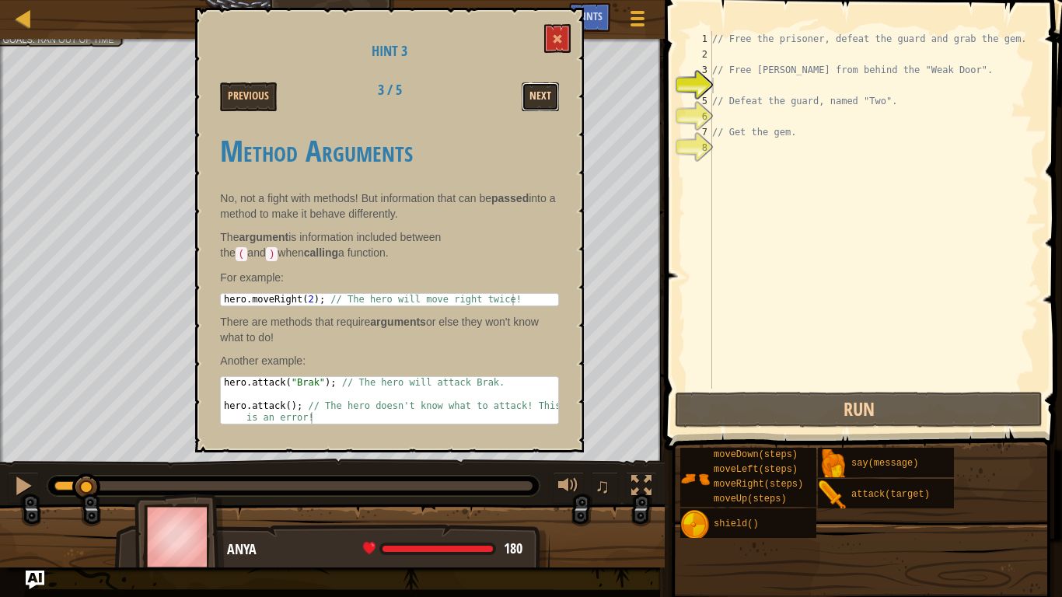
click at [542, 100] on button "Next" at bounding box center [540, 96] width 37 height 29
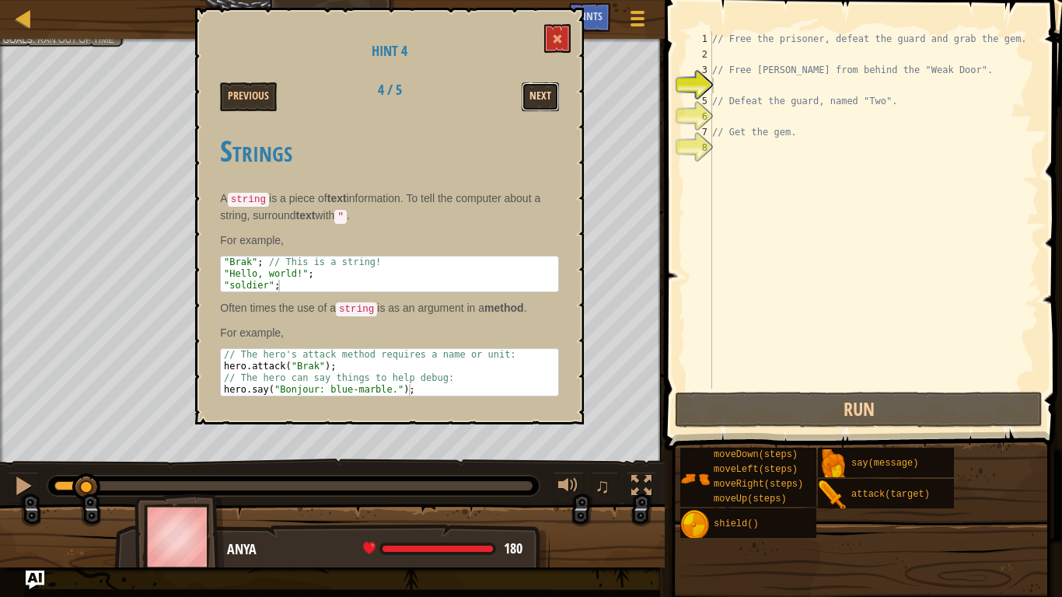
click at [543, 93] on button "Next" at bounding box center [540, 96] width 37 height 29
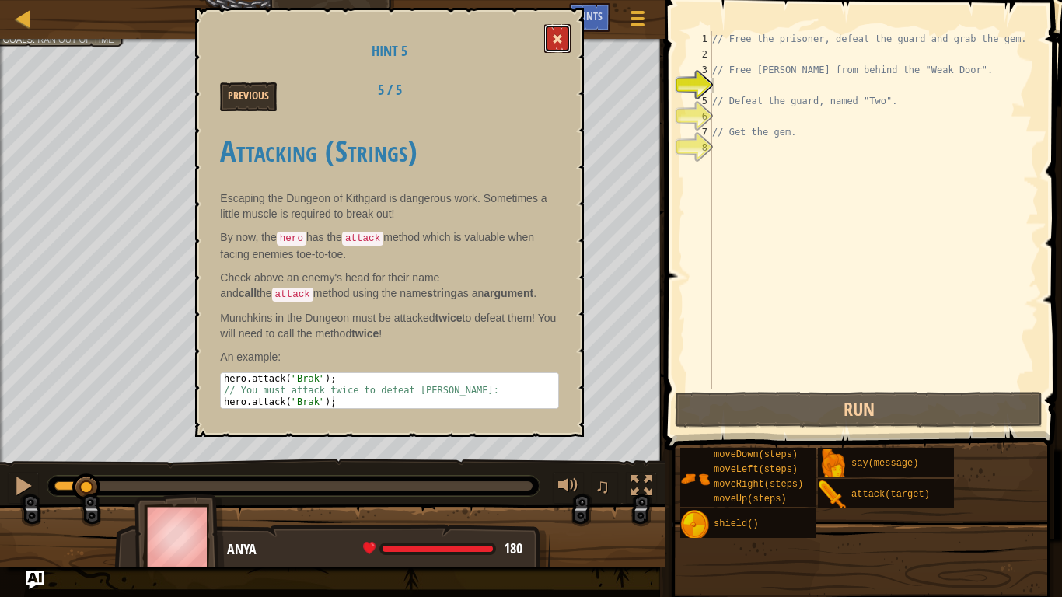
click at [553, 45] on button at bounding box center [557, 38] width 26 height 29
